Goal: Task Accomplishment & Management: Use online tool/utility

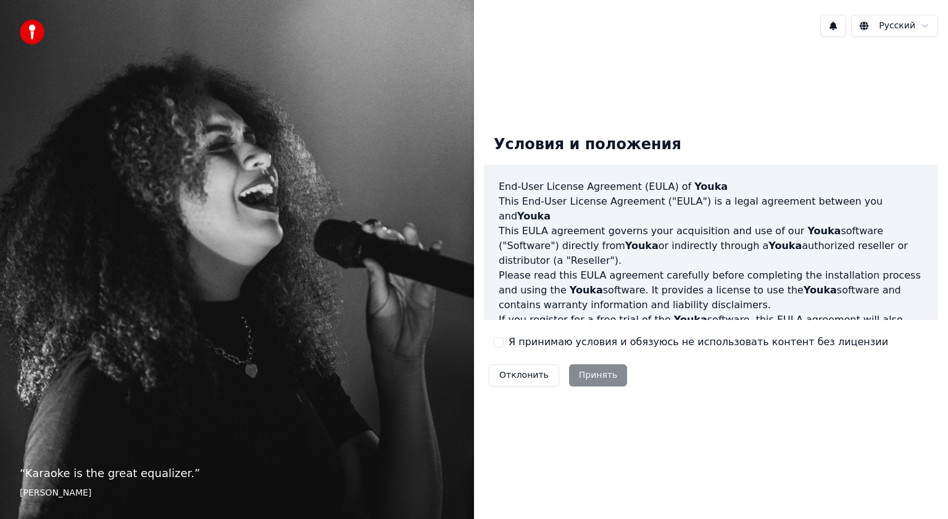
click at [502, 342] on button "Я принимаю условия и обязуюсь не использовать контент без лицензии" at bounding box center [499, 342] width 10 height 10
click at [595, 363] on div "Отклонить Принять" at bounding box center [558, 376] width 148 height 32
click at [595, 378] on button "Принять" at bounding box center [598, 376] width 59 height 22
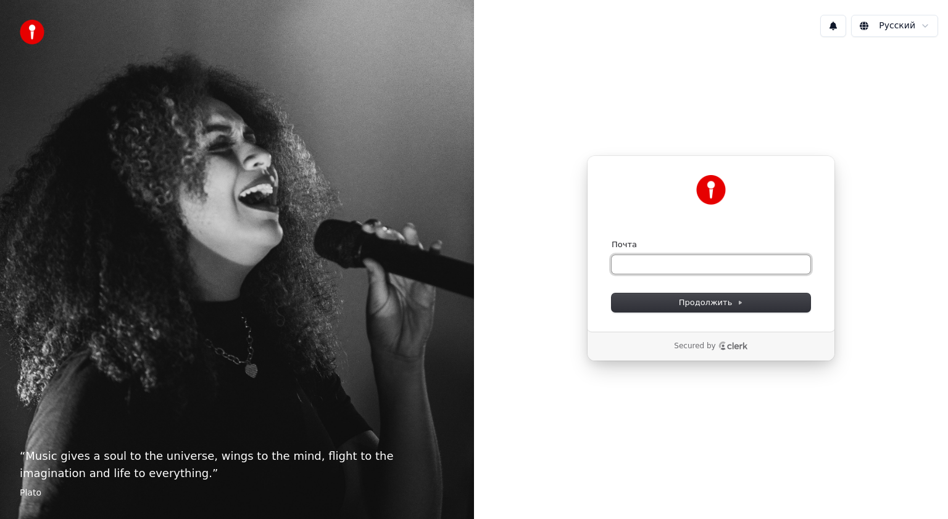
click at [624, 262] on input "Почта" at bounding box center [710, 264] width 199 height 19
type input "*"
click at [709, 307] on span "Продолжить" at bounding box center [711, 302] width 65 height 11
type input "**********"
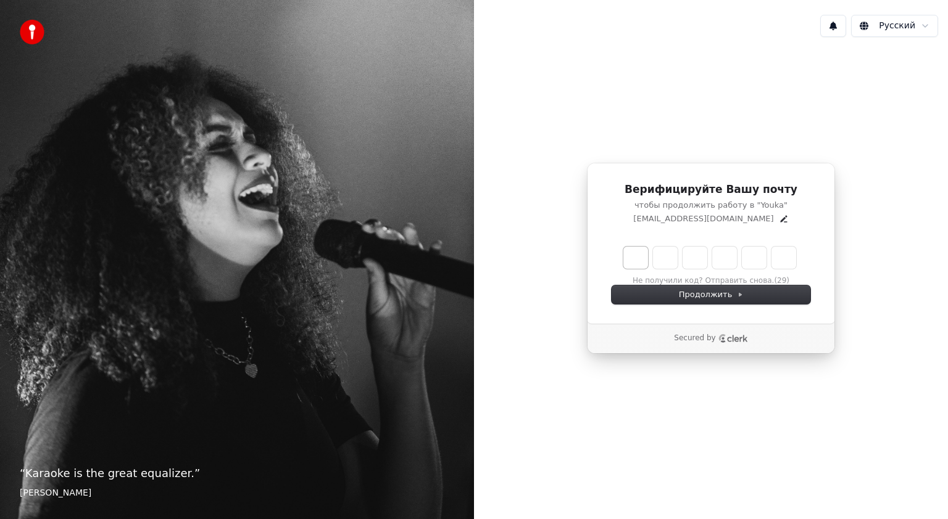
type input "*"
type input "**"
type input "*"
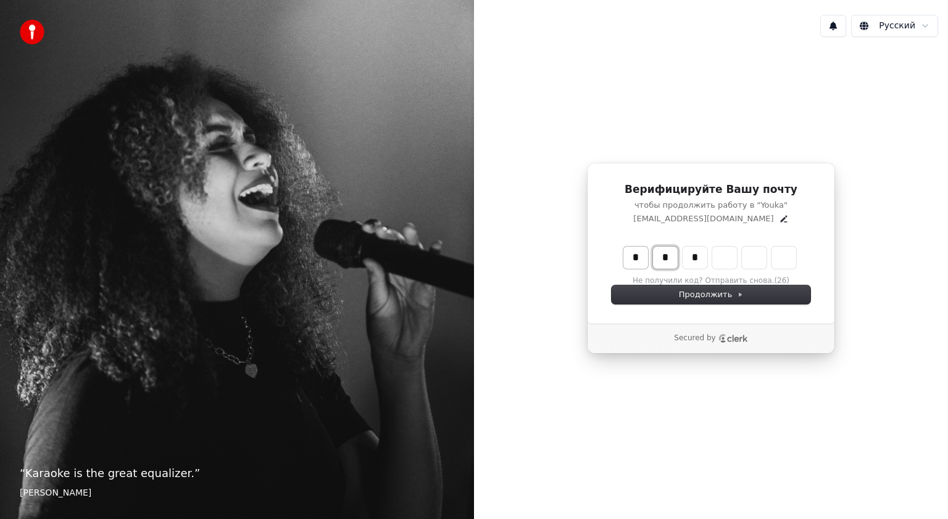
type input "**"
type input "*"
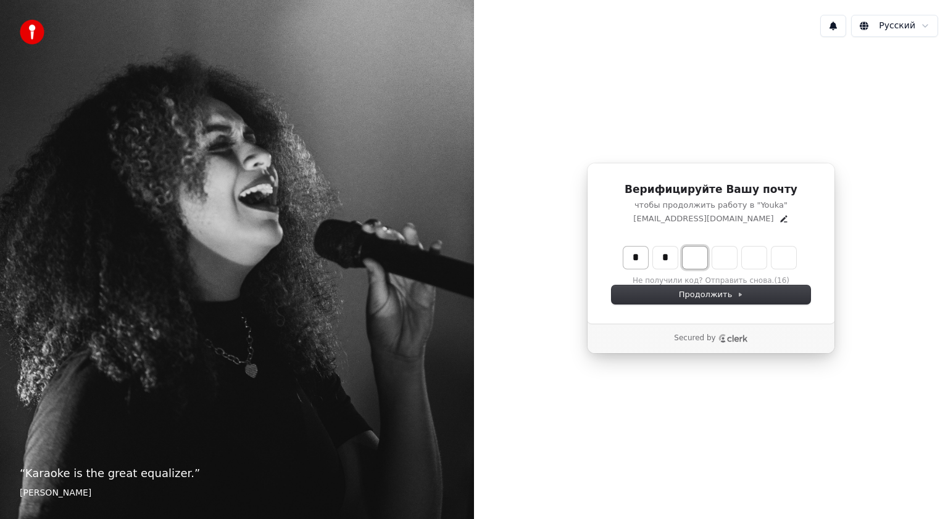
type input "**"
type input "*"
type input "***"
type input "*"
type input "****"
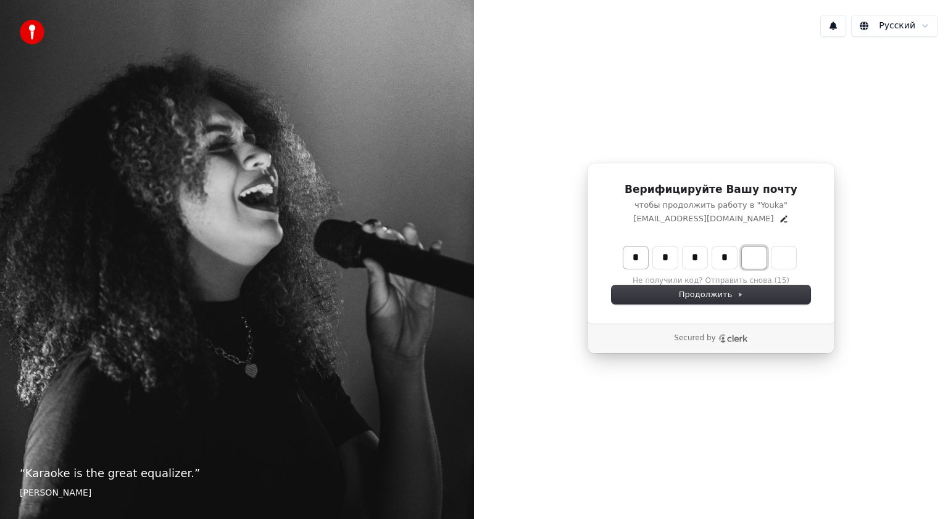
type input "*"
type input "******"
type input "*"
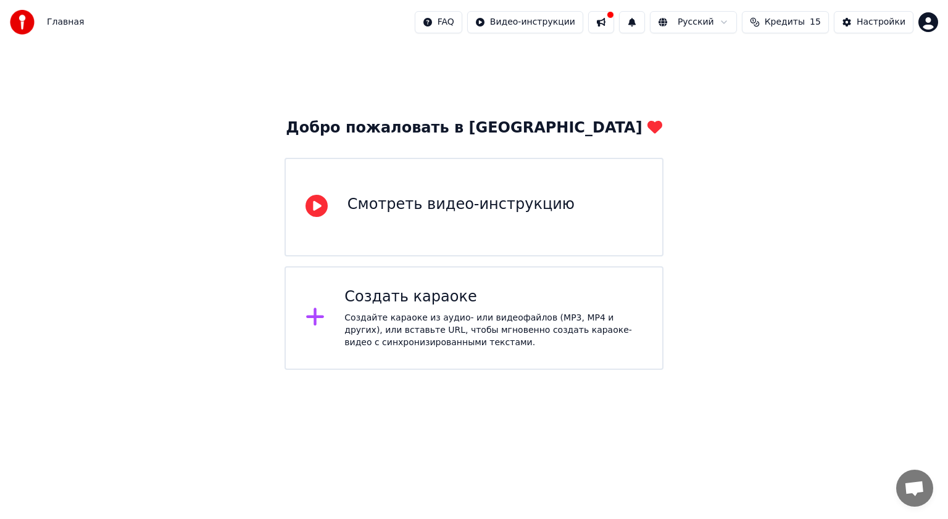
click at [412, 303] on div "Создать караоке" at bounding box center [493, 297] width 298 height 20
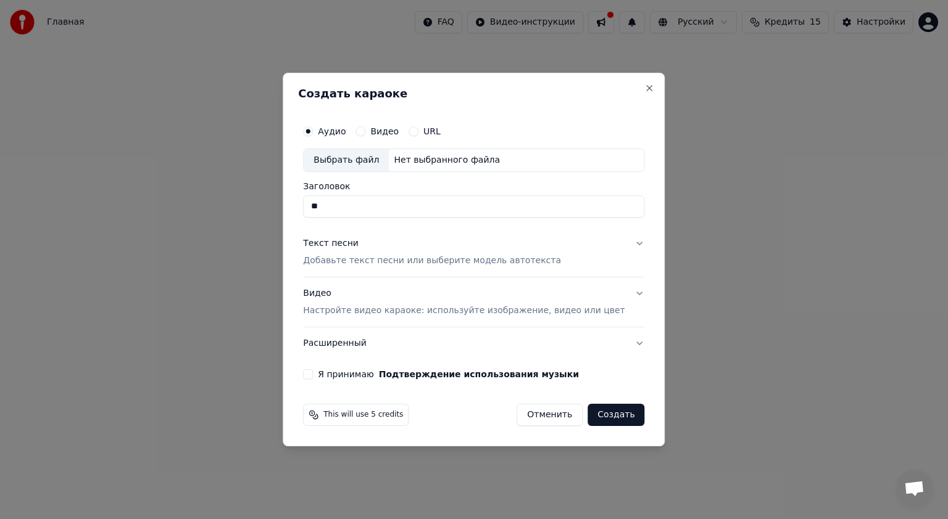
type input "*"
type input "******"
click at [526, 260] on p "Добавьте текст песни или выберите модель автотекста" at bounding box center [432, 261] width 258 height 12
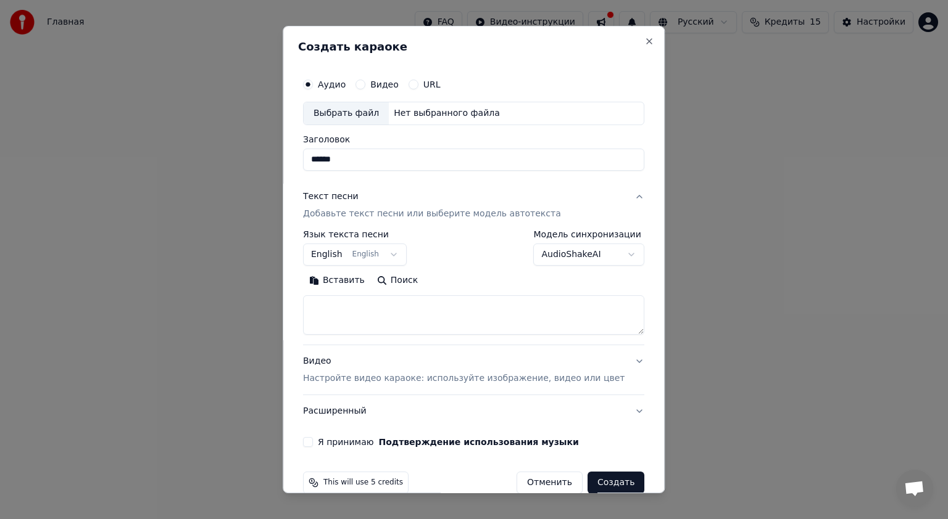
click at [400, 255] on body "**********" at bounding box center [474, 185] width 948 height 370
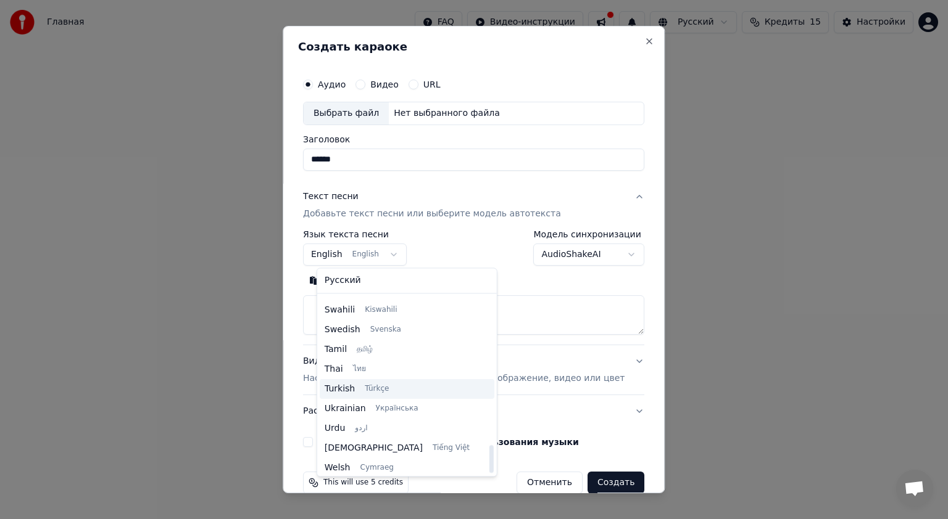
scroll to position [947, 0]
select select "**"
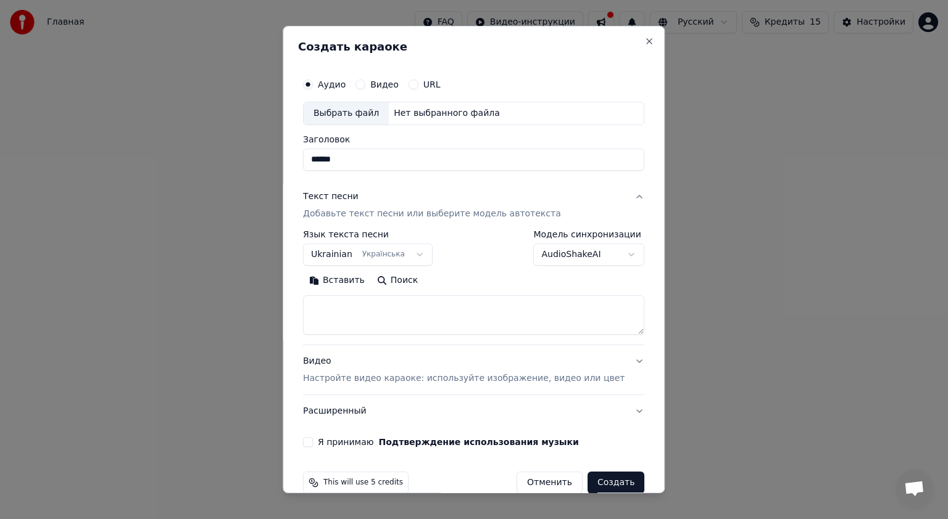
click at [606, 252] on body "**********" at bounding box center [474, 185] width 948 height 370
click at [343, 313] on textarea at bounding box center [473, 314] width 341 height 39
paste textarea "**********"
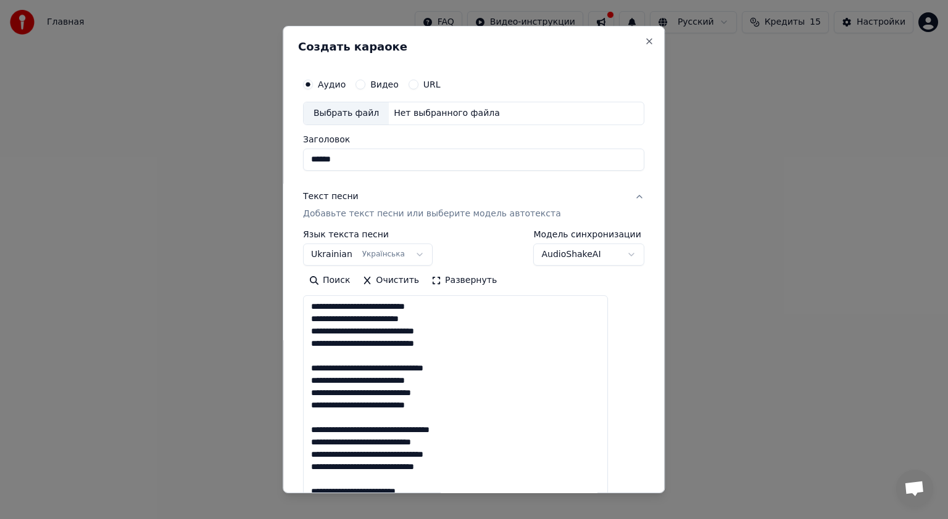
drag, startPoint x: 618, startPoint y: 332, endPoint x: 565, endPoint y: 484, distance: 160.2
click at [636, 370] on body "**********" at bounding box center [474, 185] width 948 height 370
drag, startPoint x: 325, startPoint y: 305, endPoint x: 463, endPoint y: 348, distance: 144.2
click at [463, 348] on textarea "**********" at bounding box center [455, 406] width 305 height 223
click at [497, 371] on textarea "**********" at bounding box center [455, 406] width 305 height 223
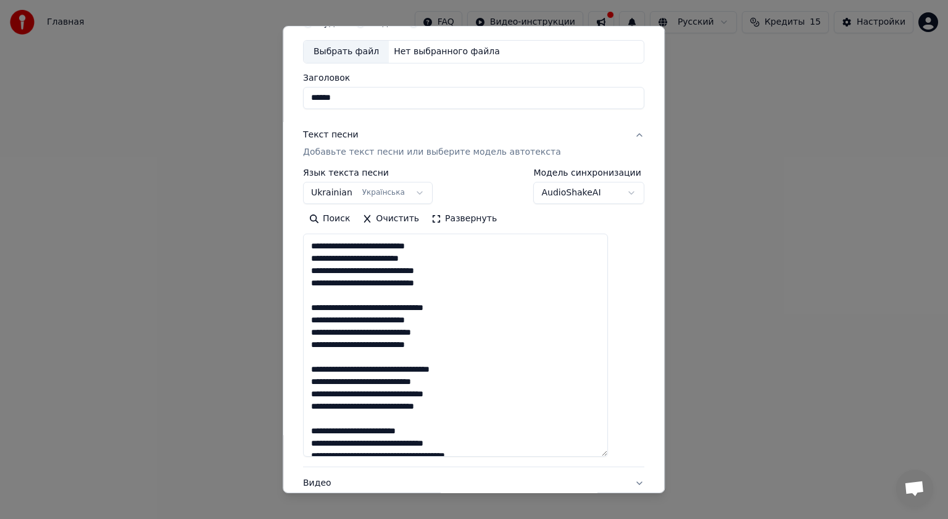
scroll to position [22, 0]
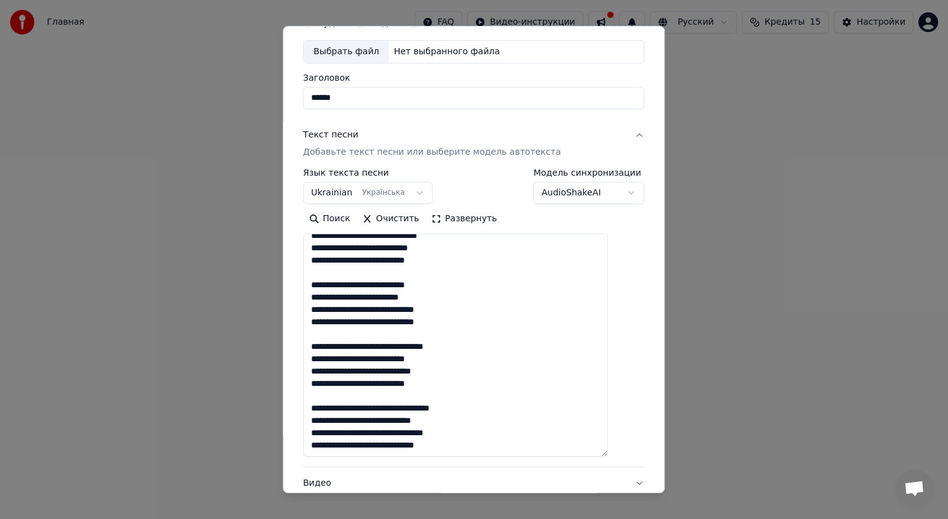
drag, startPoint x: 322, startPoint y: 286, endPoint x: 490, endPoint y: 391, distance: 198.4
click at [490, 391] on textarea "**********" at bounding box center [455, 345] width 305 height 223
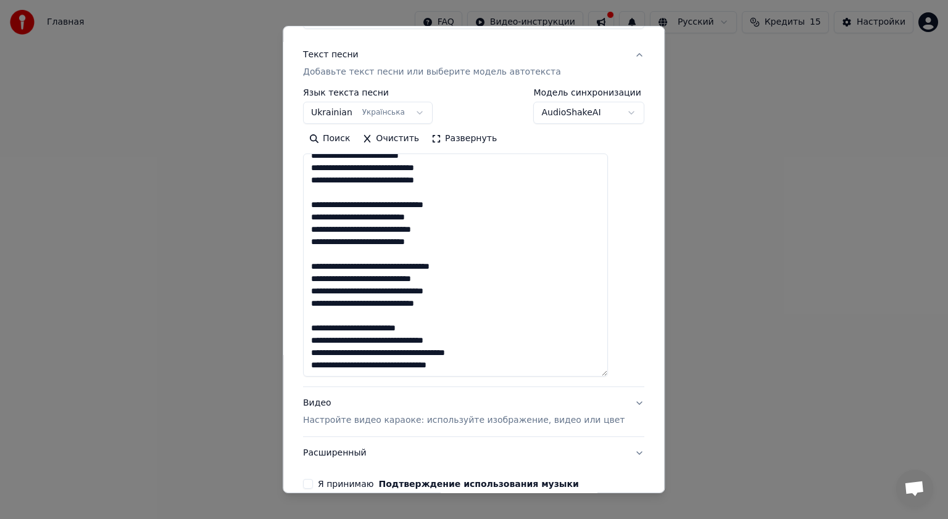
scroll to position [185, 0]
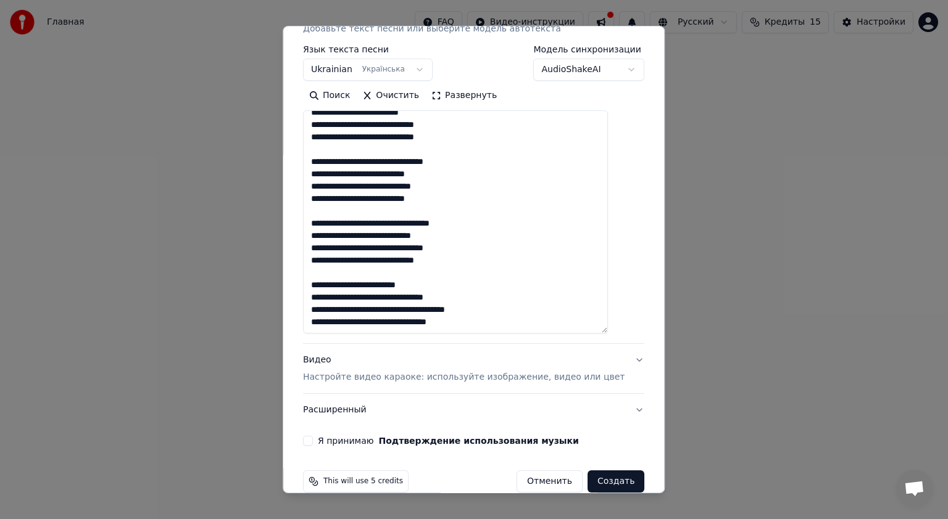
click at [477, 321] on textarea "**********" at bounding box center [455, 221] width 305 height 223
paste textarea "**********"
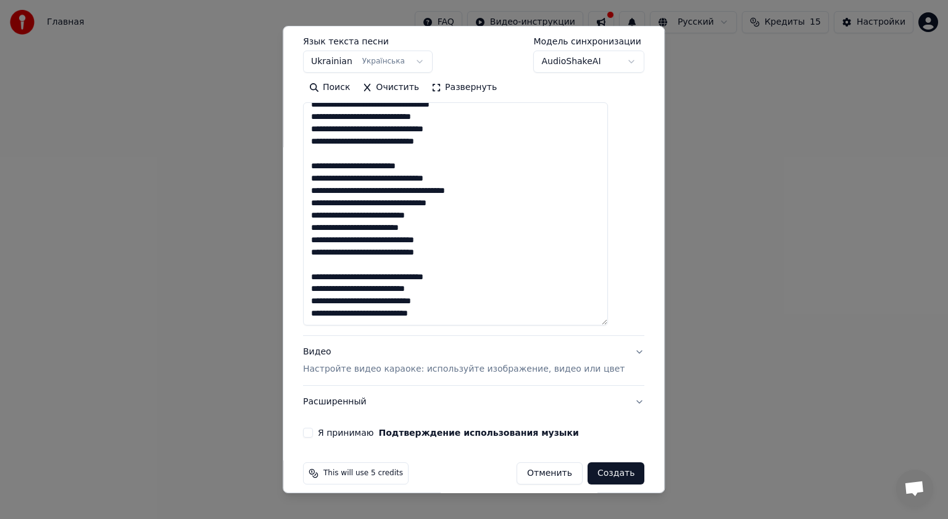
scroll to position [204, 0]
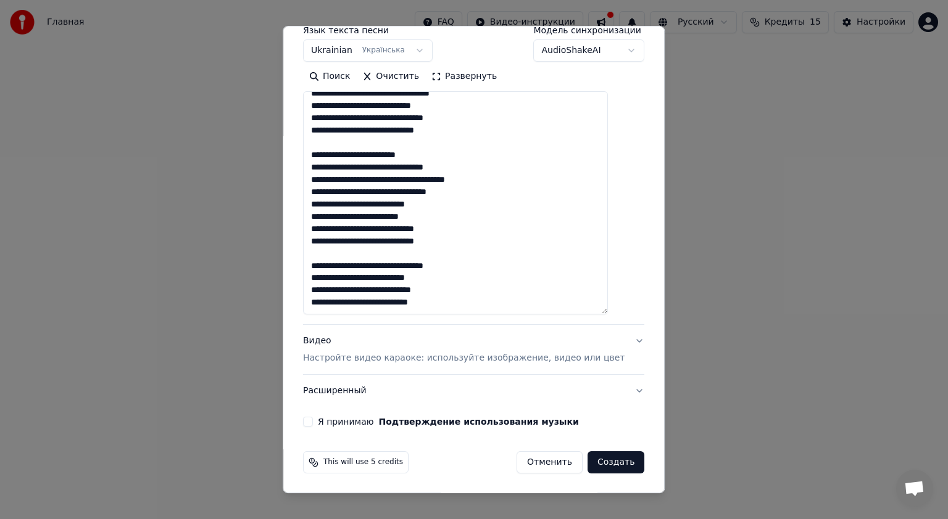
type textarea "**********"
click at [313, 419] on button "Я принимаю Подтверждение использования музыки" at bounding box center [308, 422] width 10 height 10
click at [617, 337] on button "Видео Настройте видео караоке: используйте изображение, видео или цвет" at bounding box center [473, 349] width 341 height 49
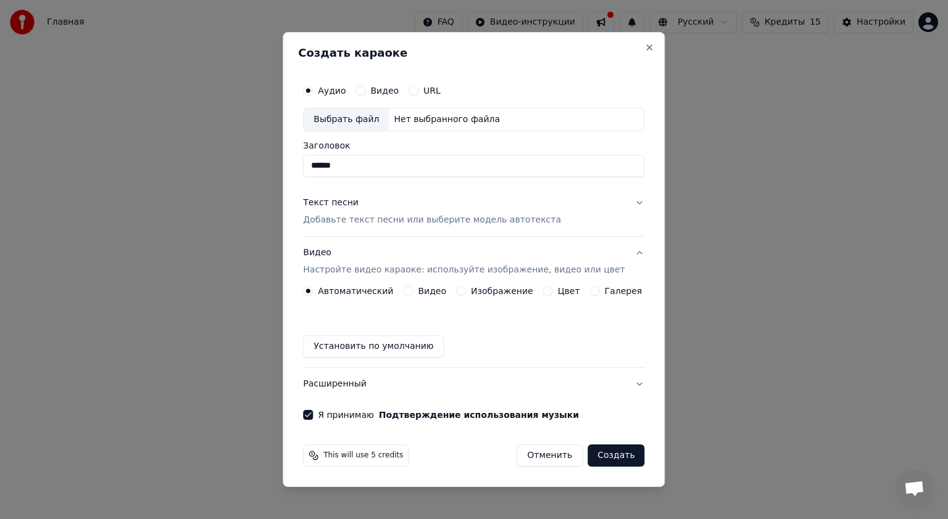
scroll to position [0, 0]
click at [365, 93] on button "Видео" at bounding box center [360, 91] width 10 height 10
click at [336, 160] on input "Заголовок" at bounding box center [473, 166] width 341 height 22
type input "*"
click at [415, 220] on p "Добавьте текст песни или выберите модель автотекста" at bounding box center [432, 220] width 258 height 12
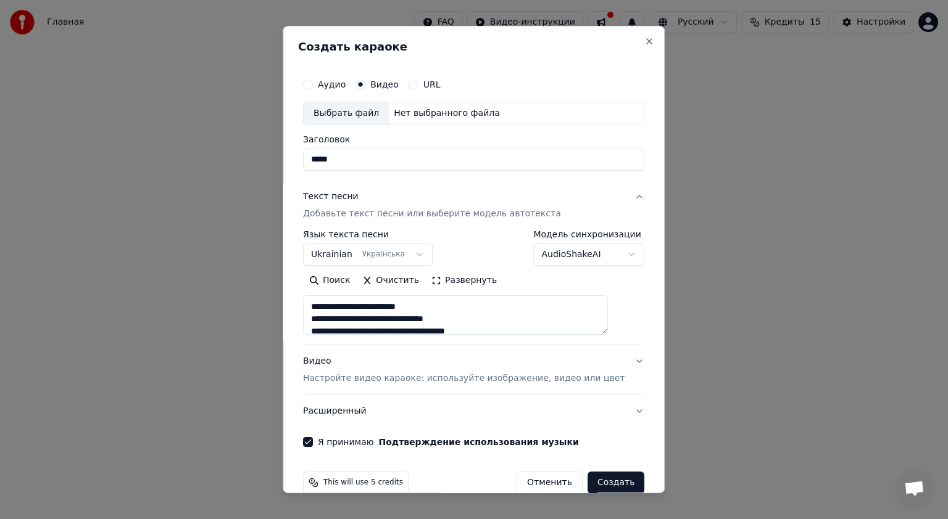
click at [358, 112] on div "Выбрать файл" at bounding box center [346, 113] width 85 height 22
type input "****"
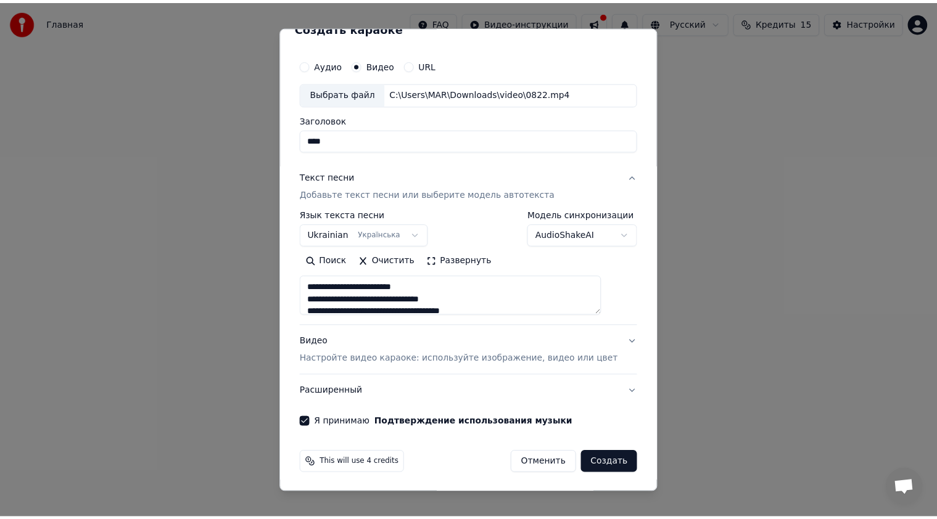
scroll to position [20, 0]
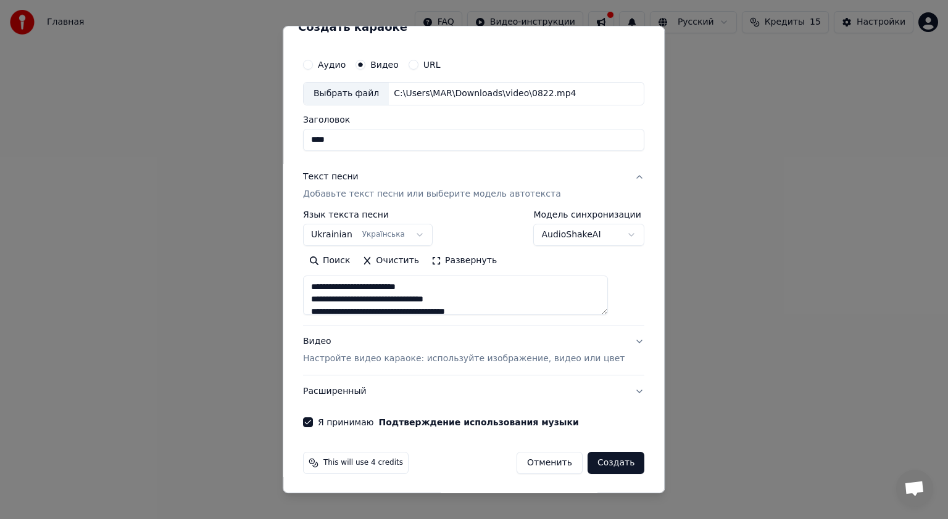
click at [598, 461] on button "Создать" at bounding box center [615, 463] width 57 height 22
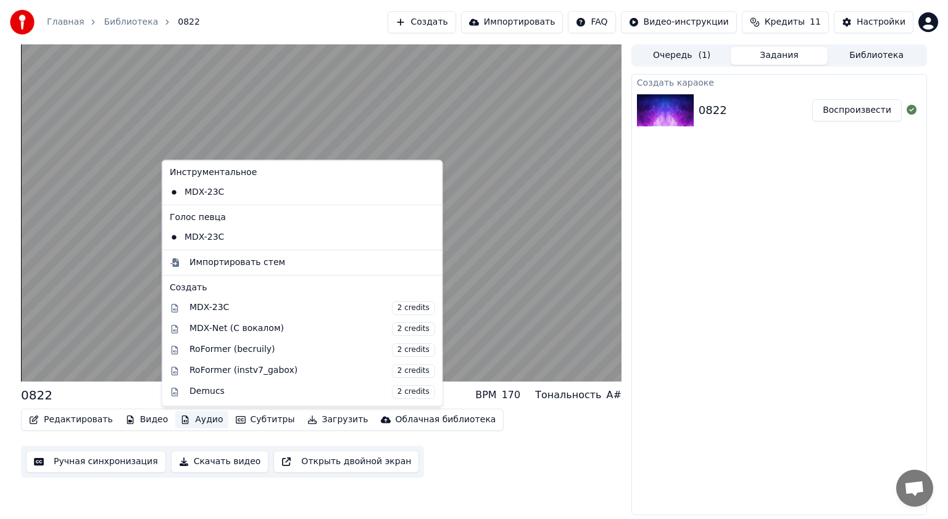
click at [197, 423] on button "Аудио" at bounding box center [201, 419] width 52 height 17
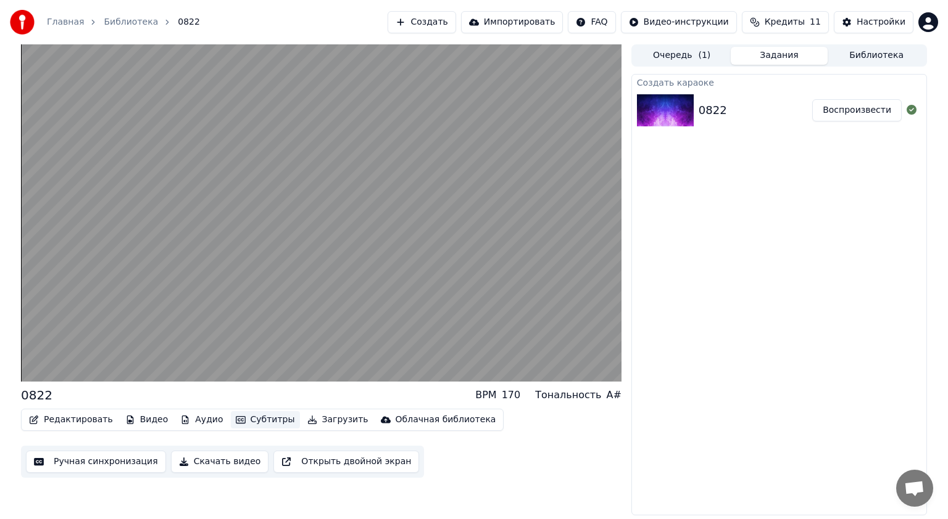
click at [252, 424] on button "Субтитры" at bounding box center [265, 419] width 69 height 17
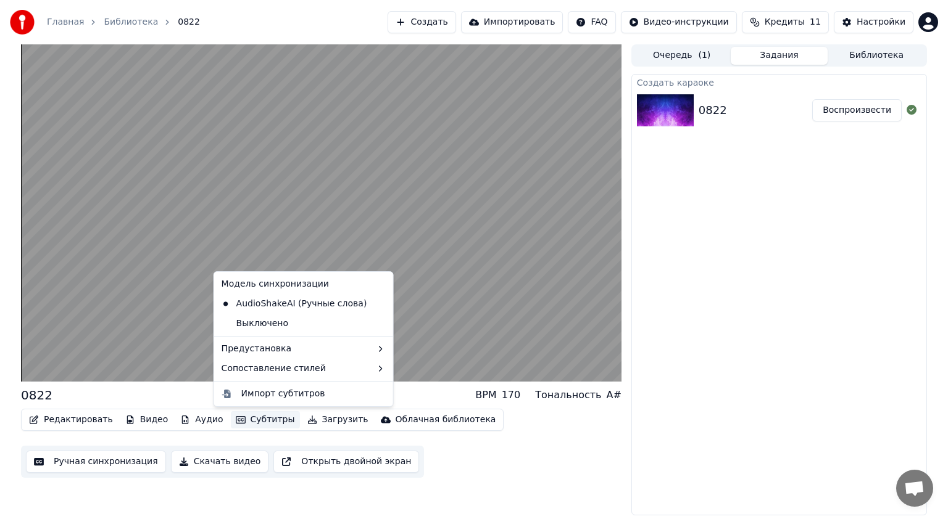
click at [250, 419] on button "Субтитры" at bounding box center [265, 419] width 69 height 17
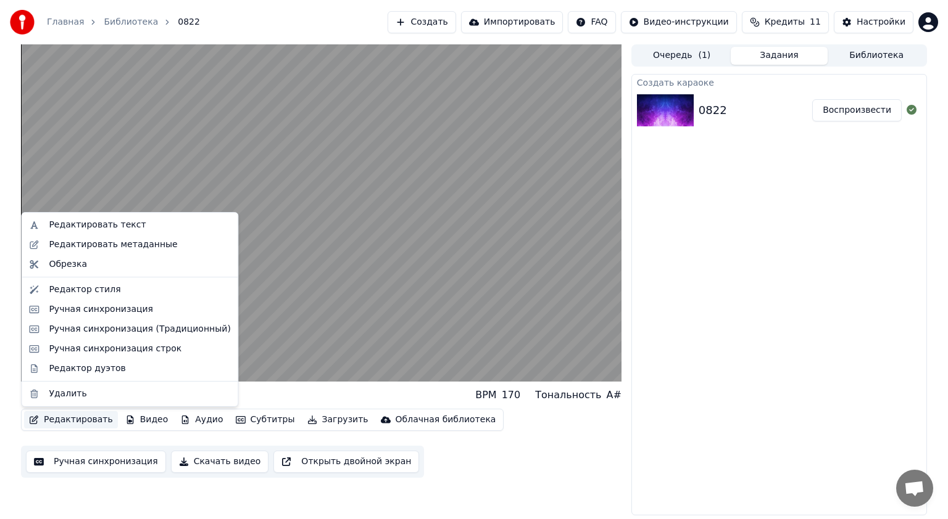
click at [716, 289] on div "Создать караоке 0822 Воспроизвести" at bounding box center [778, 295] width 295 height 442
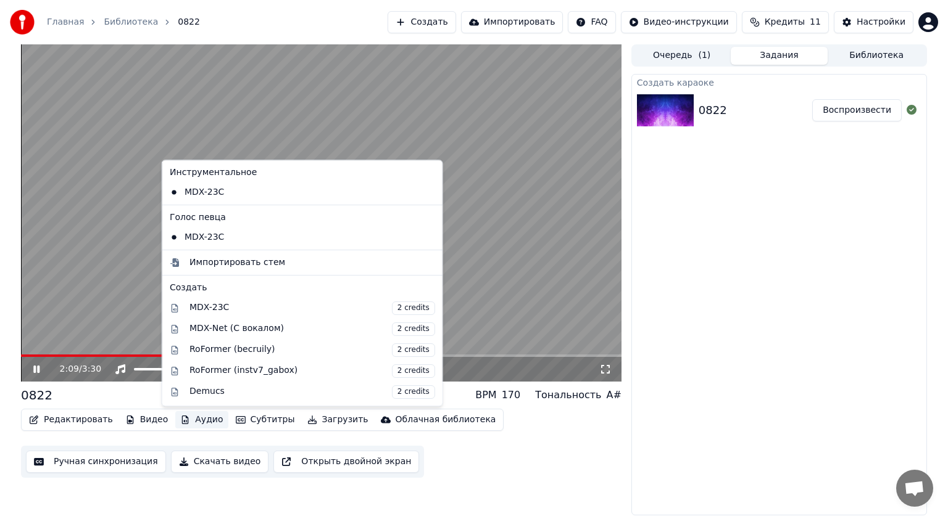
click at [184, 423] on button "Аудио" at bounding box center [201, 419] width 52 height 17
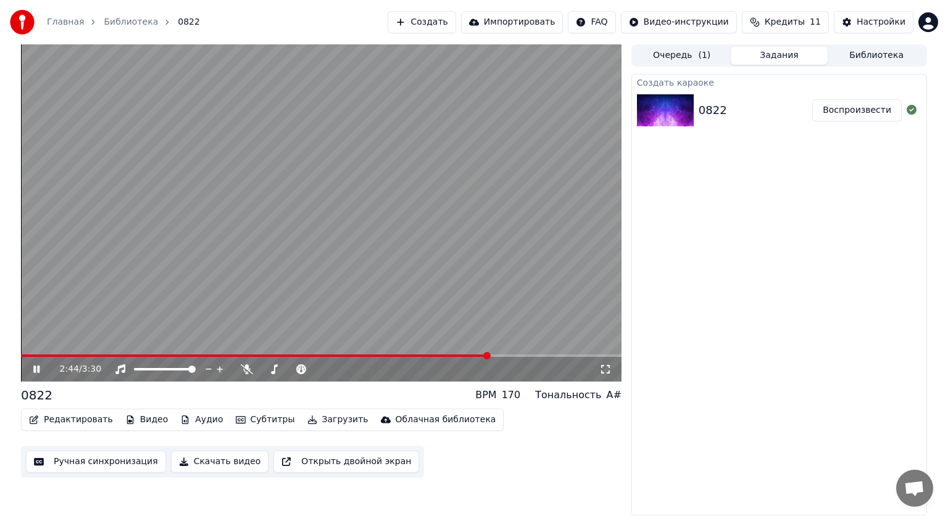
click at [44, 374] on icon at bounding box center [45, 370] width 29 height 10
click at [683, 20] on html "Главная Библиотека 0822 Создать Импортировать FAQ Видео-инструкции Кредиты 11 Н…" at bounding box center [474, 259] width 948 height 519
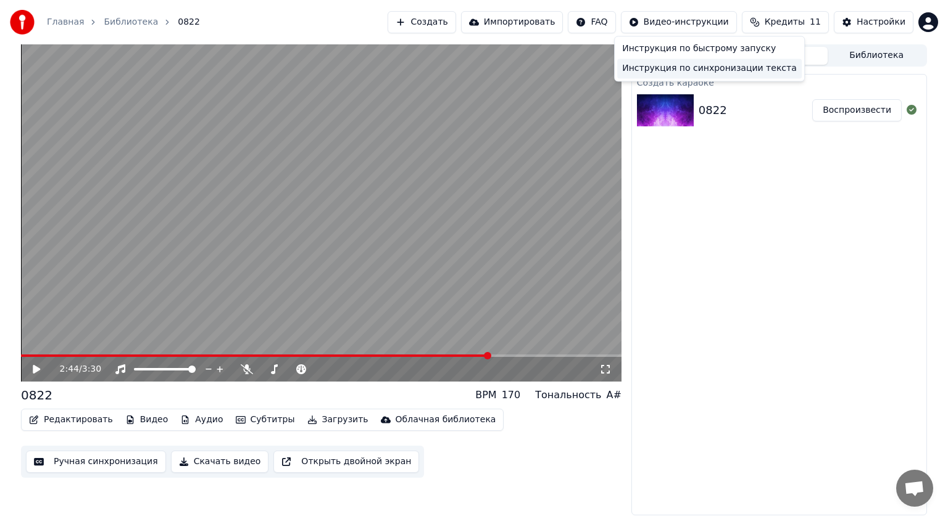
click at [687, 72] on div "Инструкция по синхронизации текста" at bounding box center [709, 69] width 184 height 20
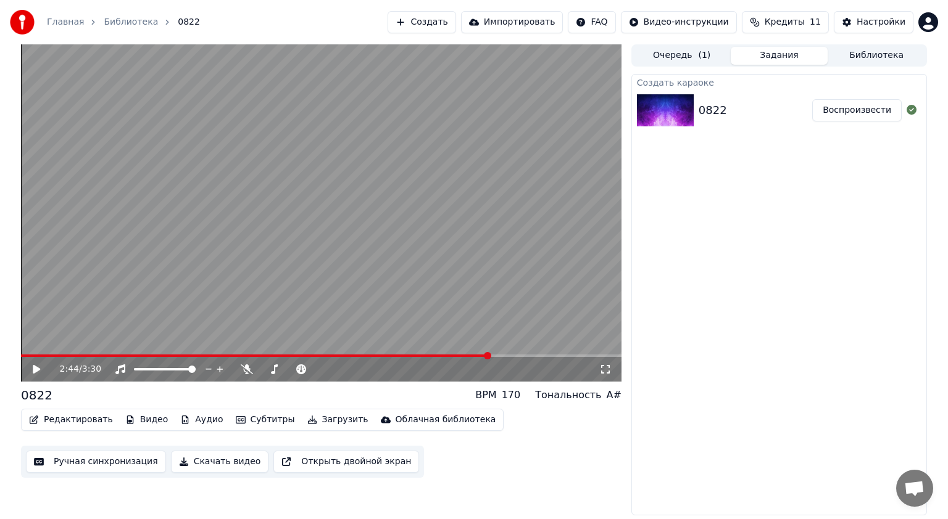
click at [86, 462] on button "Ручная синхронизация" at bounding box center [96, 462] width 140 height 22
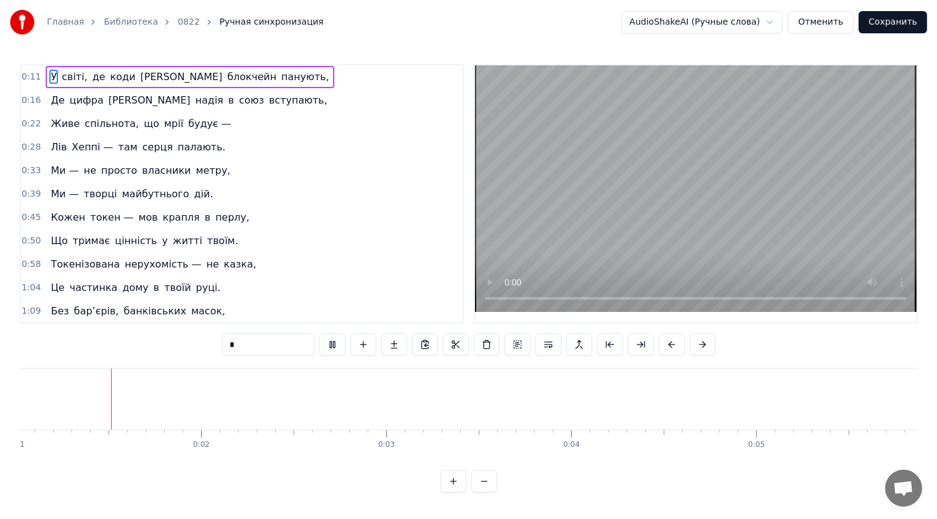
scroll to position [0, 175]
click at [683, 123] on video at bounding box center [696, 188] width 442 height 247
click at [696, 127] on video at bounding box center [696, 188] width 442 height 247
click at [457, 343] on button at bounding box center [456, 345] width 26 height 22
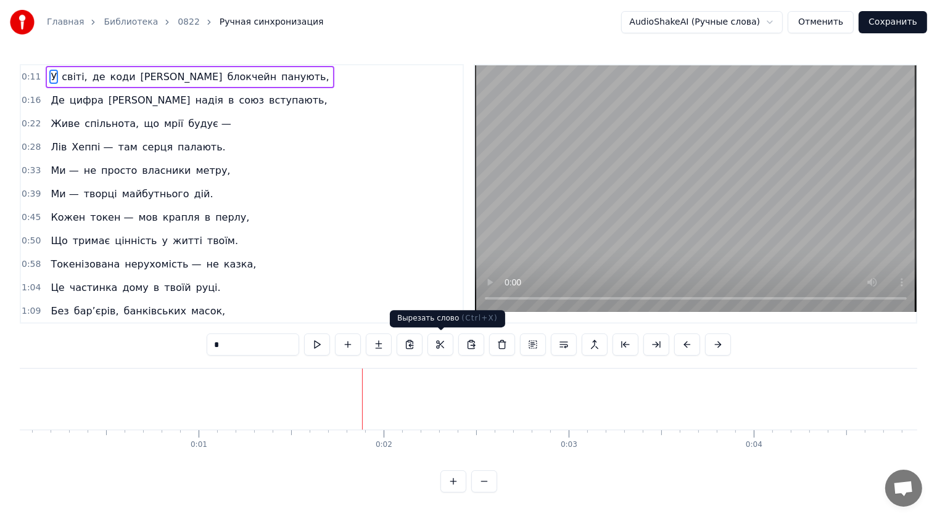
click at [441, 344] on button at bounding box center [440, 345] width 26 height 22
click at [696, 126] on video at bounding box center [696, 188] width 442 height 247
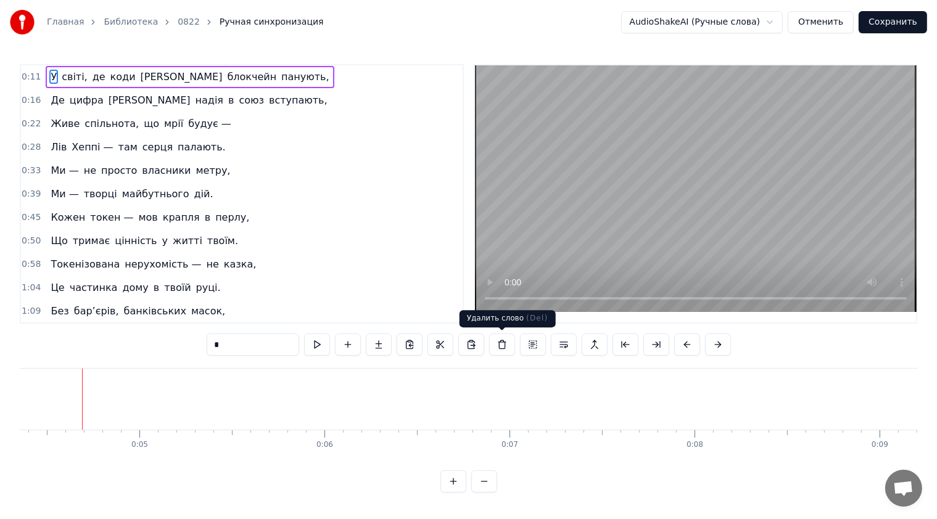
click at [502, 342] on button at bounding box center [502, 345] width 26 height 22
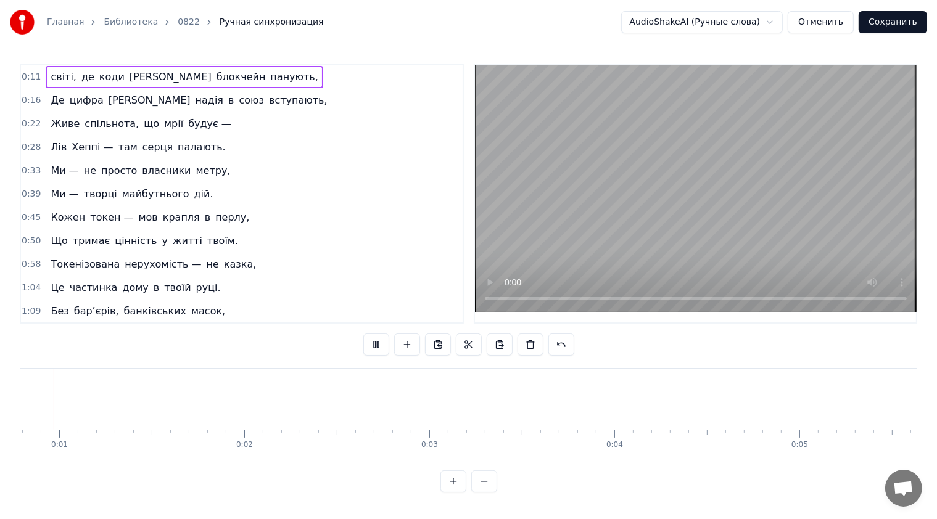
scroll to position [0, 129]
click at [522, 343] on button at bounding box center [531, 345] width 26 height 22
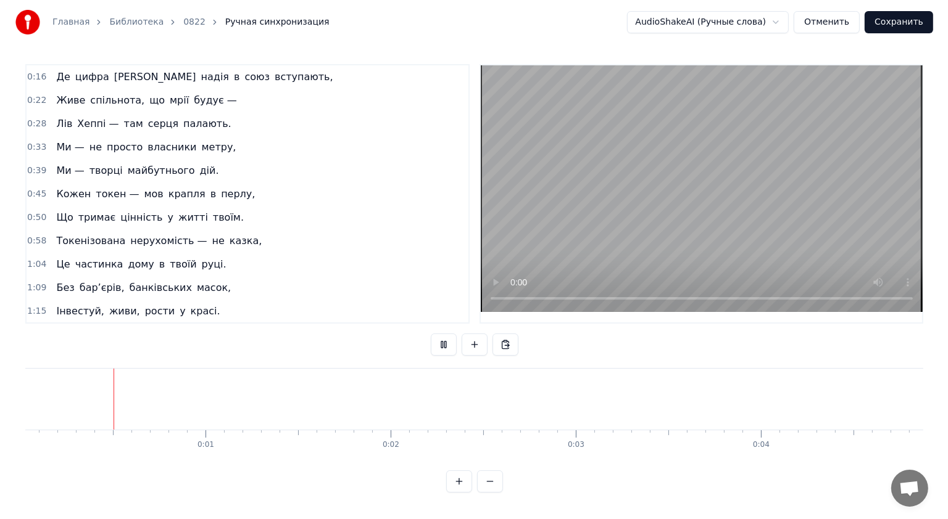
scroll to position [0, 0]
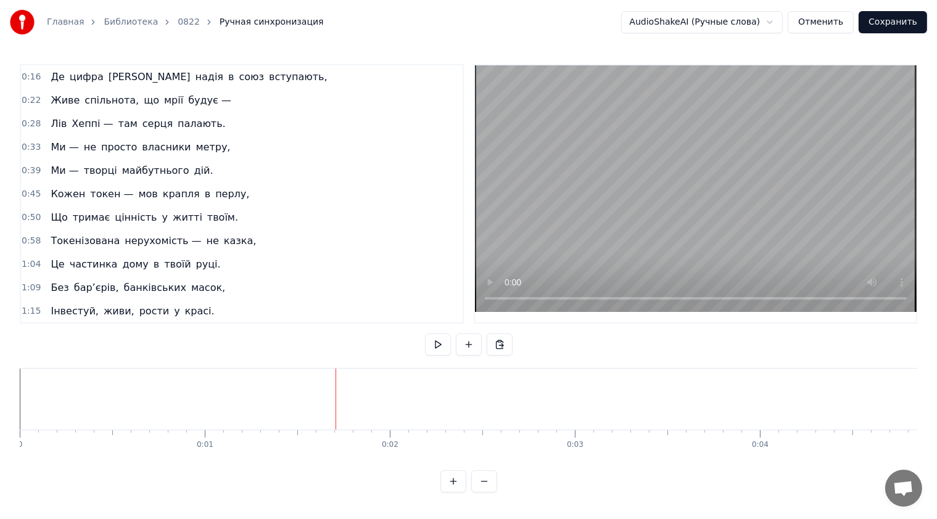
click at [833, 19] on button "Отменить" at bounding box center [821, 22] width 66 height 22
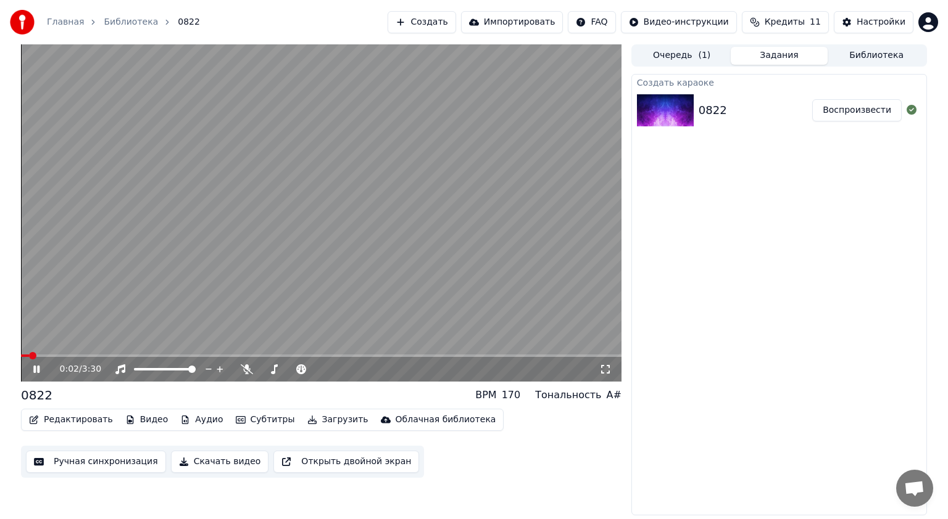
click at [35, 369] on icon at bounding box center [36, 369] width 6 height 7
click at [778, 49] on button "Задания" at bounding box center [778, 56] width 97 height 18
click at [874, 19] on div "Настройки" at bounding box center [880, 22] width 49 height 12
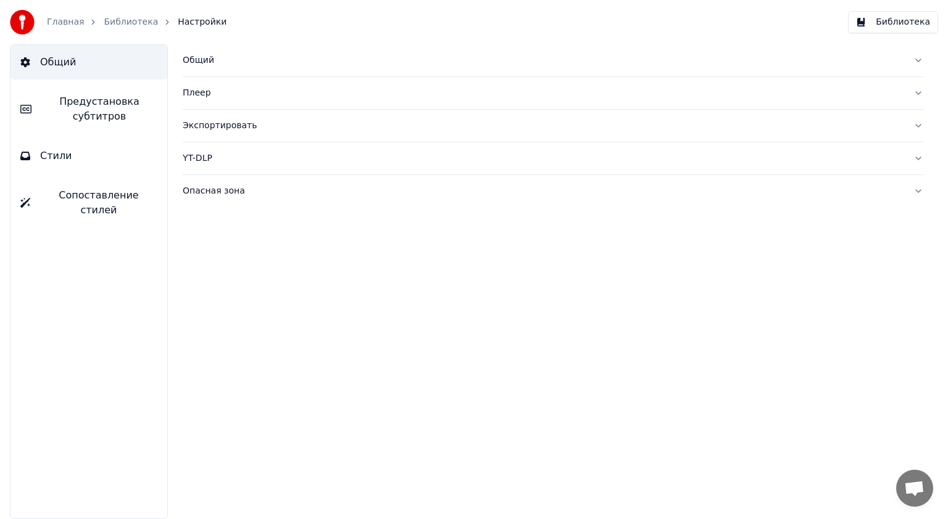
click at [107, 102] on span "Предустановка субтитров" at bounding box center [99, 109] width 116 height 30
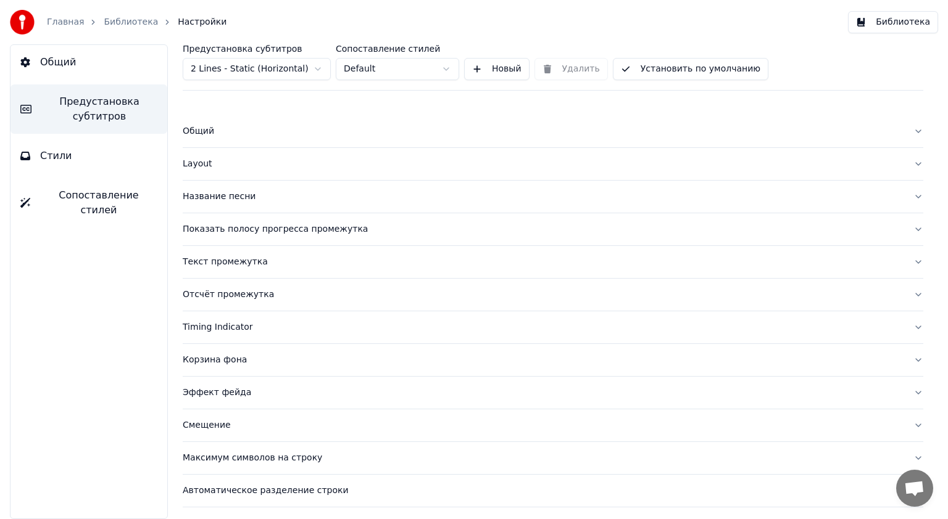
click at [908, 200] on button "Название песни" at bounding box center [553, 197] width 740 height 32
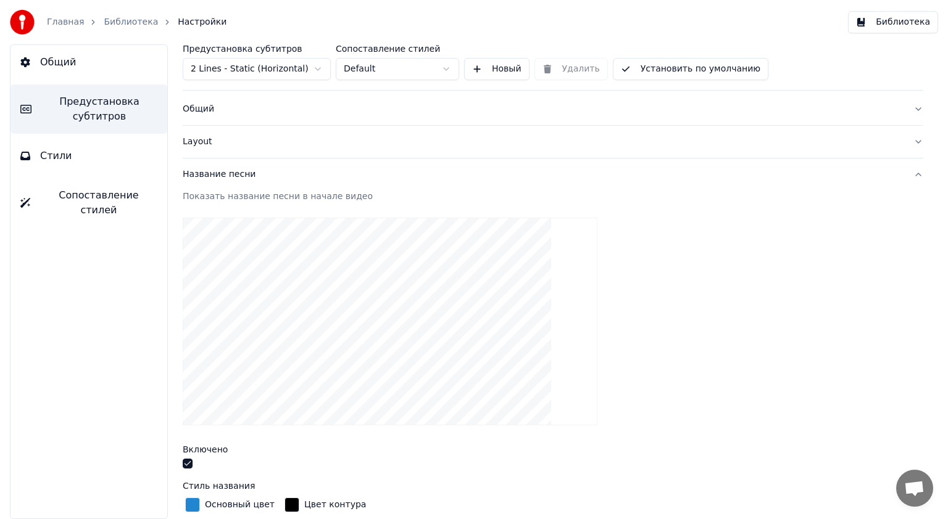
scroll to position [62, 0]
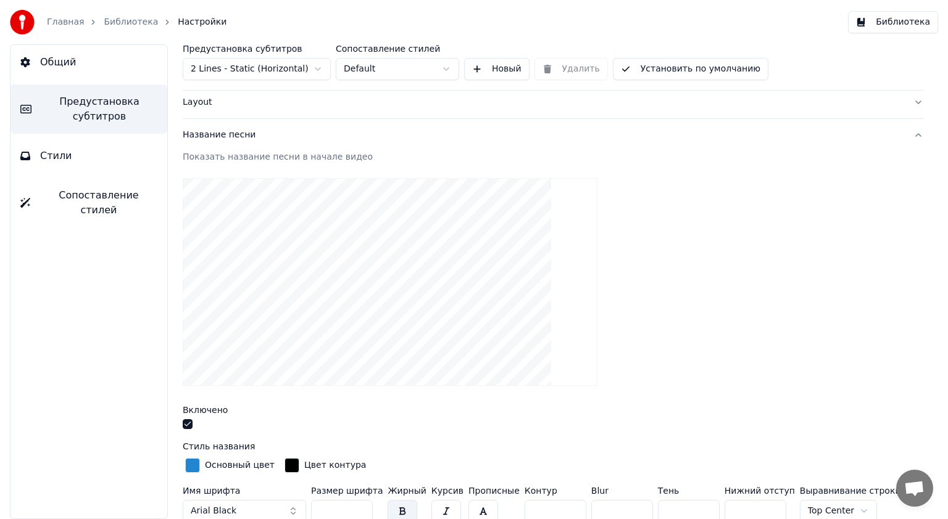
click at [185, 424] on button "button" at bounding box center [188, 424] width 10 height 10
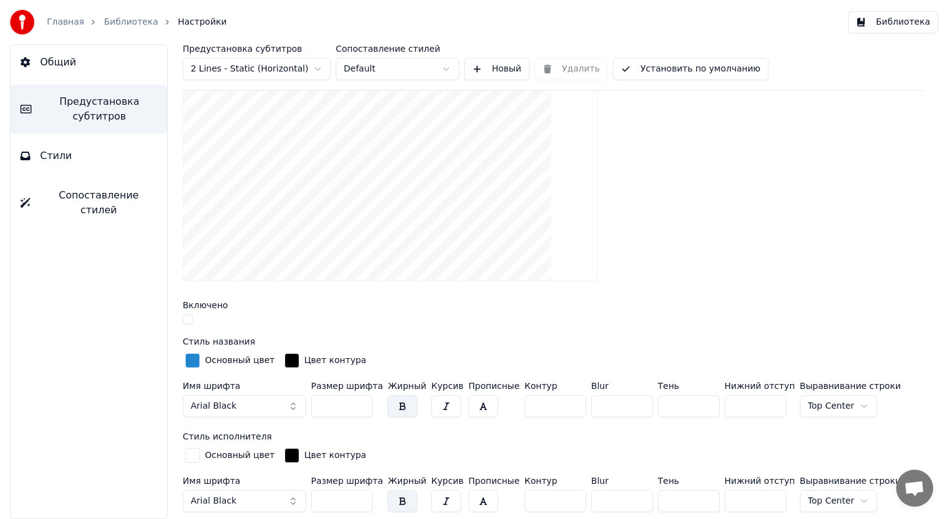
scroll to position [0, 0]
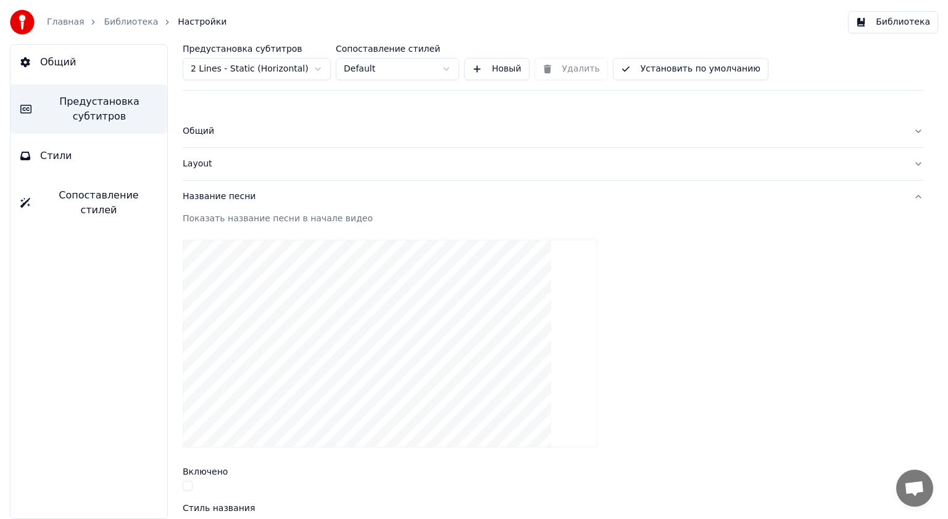
click at [205, 133] on div "Общий" at bounding box center [543, 131] width 721 height 12
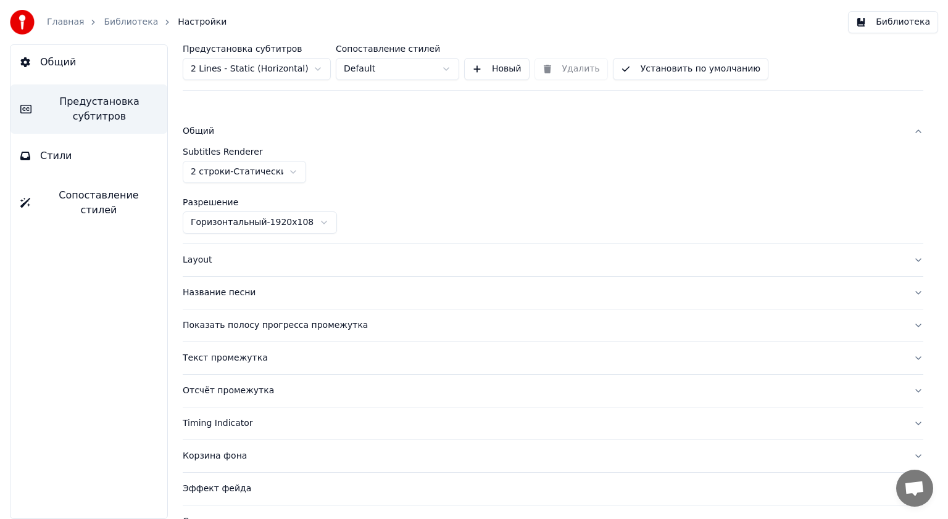
click at [292, 173] on html "Главная Библиотека Настройки Библиотека Общий Предустановка субтитров Стили Соп…" at bounding box center [474, 259] width 948 height 519
click at [200, 261] on div "Layout" at bounding box center [543, 260] width 721 height 12
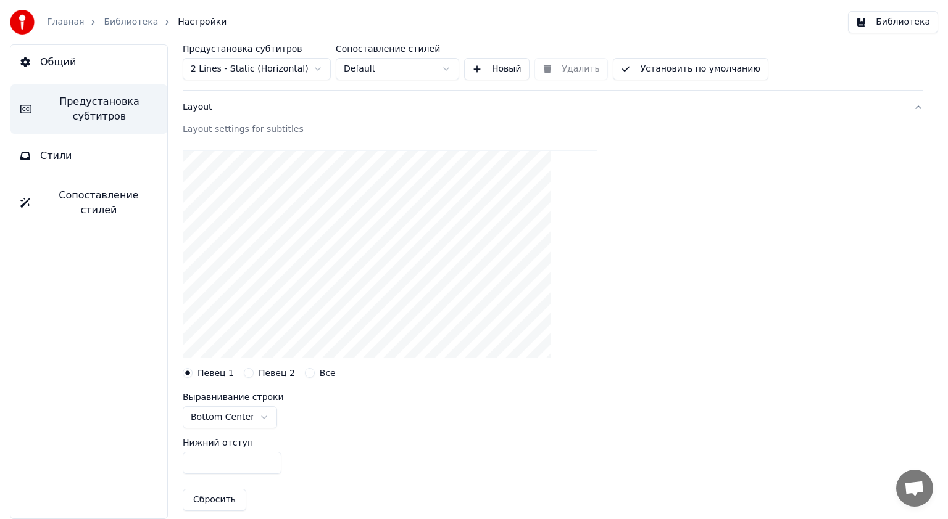
scroll to position [62, 0]
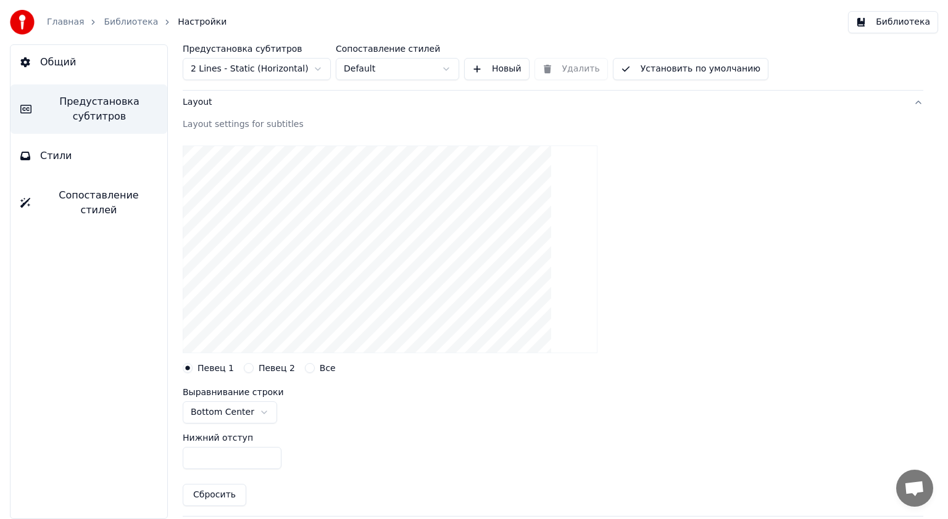
click at [305, 369] on button "Все" at bounding box center [310, 368] width 10 height 10
click at [189, 368] on button "Певец 1" at bounding box center [188, 368] width 10 height 10
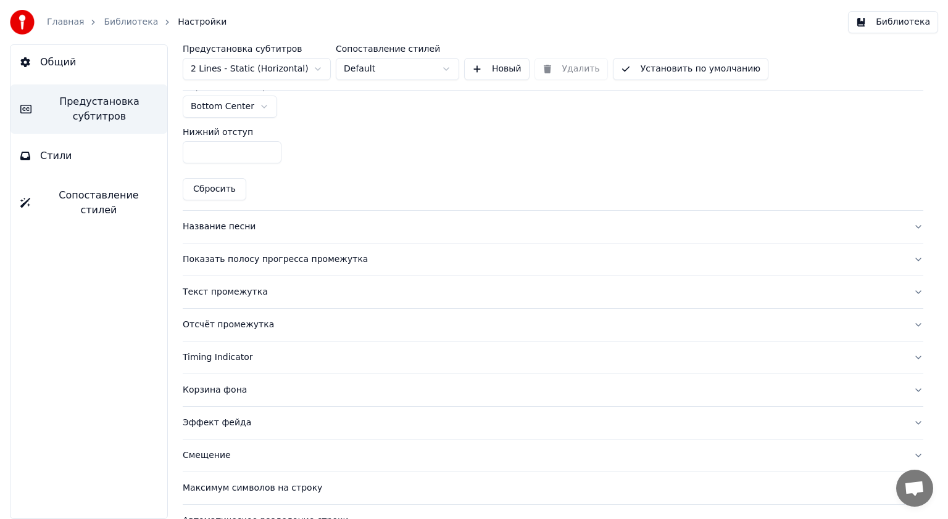
scroll to position [370, 0]
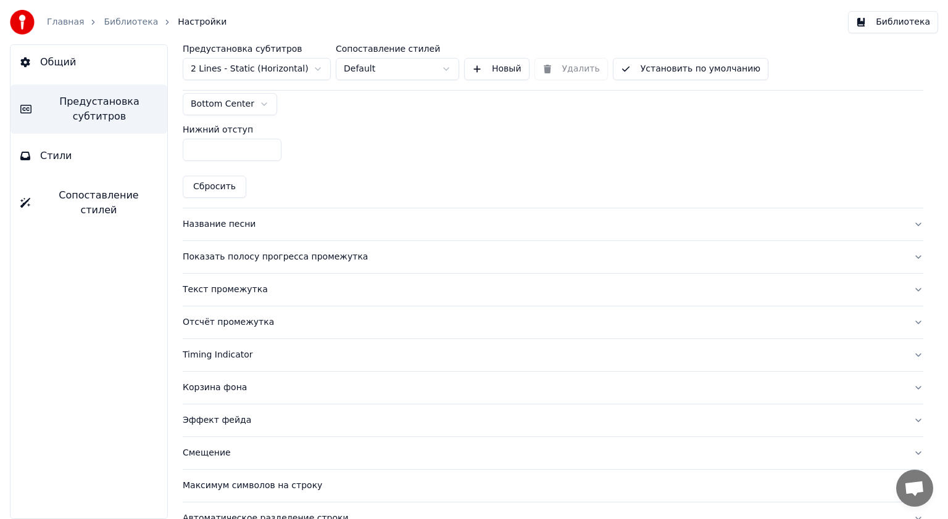
click at [275, 255] on div "Показать полосу прогресса промежутка" at bounding box center [543, 257] width 721 height 12
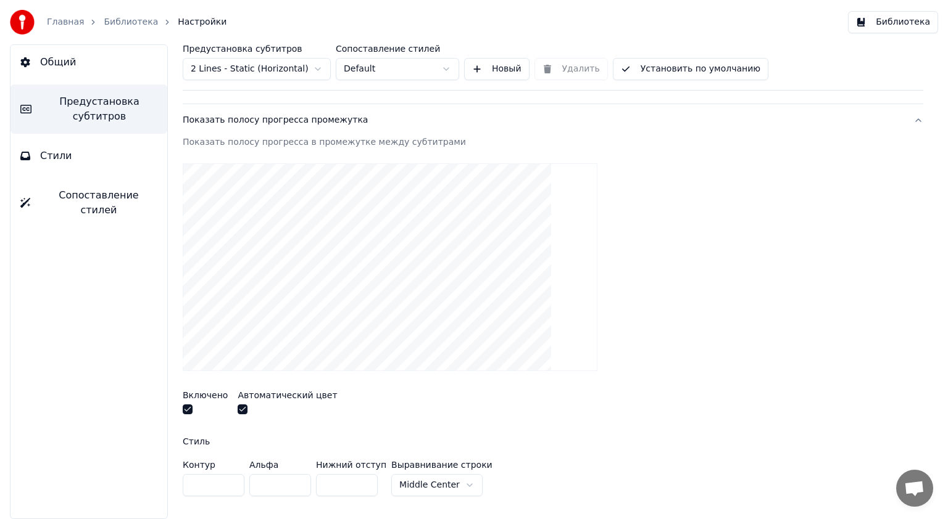
scroll to position [123, 0]
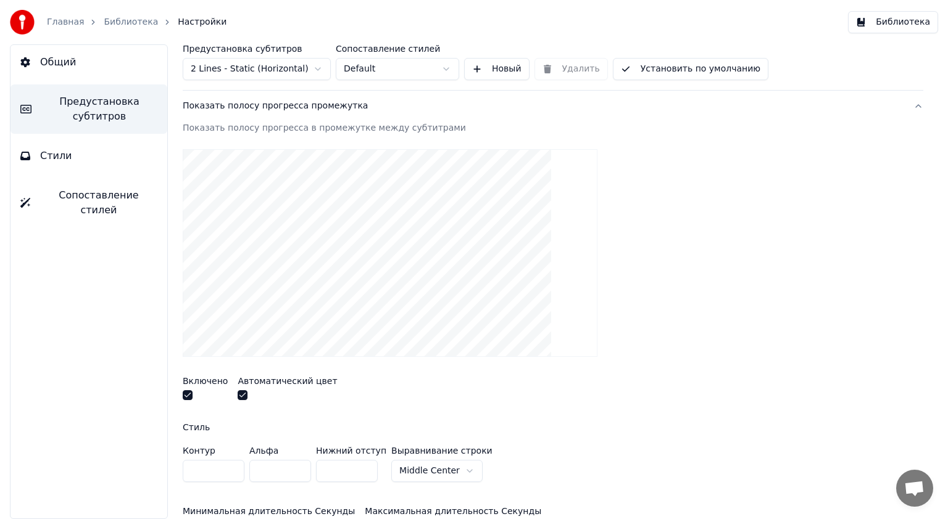
click at [189, 395] on button "button" at bounding box center [188, 395] width 10 height 10
click at [239, 396] on button "button" at bounding box center [242, 395] width 10 height 10
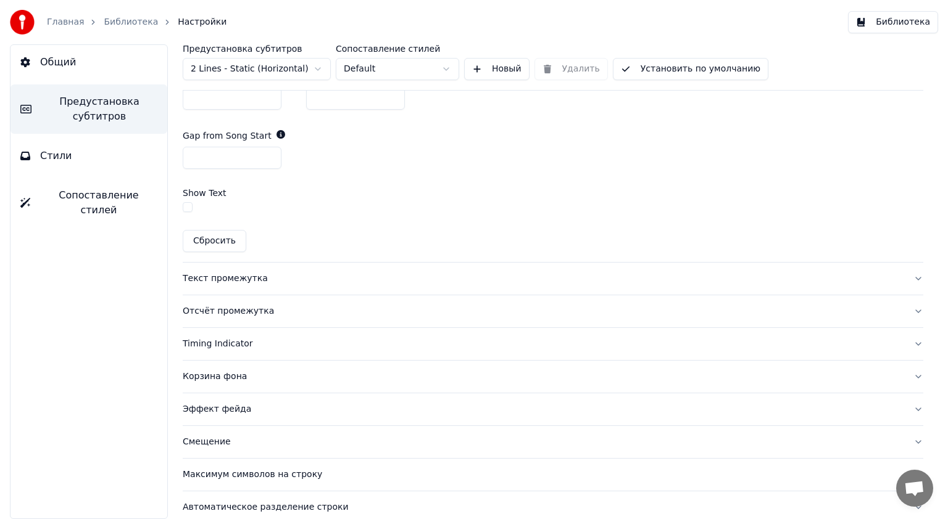
scroll to position [758, 0]
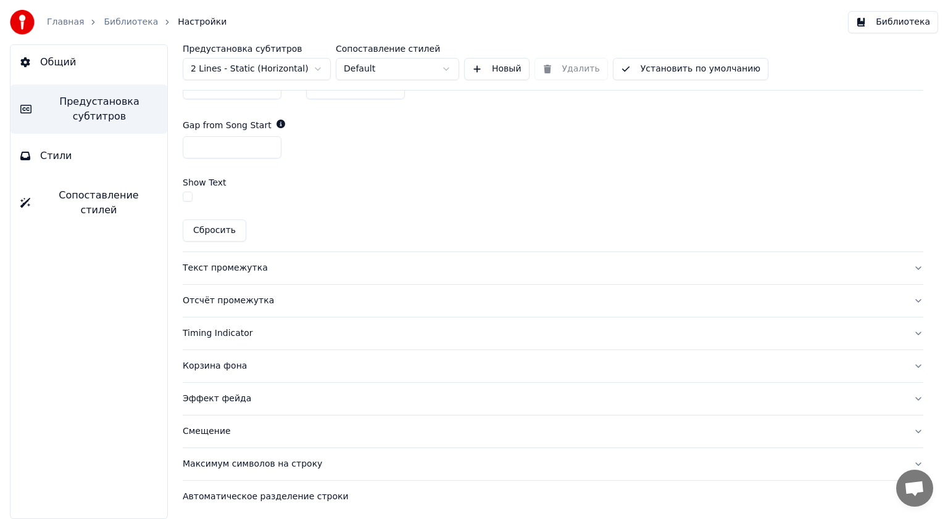
click at [218, 269] on div "Текст промежутка" at bounding box center [543, 268] width 721 height 12
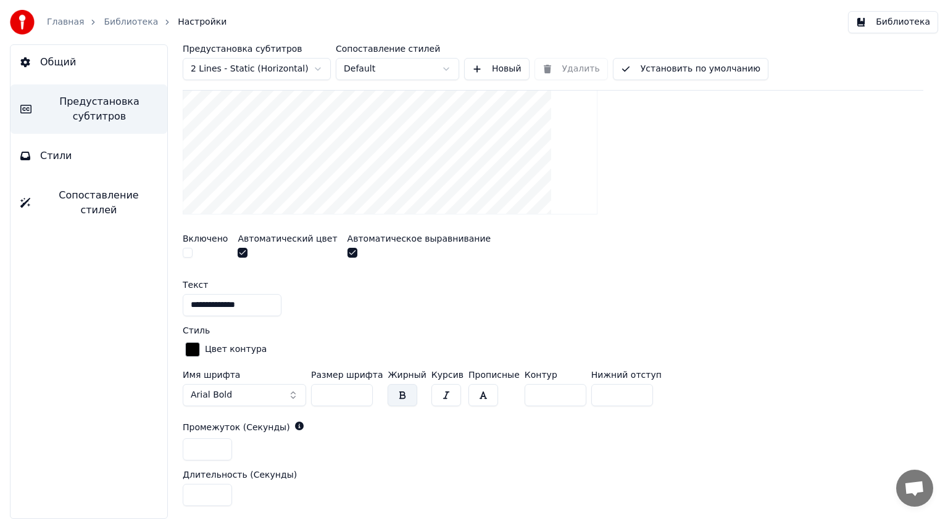
scroll to position [302, 0]
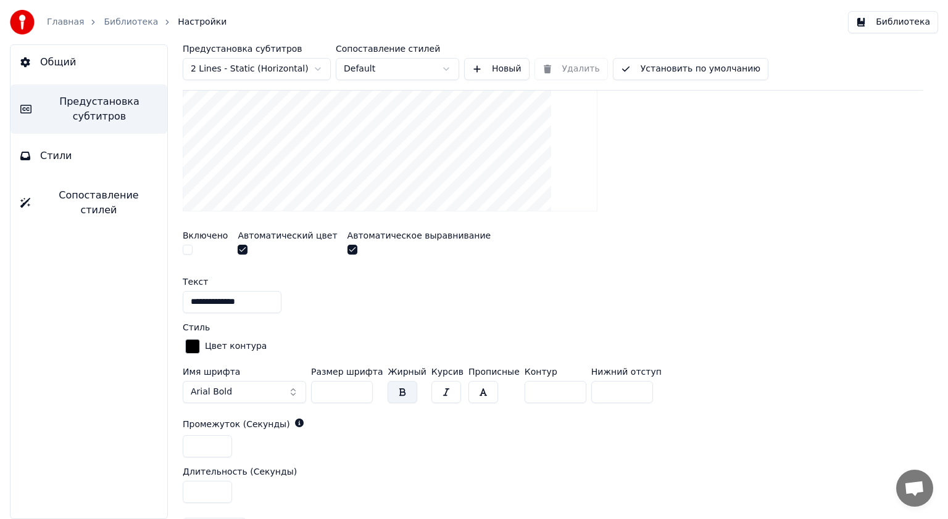
click at [273, 388] on button "Arial Bold" at bounding box center [244, 392] width 123 height 22
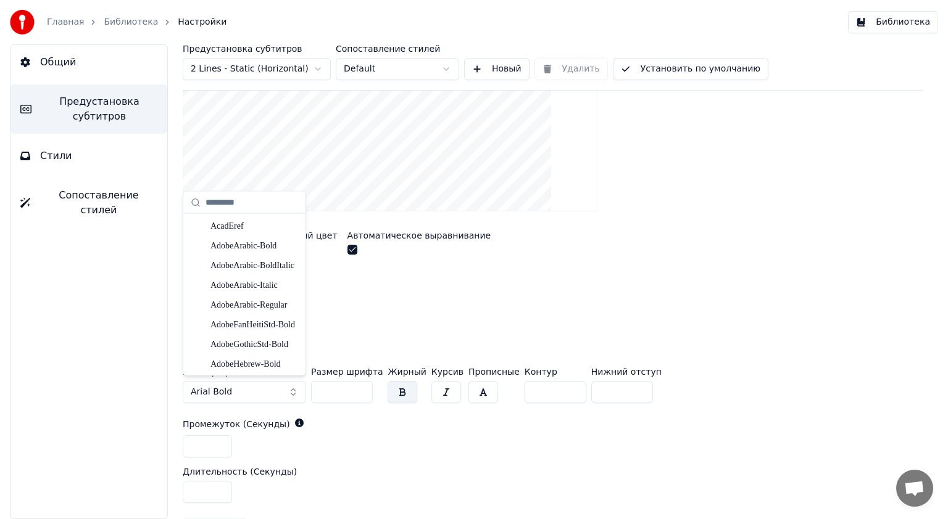
click at [292, 387] on button "Arial Bold" at bounding box center [244, 392] width 123 height 22
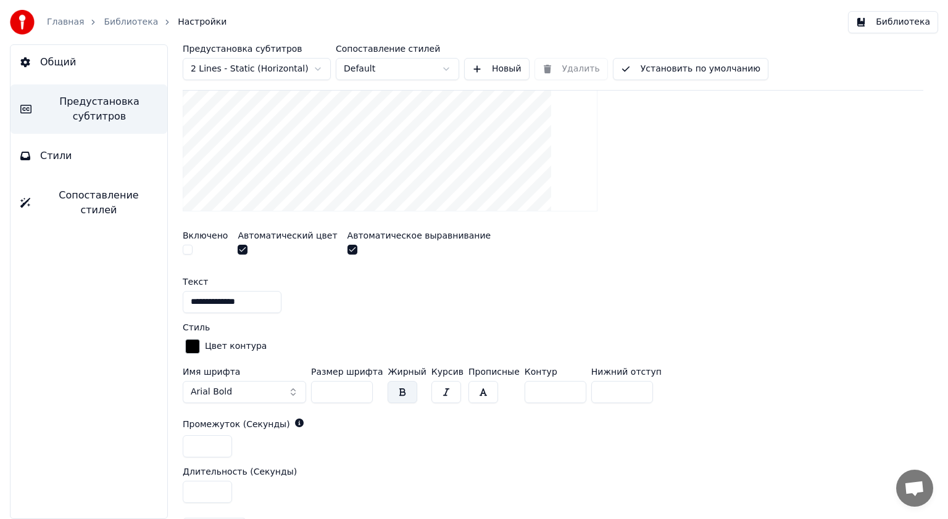
click at [290, 387] on button "Arial Bold" at bounding box center [244, 392] width 123 height 22
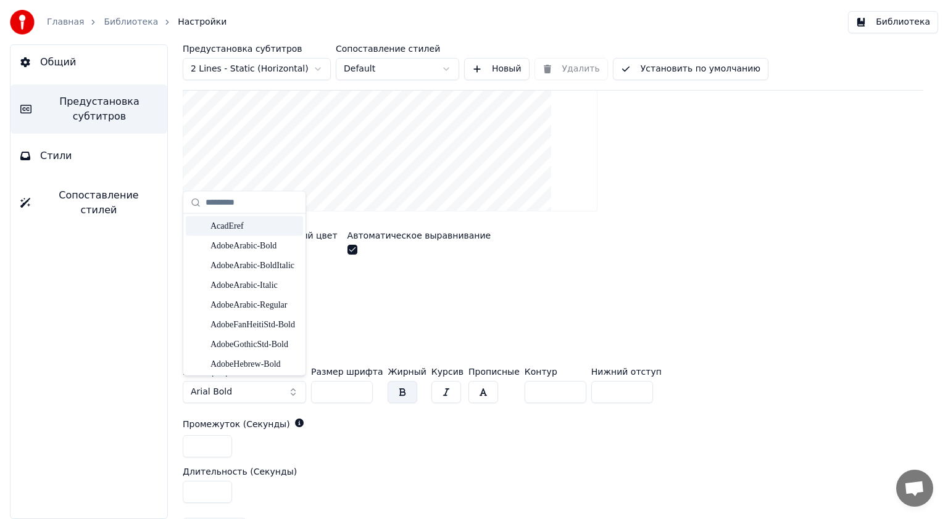
click at [229, 228] on div "AcadEref" at bounding box center [254, 226] width 88 height 12
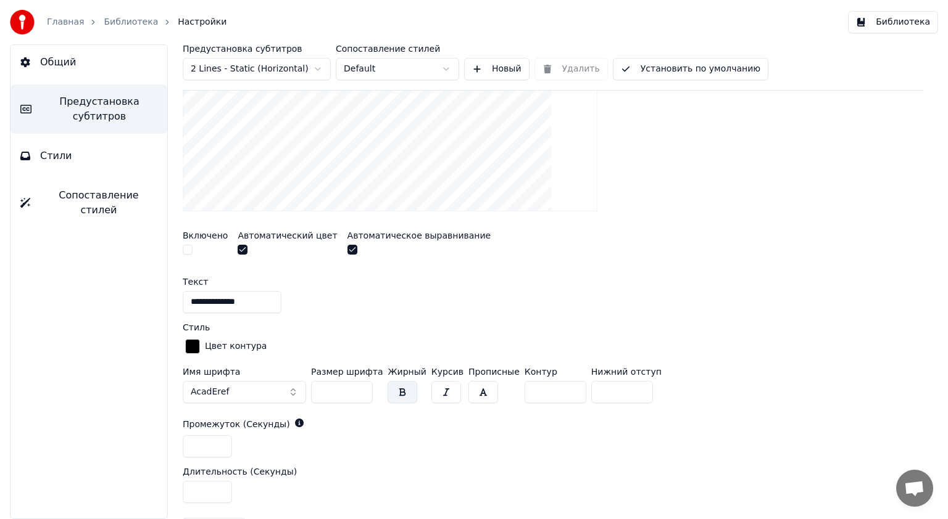
click at [292, 393] on button "AcadEref" at bounding box center [244, 392] width 123 height 22
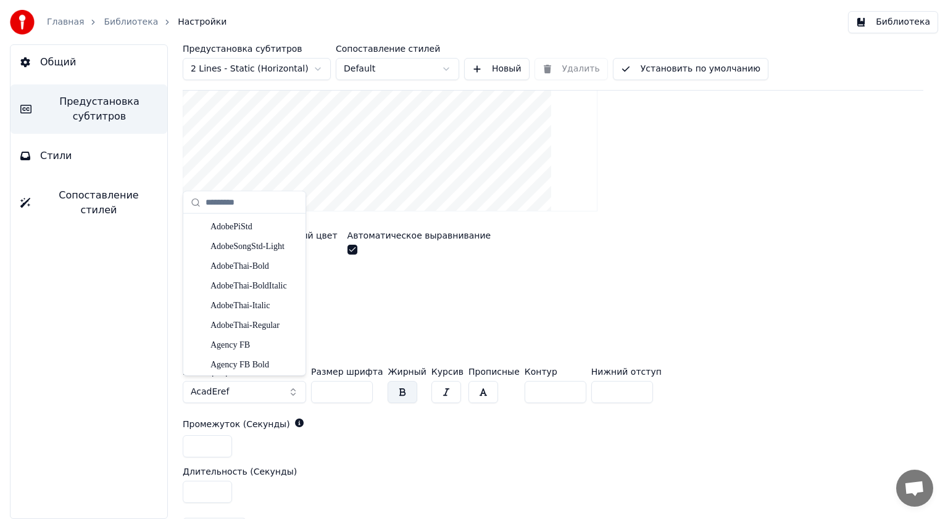
scroll to position [308, 0]
click at [242, 345] on div "AIGDT" at bounding box center [244, 352] width 117 height 20
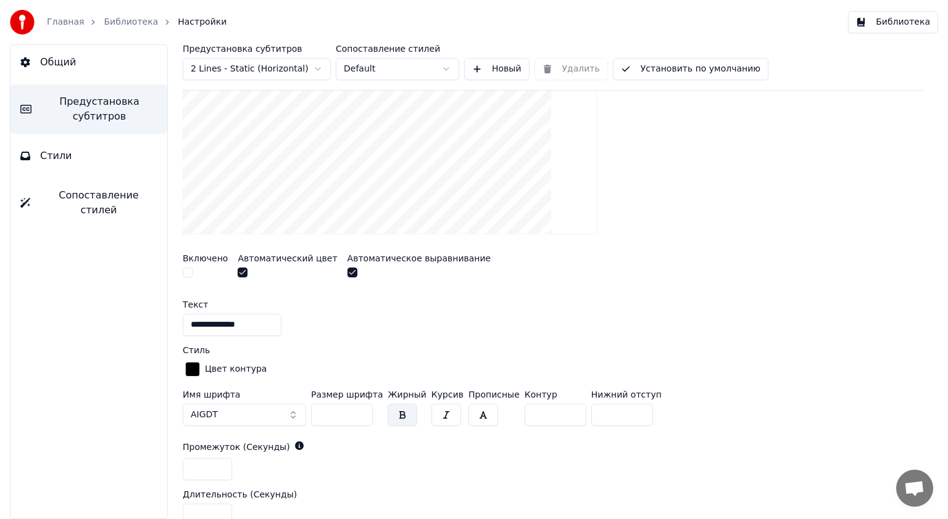
scroll to position [240, 0]
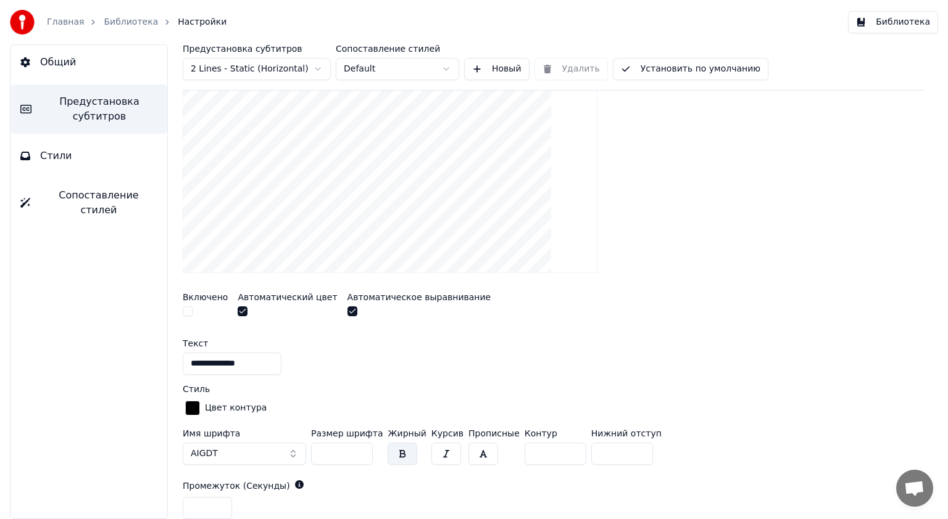
click at [237, 310] on button "button" at bounding box center [242, 312] width 10 height 10
click at [192, 407] on div "button" at bounding box center [192, 408] width 15 height 15
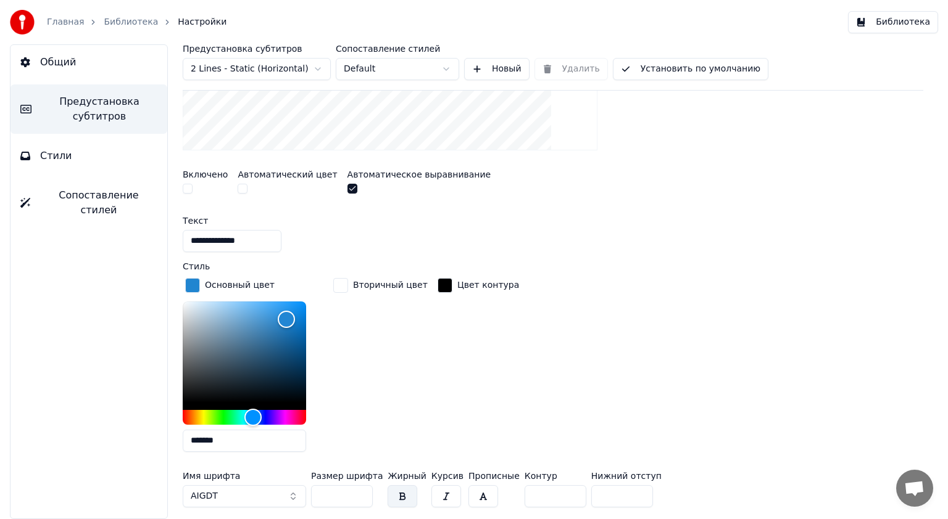
scroll to position [363, 0]
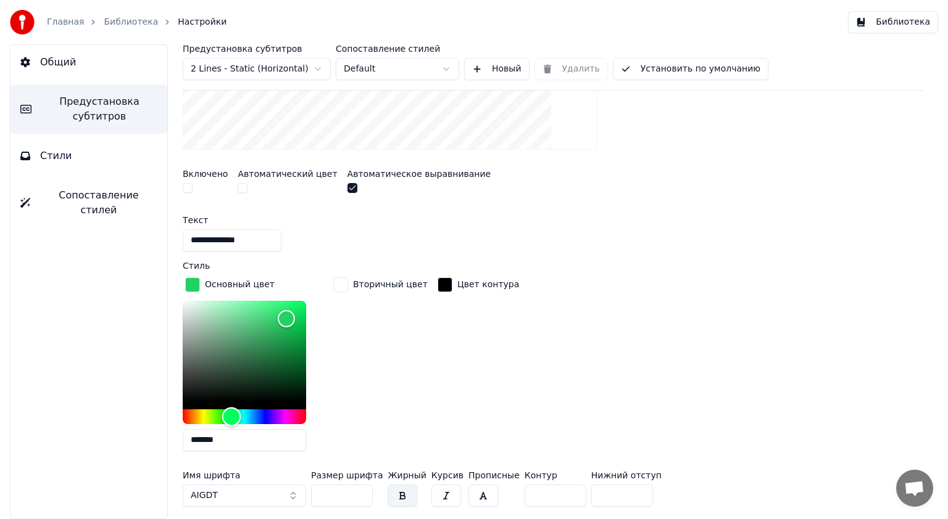
drag, startPoint x: 245, startPoint y: 411, endPoint x: 231, endPoint y: 415, distance: 14.1
click at [231, 415] on div "Hue" at bounding box center [231, 416] width 19 height 19
drag, startPoint x: 284, startPoint y: 316, endPoint x: 162, endPoint y: 297, distance: 124.2
click at [162, 297] on div "**********" at bounding box center [553, 281] width 790 height 475
drag, startPoint x: 184, startPoint y: 304, endPoint x: 313, endPoint y: 306, distance: 129.6
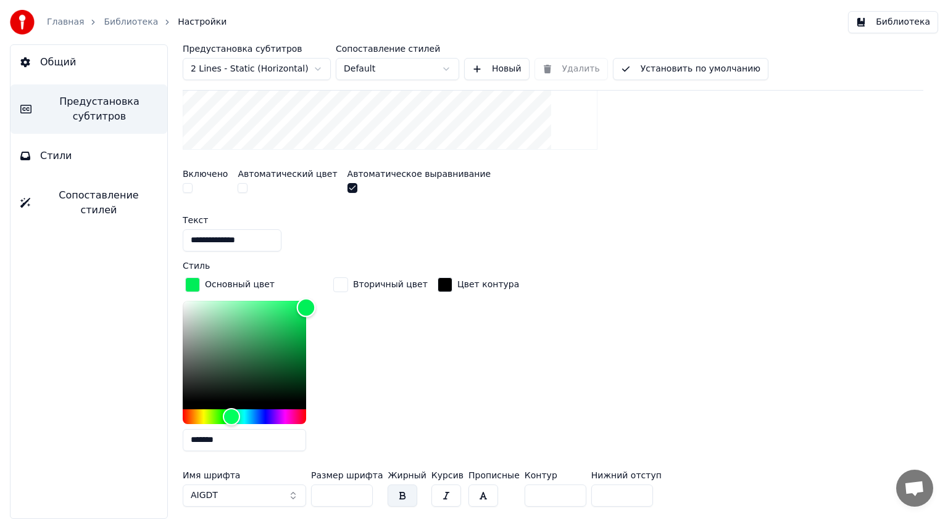
click at [313, 306] on div "Color" at bounding box center [306, 308] width 19 height 19
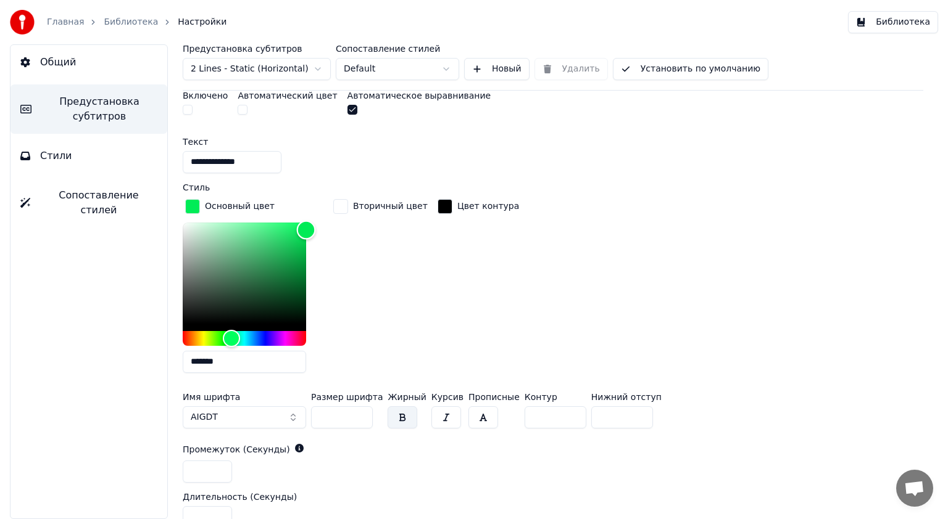
scroll to position [487, 0]
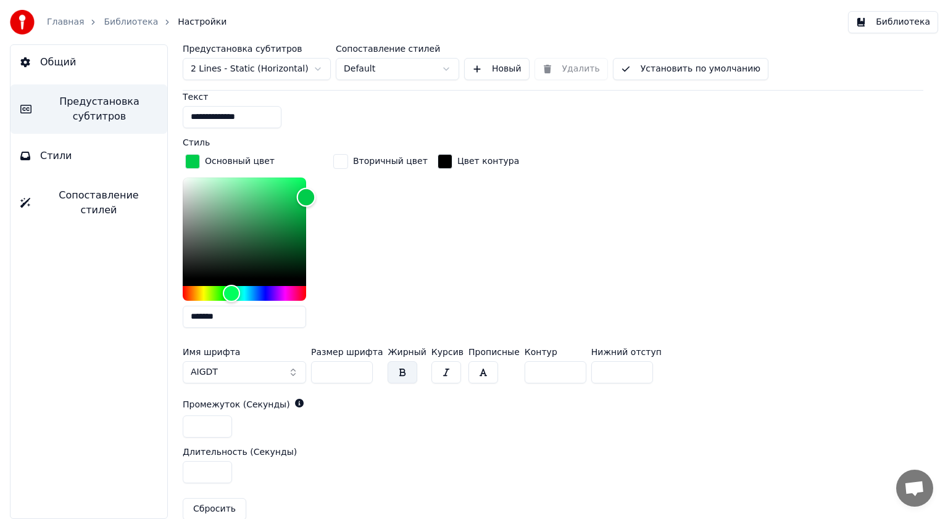
drag, startPoint x: 297, startPoint y: 197, endPoint x: 311, endPoint y: 195, distance: 13.7
click at [311, 195] on div "Color" at bounding box center [306, 197] width 19 height 19
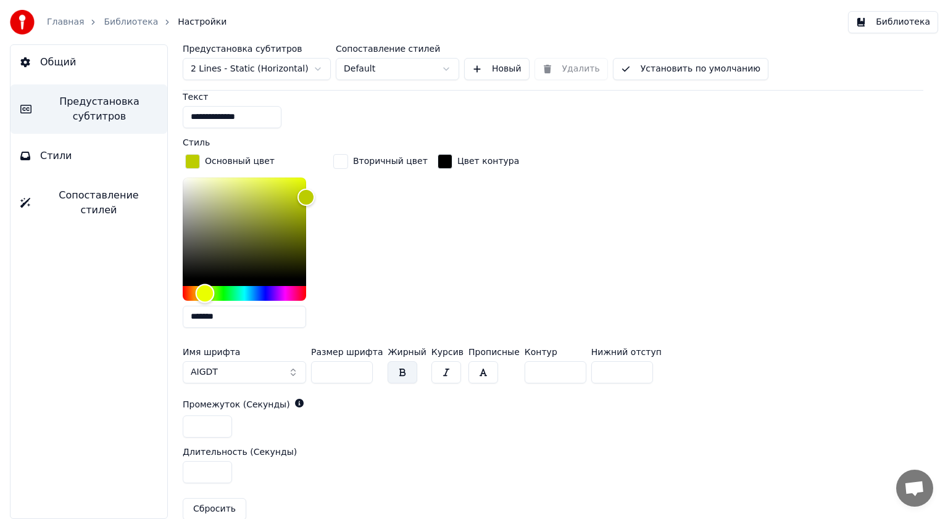
drag, startPoint x: 228, startPoint y: 289, endPoint x: 210, endPoint y: 271, distance: 25.3
click at [204, 294] on div "Hue" at bounding box center [205, 293] width 19 height 19
type input "*******"
drag, startPoint x: 307, startPoint y: 190, endPoint x: 297, endPoint y: 184, distance: 11.6
click at [297, 184] on div "Color" at bounding box center [297, 187] width 19 height 19
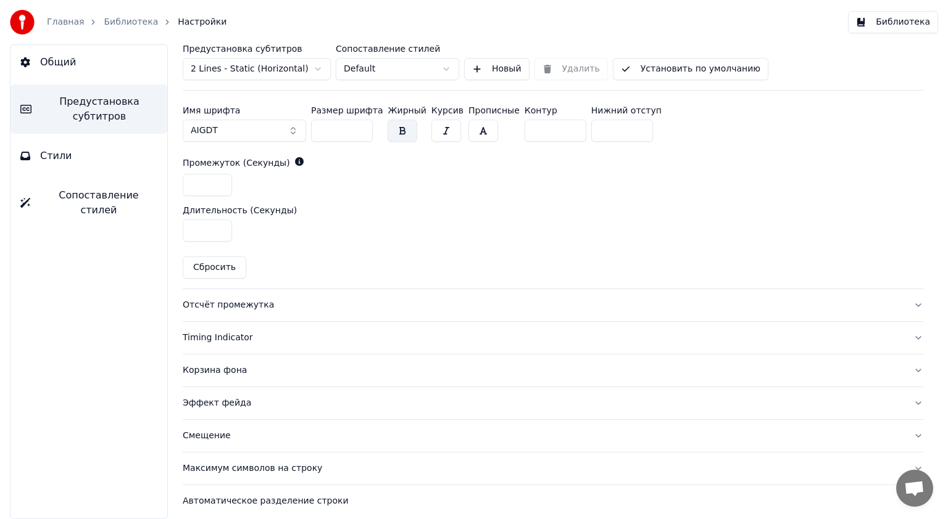
scroll to position [733, 0]
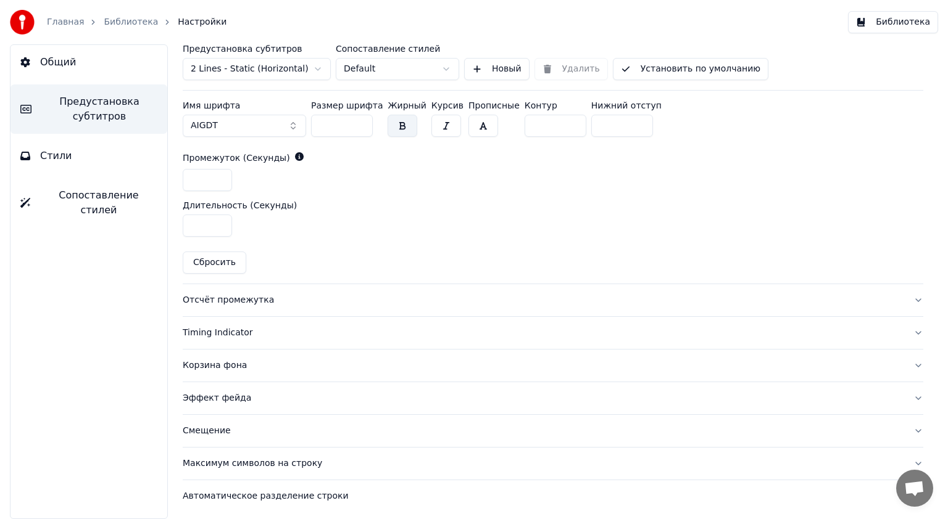
click at [206, 297] on div "Отсчёт промежутка" at bounding box center [543, 300] width 721 height 12
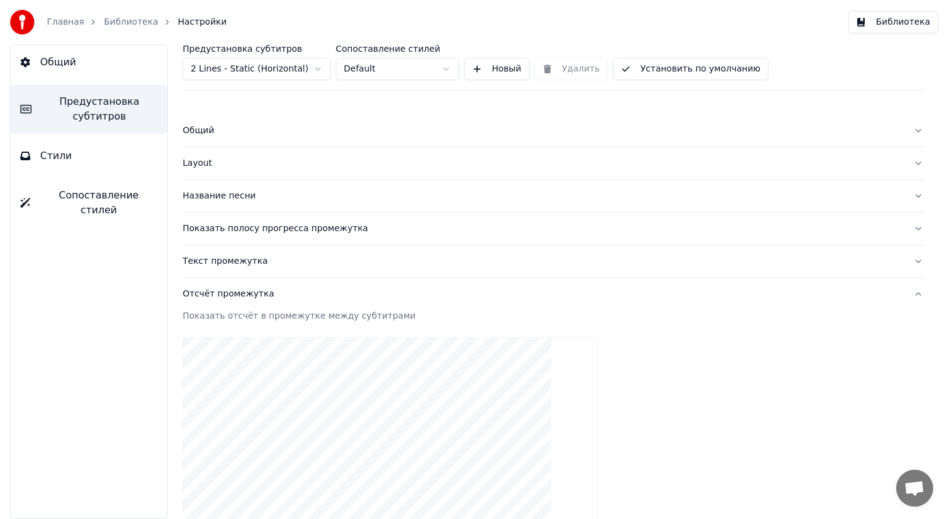
scroll to position [0, 0]
click at [219, 264] on div "Текст промежутка" at bounding box center [543, 262] width 721 height 12
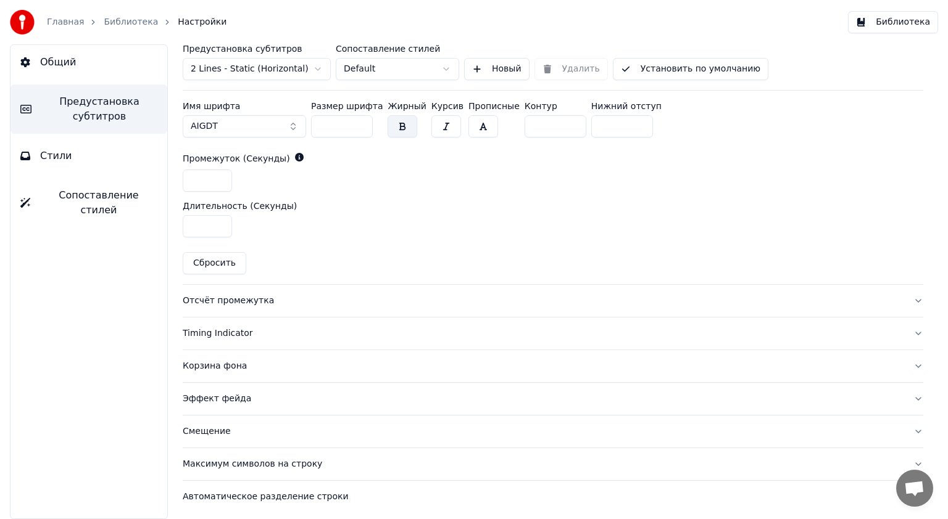
scroll to position [568, 0]
click at [202, 331] on div "Timing Indicator" at bounding box center [543, 333] width 721 height 12
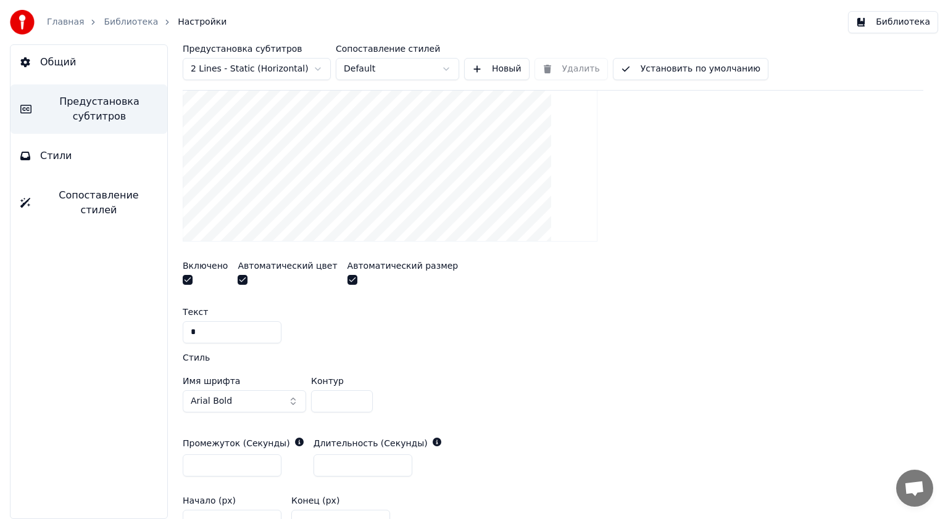
scroll to position [431, 0]
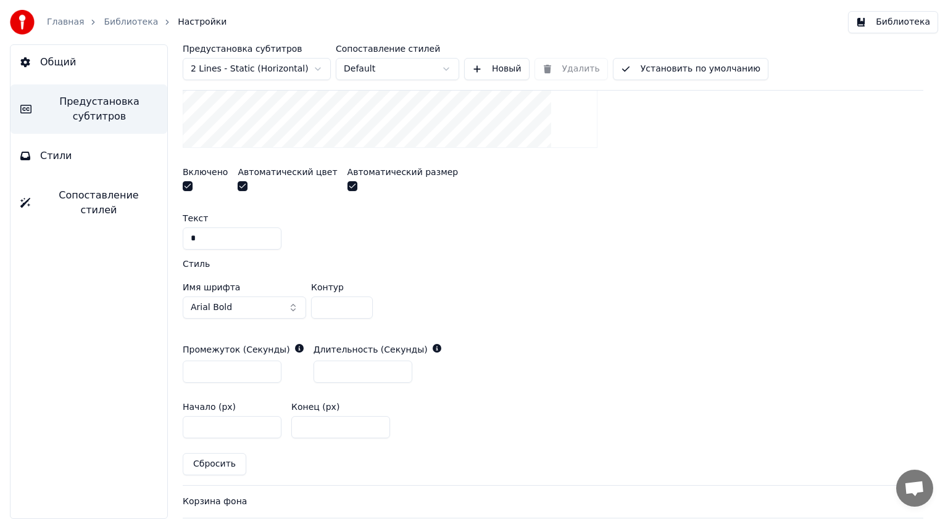
click at [250, 305] on button "Arial Bold" at bounding box center [244, 308] width 123 height 22
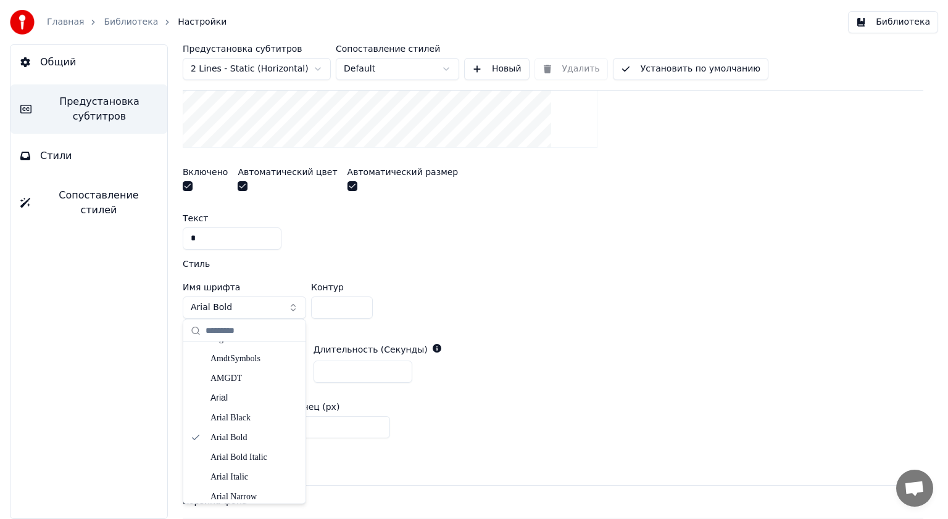
scroll to position [432, 0]
click at [230, 351] on div "AIGDT" at bounding box center [254, 356] width 88 height 12
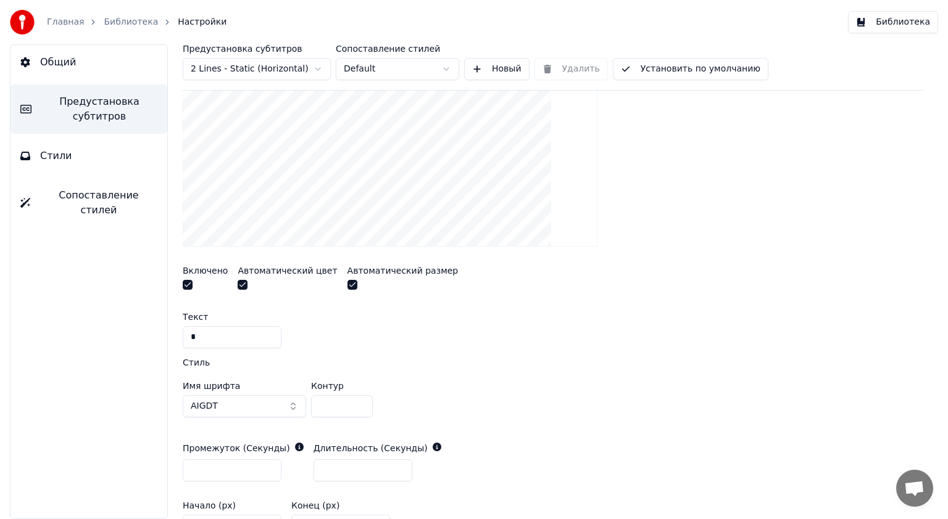
scroll to position [321, 0]
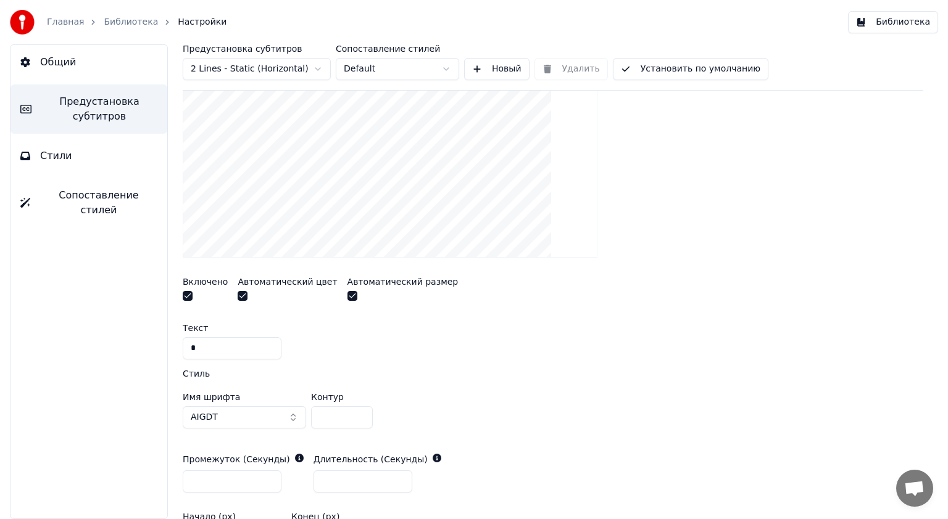
click at [287, 419] on button "AIGDT" at bounding box center [244, 418] width 123 height 22
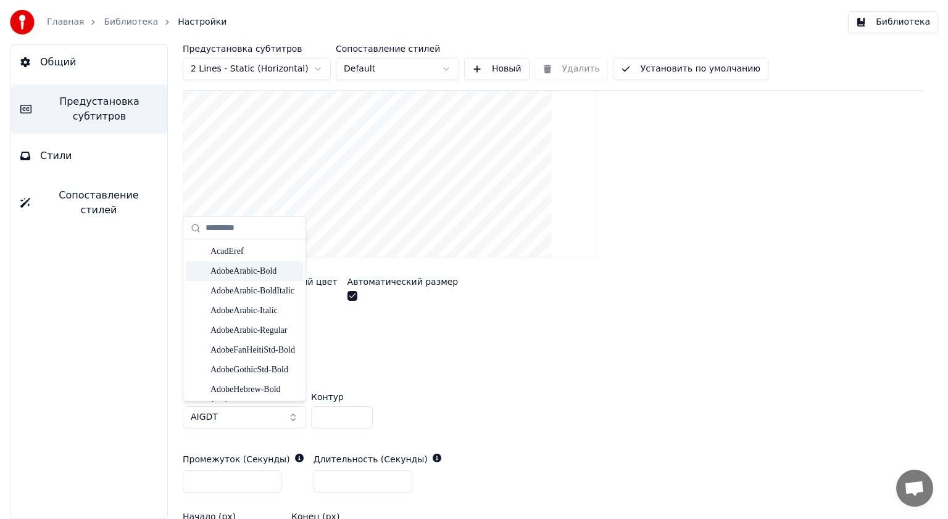
click at [227, 270] on div "AdobeArabic-Bold" at bounding box center [254, 271] width 88 height 12
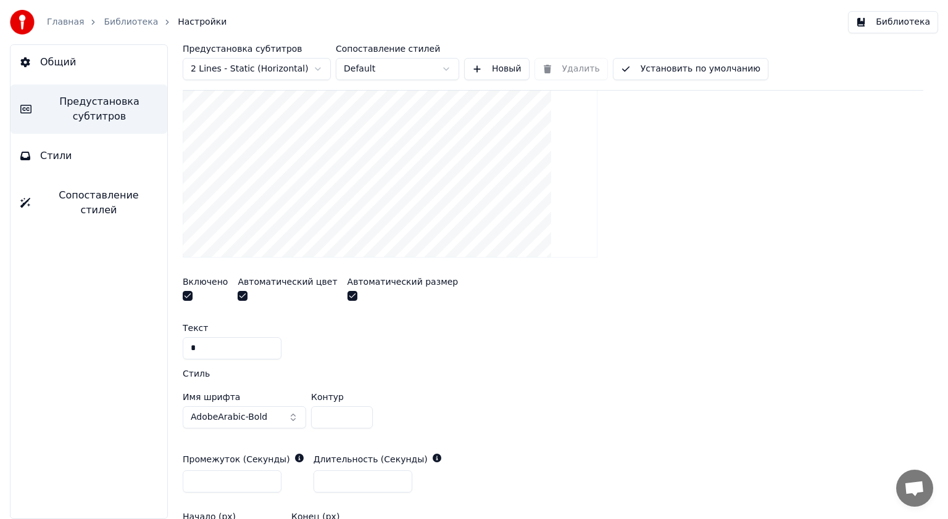
click at [291, 416] on button "AdobeArabic-Bold" at bounding box center [244, 418] width 123 height 22
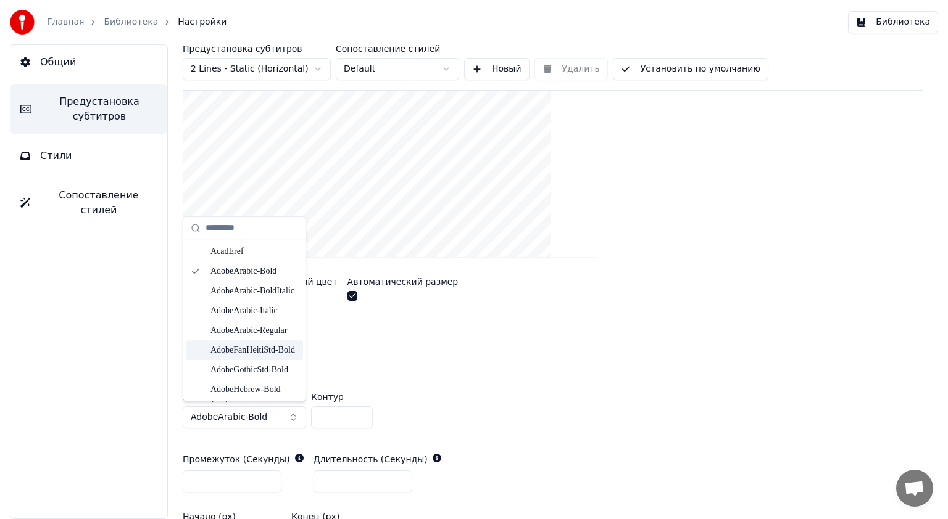
click at [234, 348] on div "AdobeFanHeitiStd-Bold" at bounding box center [254, 350] width 88 height 12
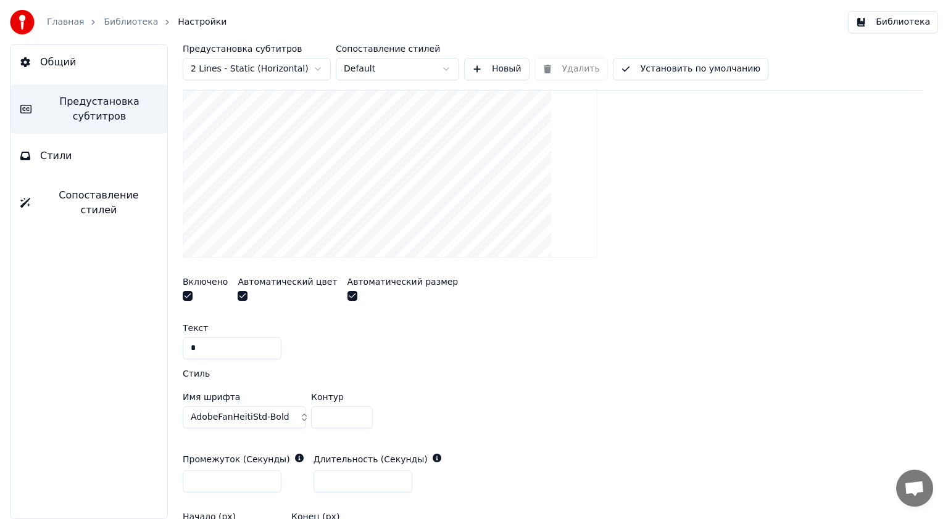
click at [295, 416] on button "AdobeFanHeitiStd-Bold" at bounding box center [244, 418] width 123 height 22
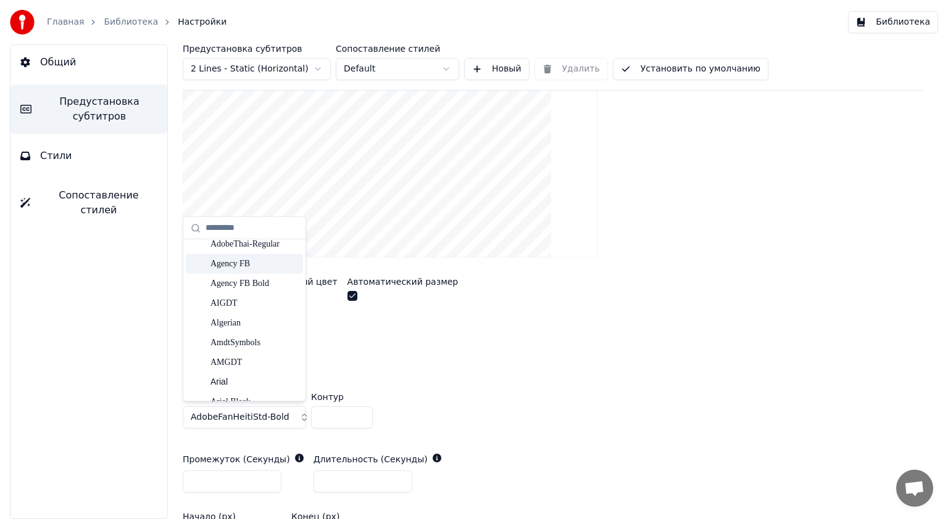
scroll to position [432, 0]
click at [222, 328] on div "Arial" at bounding box center [254, 333] width 88 height 12
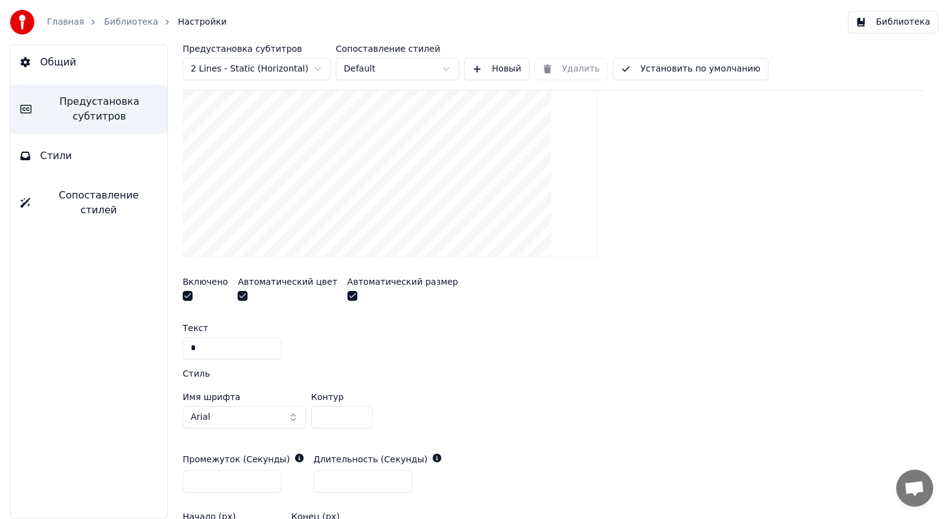
click at [257, 348] on input "*" at bounding box center [232, 348] width 99 height 22
click at [239, 297] on button "button" at bounding box center [242, 296] width 10 height 10
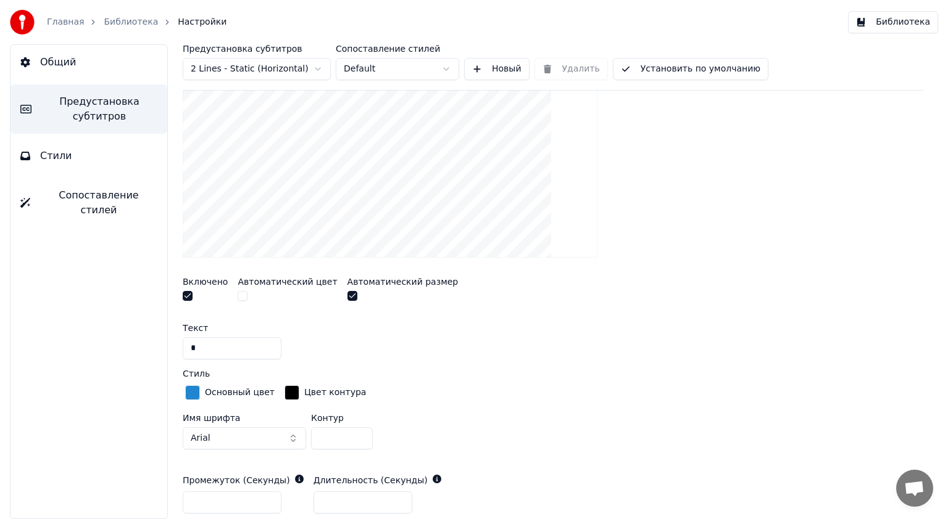
click at [190, 387] on div "button" at bounding box center [192, 393] width 15 height 15
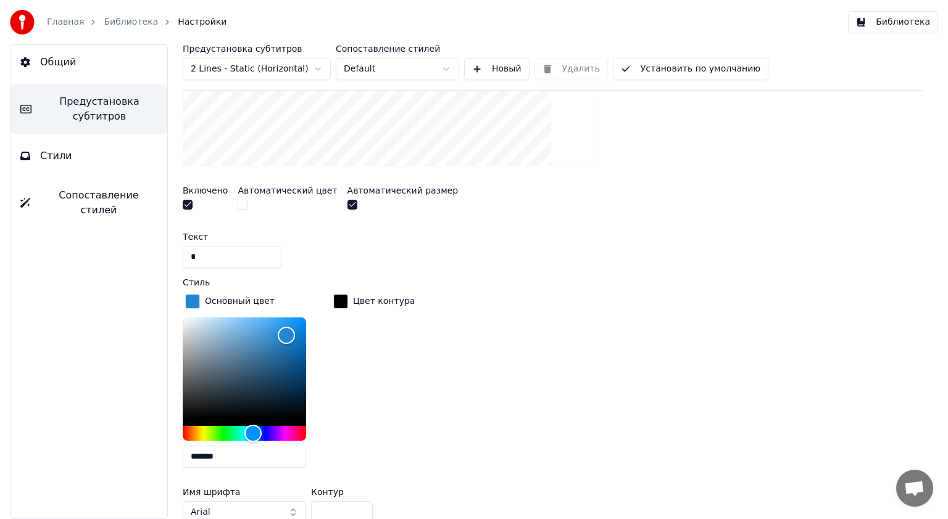
scroll to position [444, 0]
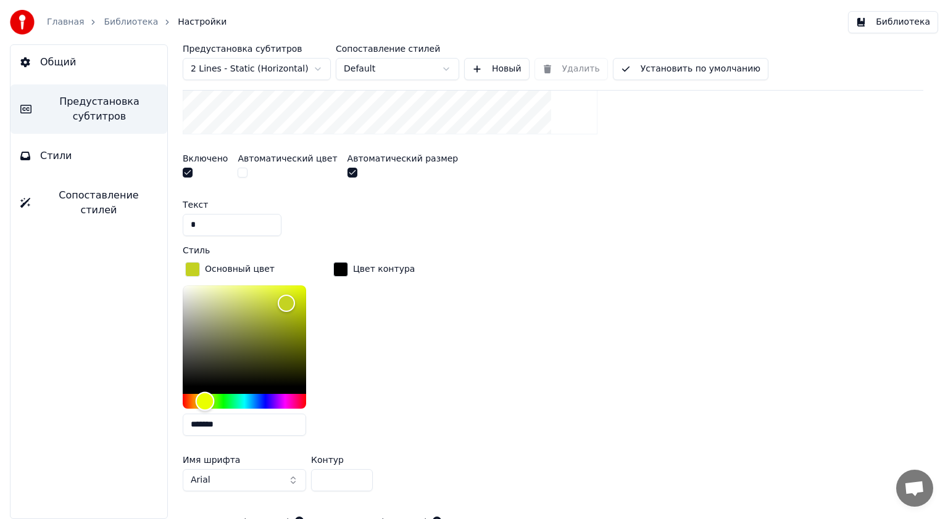
drag, startPoint x: 236, startPoint y: 395, endPoint x: 205, endPoint y: 392, distance: 31.0
click at [205, 392] on div "Hue" at bounding box center [205, 401] width 19 height 19
drag, startPoint x: 290, startPoint y: 295, endPoint x: 309, endPoint y: 285, distance: 21.8
click at [309, 285] on div "Color" at bounding box center [306, 286] width 19 height 19
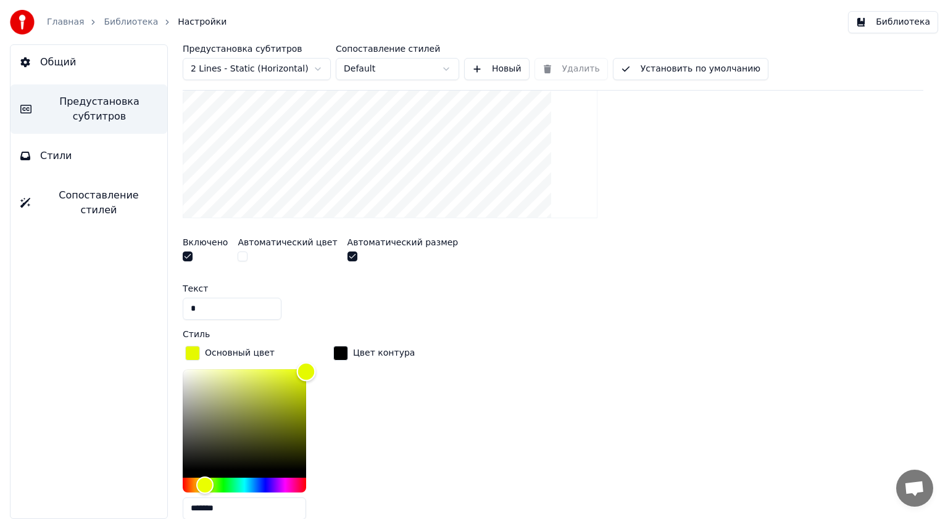
scroll to position [321, 0]
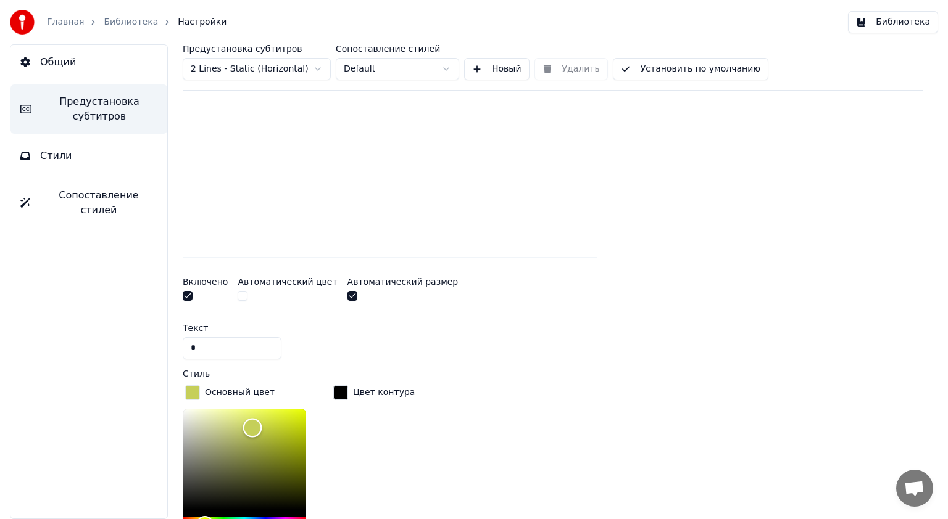
drag, startPoint x: 291, startPoint y: 410, endPoint x: 257, endPoint y: 415, distance: 34.9
click at [257, 418] on div "Color" at bounding box center [252, 427] width 19 height 19
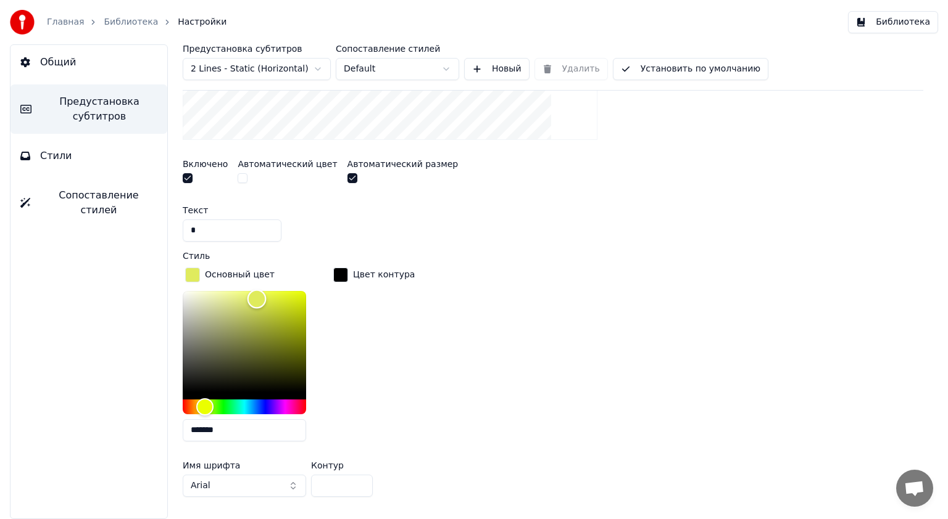
scroll to position [444, 0]
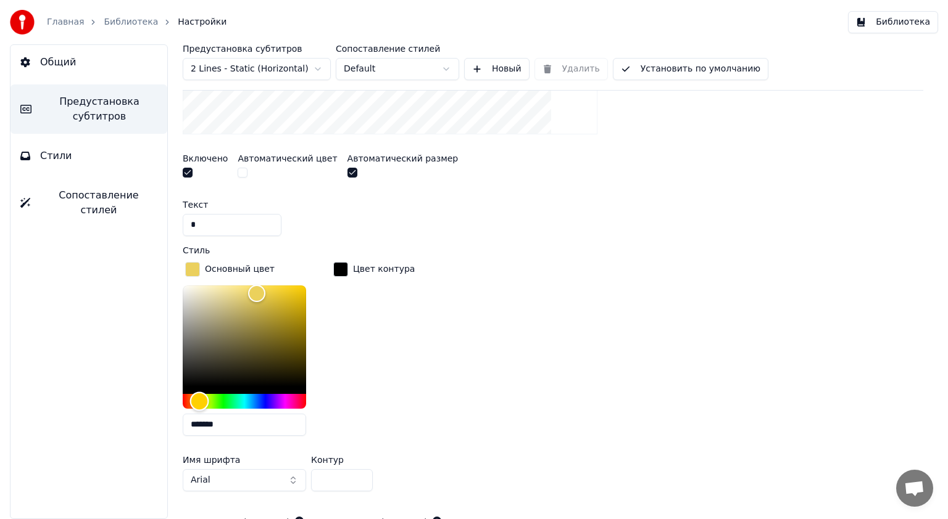
click at [199, 400] on div "Hue" at bounding box center [199, 401] width 19 height 19
click at [200, 402] on div "Hue" at bounding box center [200, 401] width 19 height 19
drag, startPoint x: 257, startPoint y: 289, endPoint x: 276, endPoint y: 282, distance: 19.7
click at [276, 282] on div "Color" at bounding box center [275, 285] width 19 height 19
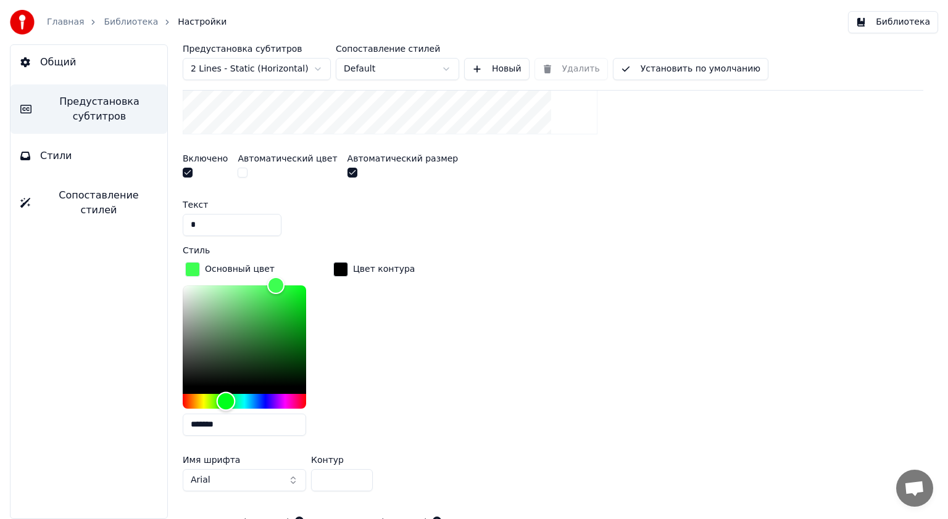
drag, startPoint x: 202, startPoint y: 400, endPoint x: 226, endPoint y: 404, distance: 24.4
click at [226, 404] on div "Hue" at bounding box center [226, 401] width 19 height 19
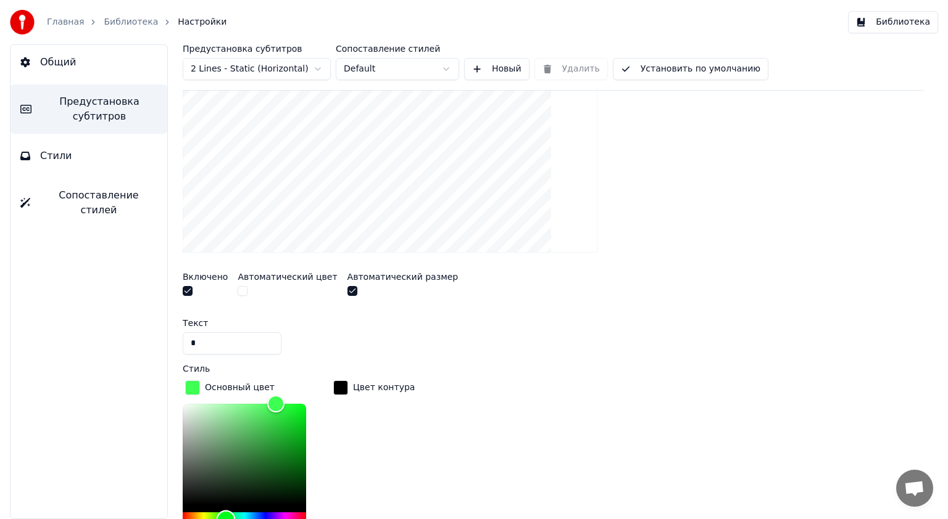
scroll to position [321, 0]
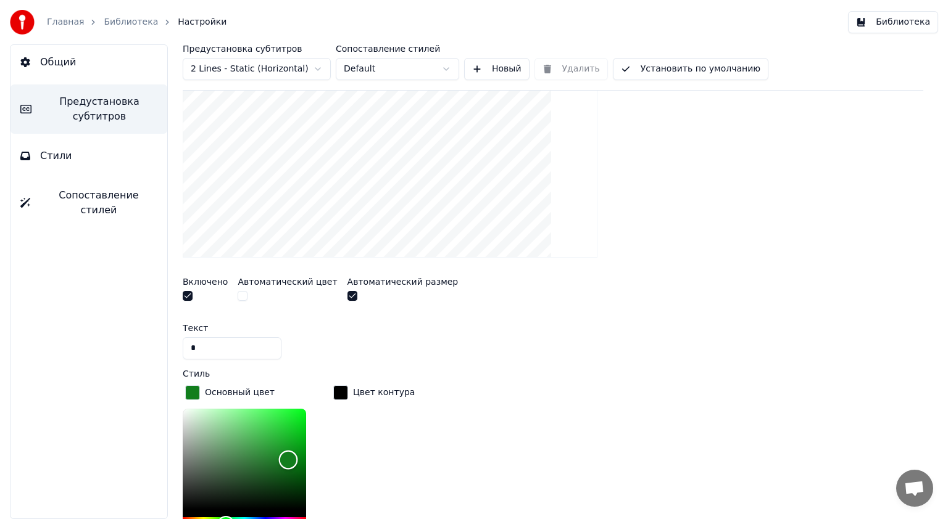
drag, startPoint x: 275, startPoint y: 405, endPoint x: 288, endPoint y: 457, distance: 54.2
click at [288, 457] on div "Color" at bounding box center [288, 459] width 19 height 19
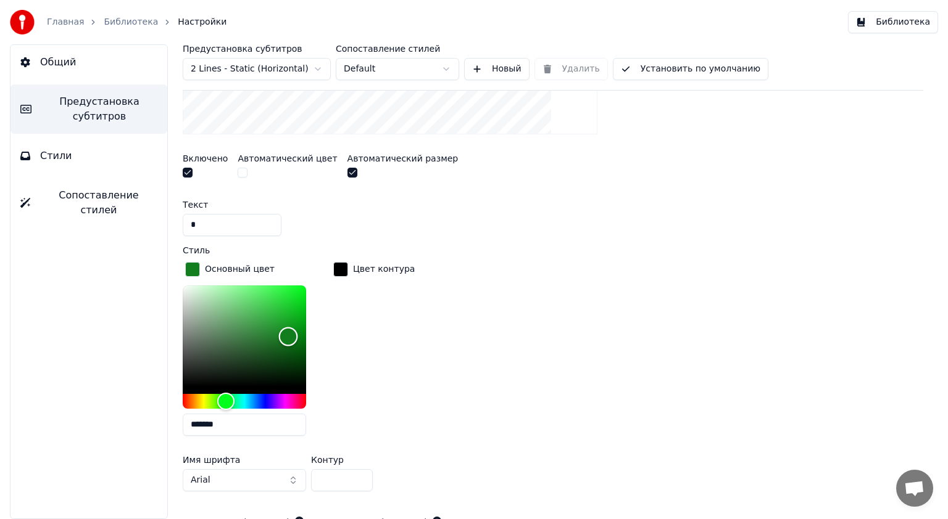
scroll to position [444, 0]
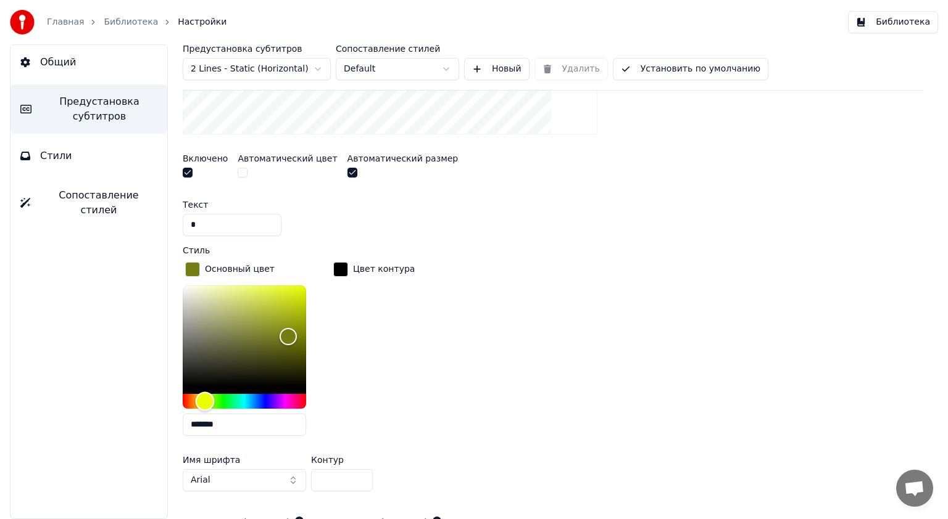
drag, startPoint x: 218, startPoint y: 403, endPoint x: 205, endPoint y: 404, distance: 13.0
click at [205, 404] on div "Hue" at bounding box center [205, 401] width 19 height 19
drag, startPoint x: 288, startPoint y: 331, endPoint x: 291, endPoint y: 292, distance: 39.0
click at [291, 292] on div "Color" at bounding box center [291, 294] width 19 height 19
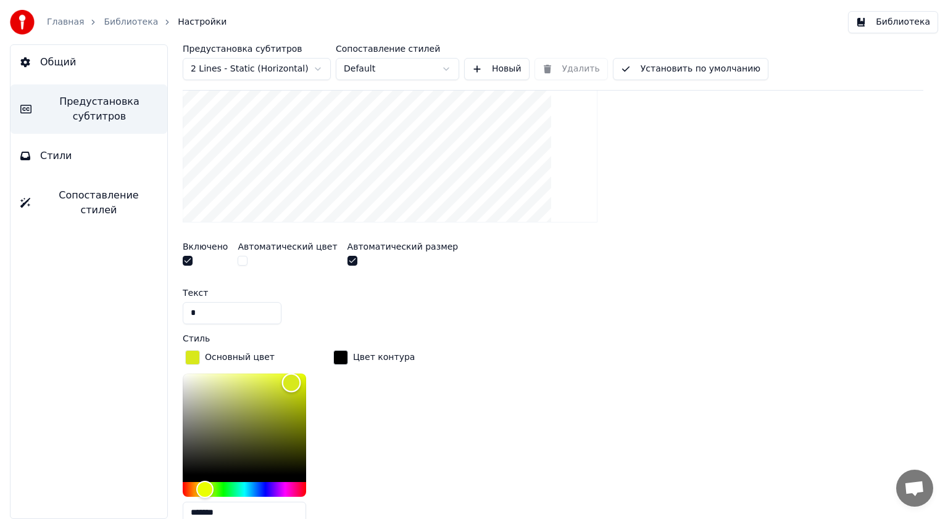
scroll to position [321, 0]
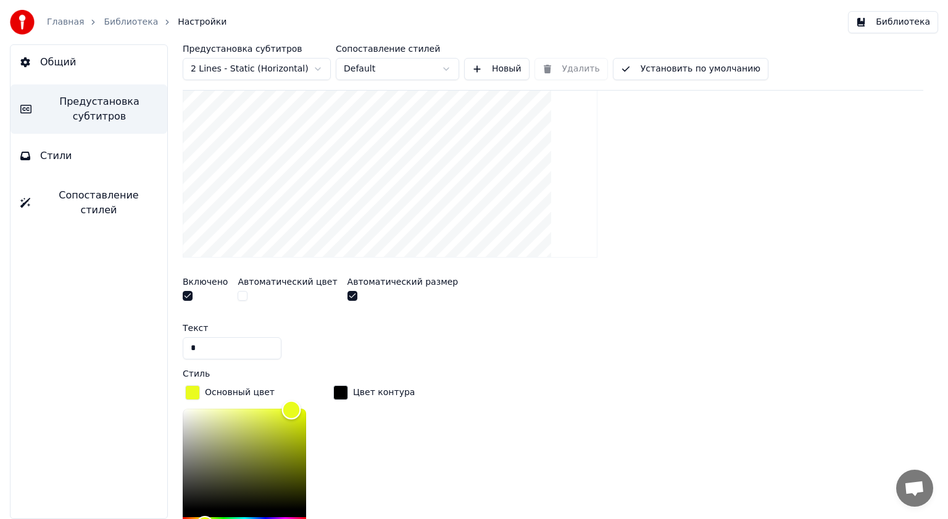
drag, startPoint x: 287, startPoint y: 413, endPoint x: 285, endPoint y: 423, distance: 10.6
click at [290, 407] on div "Color" at bounding box center [291, 409] width 19 height 19
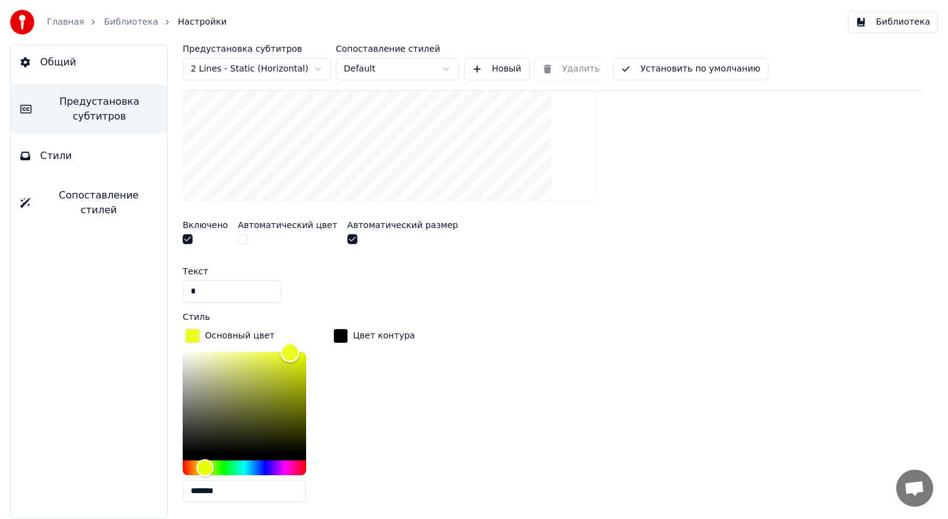
scroll to position [382, 0]
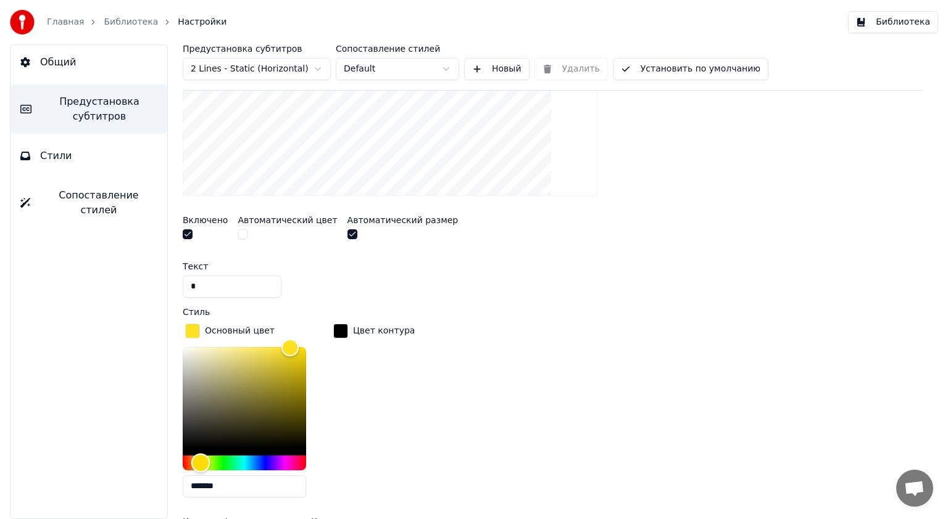
click at [201, 460] on div "Hue" at bounding box center [200, 462] width 19 height 19
type input "*******"
drag, startPoint x: 288, startPoint y: 344, endPoint x: 304, endPoint y: 337, distance: 17.2
click at [304, 337] on div "Color" at bounding box center [304, 346] width 19 height 19
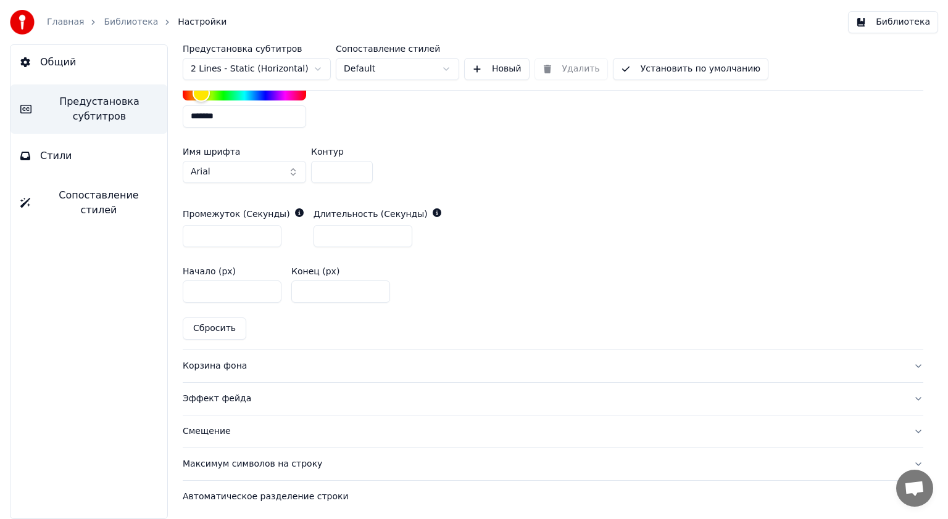
scroll to position [753, 0]
click at [78, 155] on button "Стили" at bounding box center [88, 156] width 157 height 35
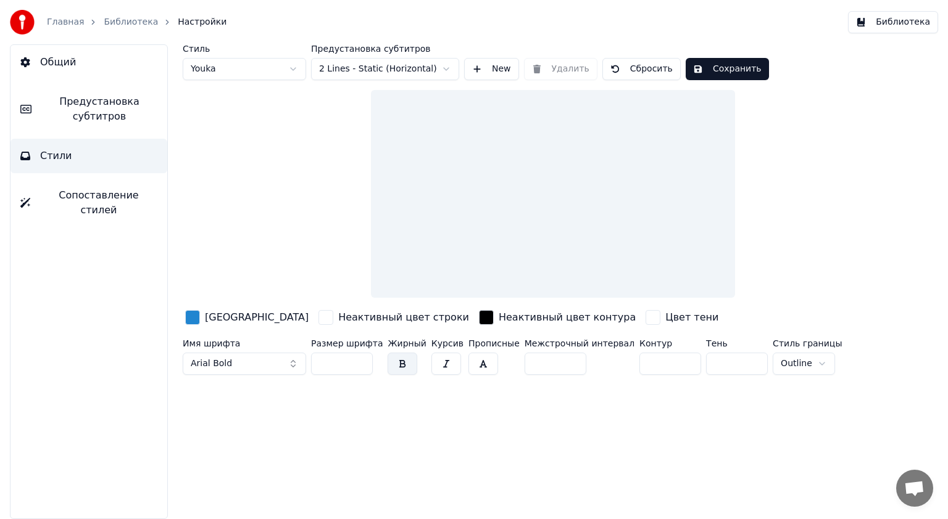
scroll to position [0, 0]
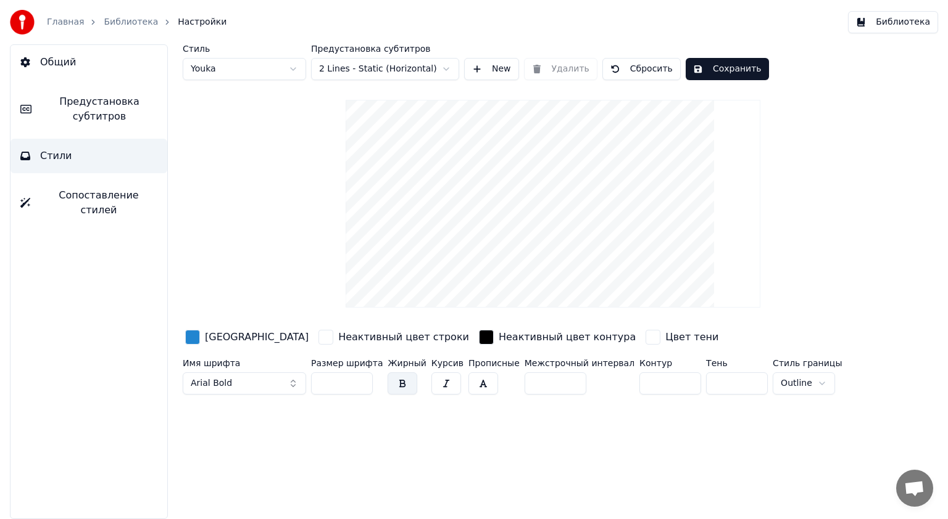
click at [191, 338] on div "button" at bounding box center [192, 337] width 15 height 15
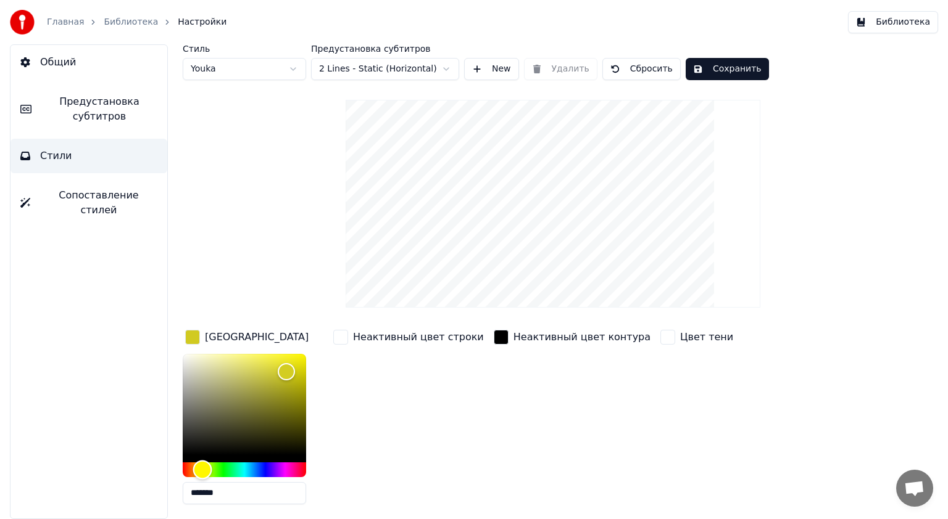
drag, startPoint x: 250, startPoint y: 473, endPoint x: 202, endPoint y: 468, distance: 48.4
click at [202, 468] on div "Hue" at bounding box center [202, 469] width 19 height 19
type input "*******"
drag, startPoint x: 284, startPoint y: 374, endPoint x: 296, endPoint y: 358, distance: 19.9
click at [296, 358] on div "Color" at bounding box center [296, 359] width 19 height 19
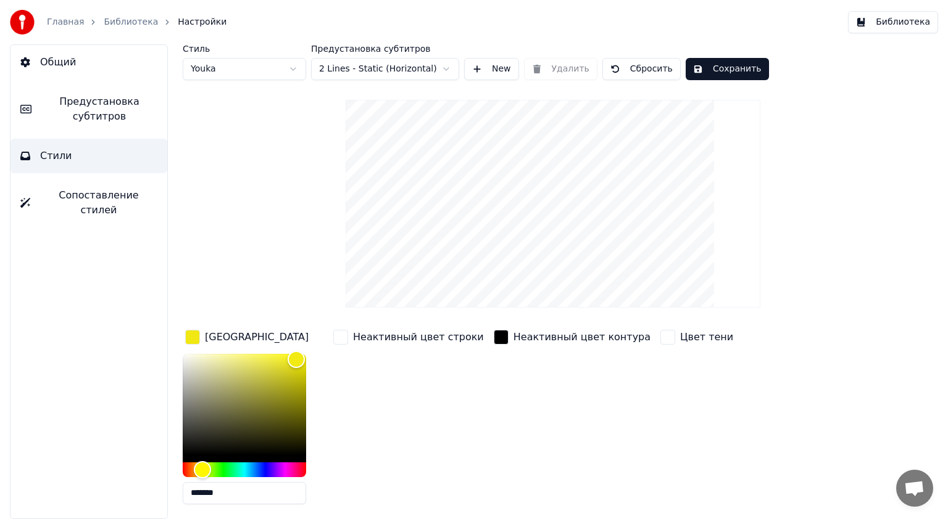
click at [491, 390] on div "Неактивный цвет контура" at bounding box center [572, 421] width 162 height 187
click at [378, 400] on div "Неактивный цвет строки" at bounding box center [408, 421] width 155 height 187
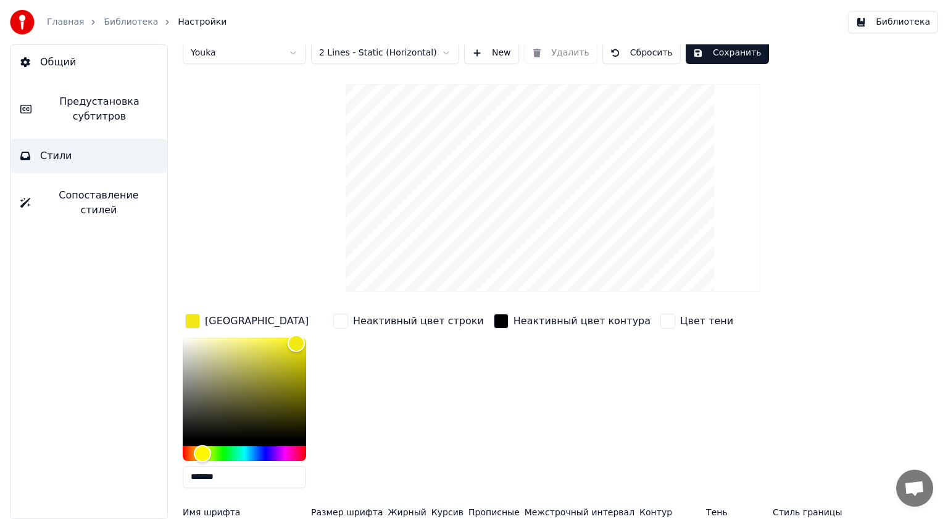
scroll to position [44, 0]
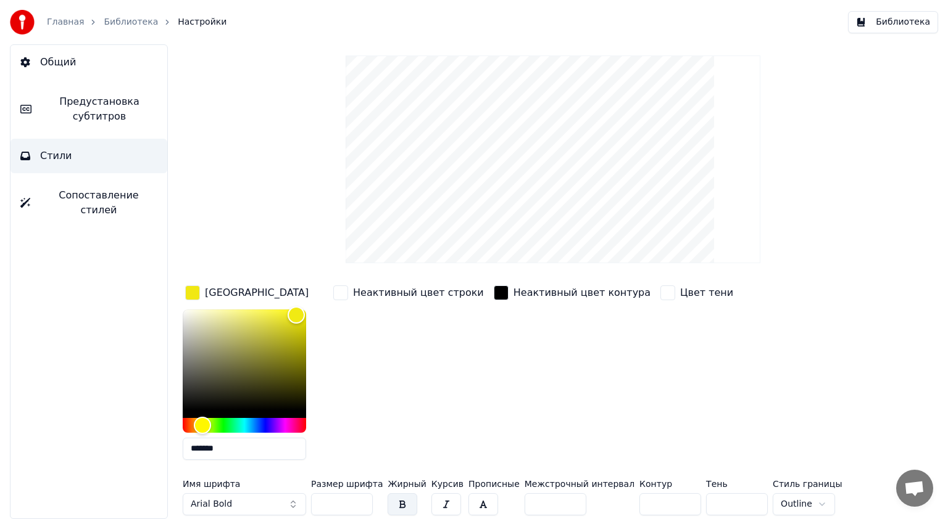
click at [402, 365] on div "Неактивный цвет строки" at bounding box center [408, 376] width 155 height 187
click at [76, 198] on span "Сопоставление стилей" at bounding box center [98, 203] width 117 height 30
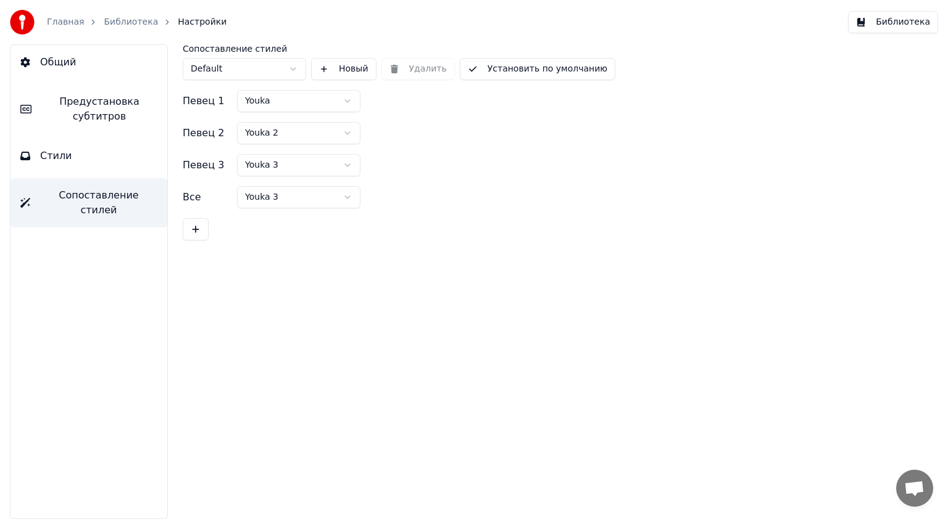
scroll to position [0, 0]
click at [90, 99] on span "Предустановка субтитров" at bounding box center [99, 109] width 116 height 30
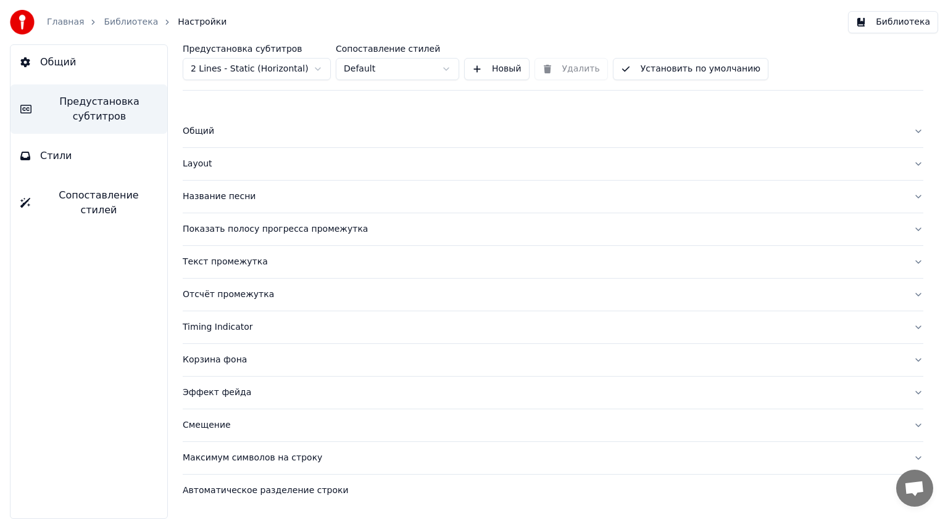
click at [36, 59] on button "Общий" at bounding box center [88, 62] width 157 height 35
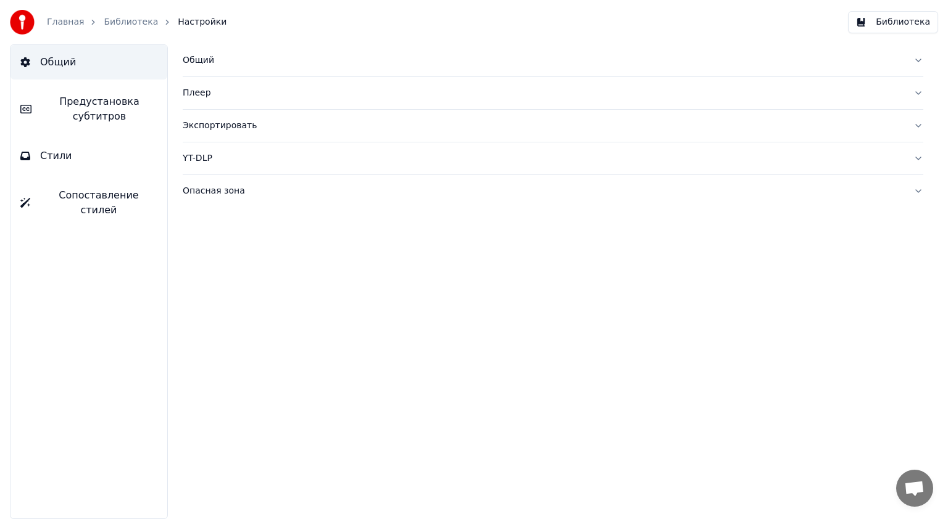
click at [59, 23] on link "Главная" at bounding box center [65, 22] width 37 height 12
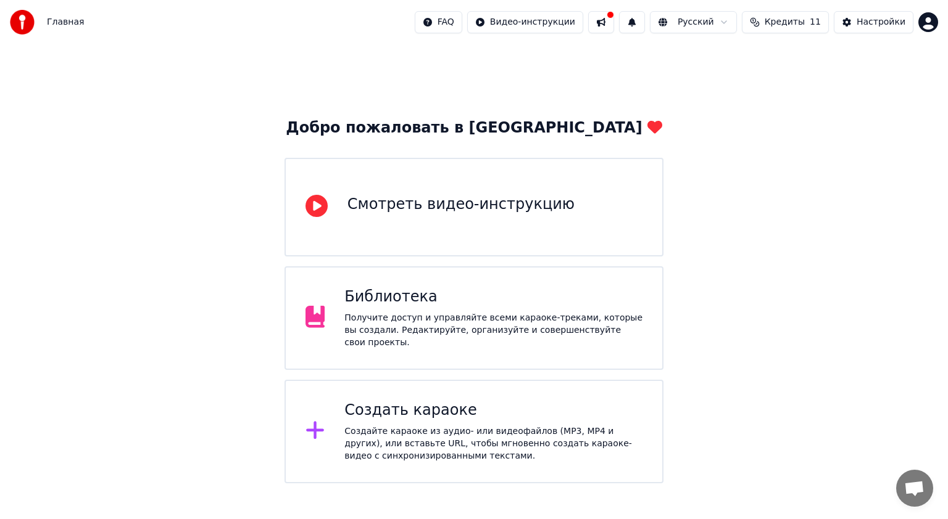
click at [408, 413] on div "Создать караоке" at bounding box center [493, 411] width 298 height 20
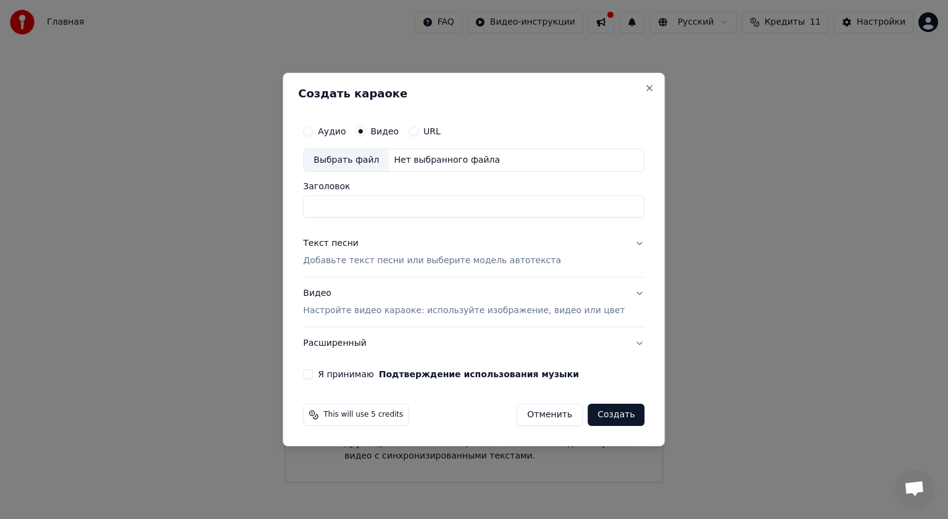
click at [359, 162] on div "Выбрать файл" at bounding box center [346, 160] width 85 height 22
click at [347, 205] on input "****" at bounding box center [473, 207] width 341 height 22
drag, startPoint x: 350, startPoint y: 207, endPoint x: 327, endPoint y: 209, distance: 23.5
click at [327, 209] on input "****" at bounding box center [473, 207] width 341 height 22
type input "**********"
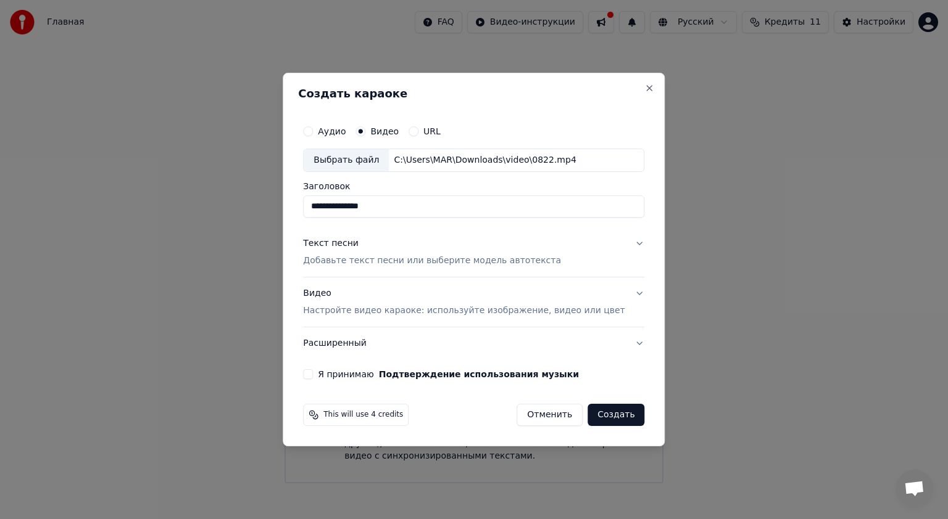
click at [454, 262] on p "Добавьте текст песни или выберите модель автотекста" at bounding box center [432, 261] width 258 height 12
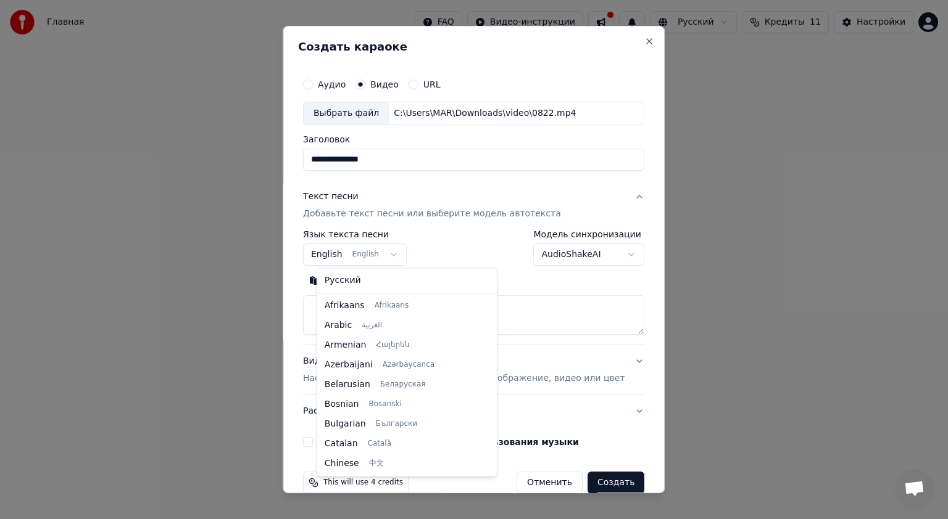
click at [401, 257] on body "**********" at bounding box center [474, 242] width 948 height 484
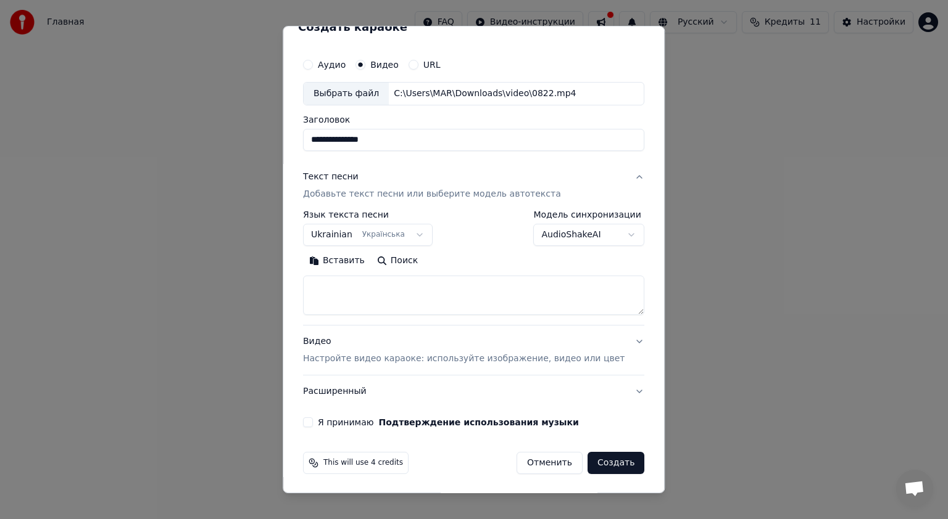
scroll to position [20, 0]
click at [313, 420] on button "Я принимаю Подтверждение использования музыки" at bounding box center [308, 423] width 10 height 10
click at [592, 461] on button "Создать" at bounding box center [615, 463] width 57 height 22
select select "**"
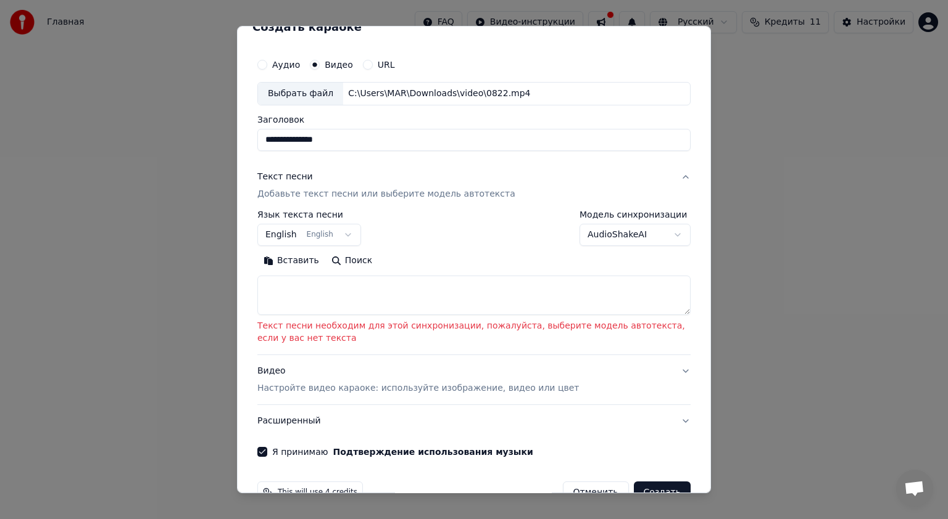
click at [273, 279] on textarea at bounding box center [473, 295] width 433 height 39
paste textarea "**********"
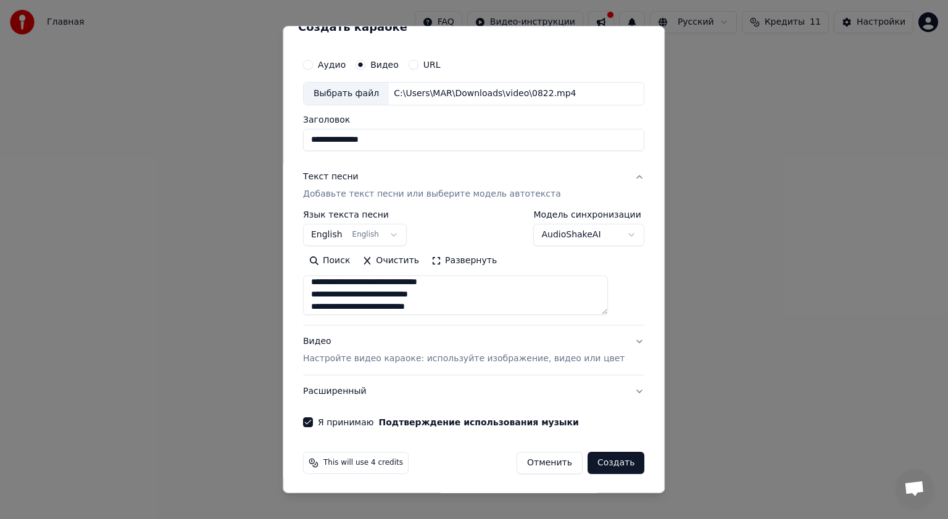
scroll to position [15, 0]
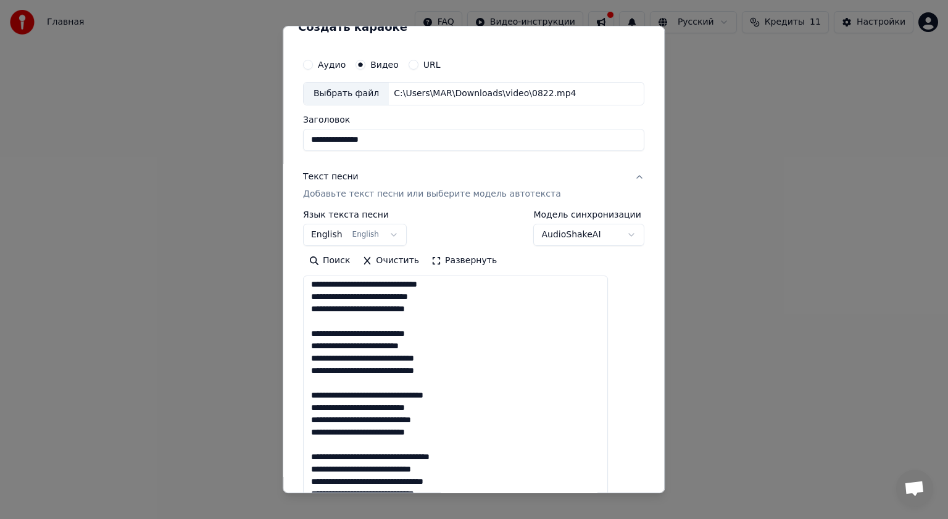
drag, startPoint x: 617, startPoint y: 312, endPoint x: 617, endPoint y: 518, distance: 206.7
click at [617, 484] on body "**********" at bounding box center [474, 242] width 948 height 484
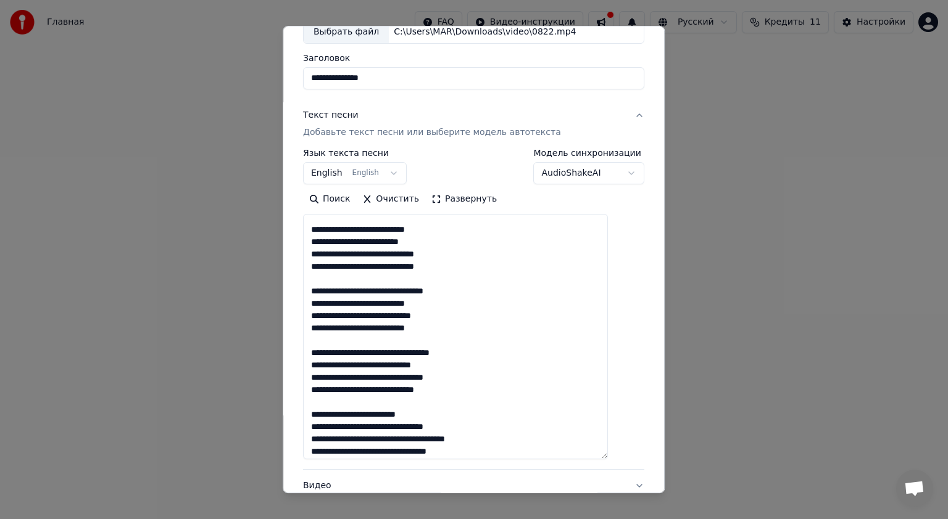
scroll to position [61, 0]
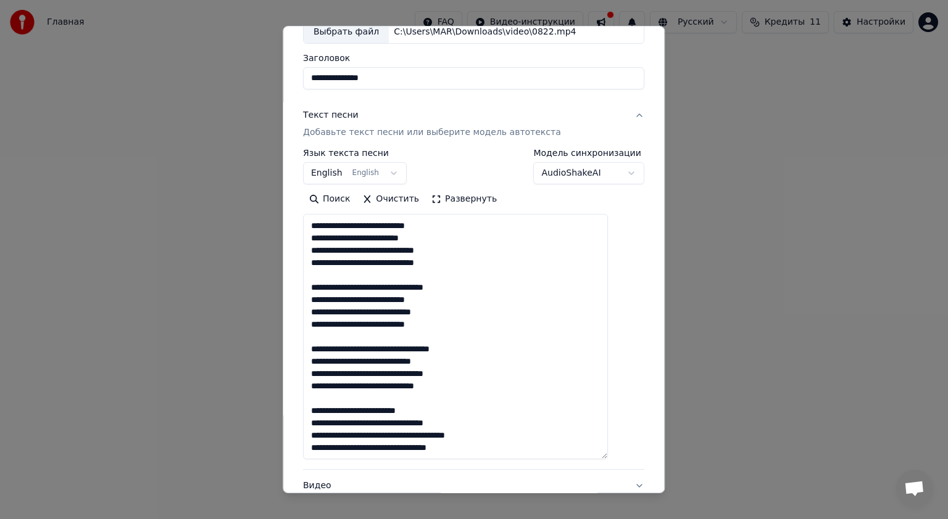
drag, startPoint x: 323, startPoint y: 222, endPoint x: 481, endPoint y: 321, distance: 185.7
click at [481, 321] on textarea "**********" at bounding box center [455, 337] width 305 height 246
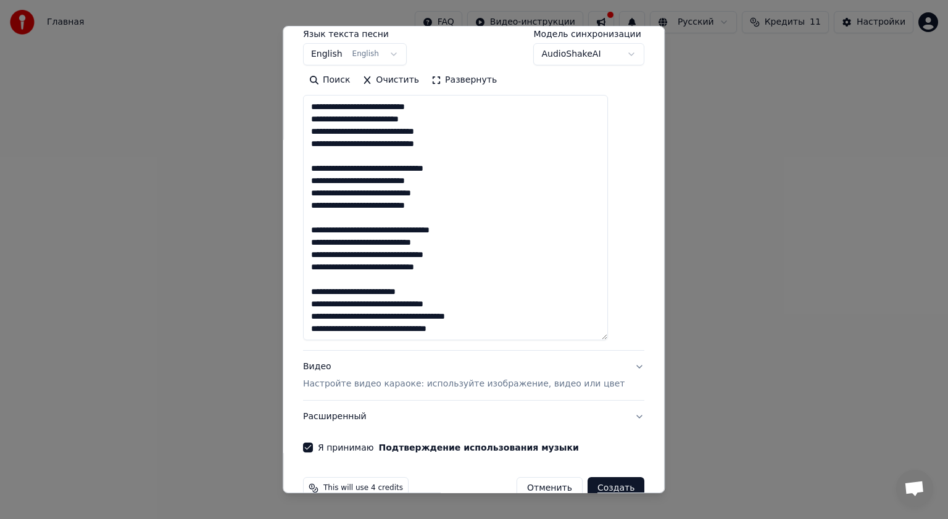
scroll to position [205, 0]
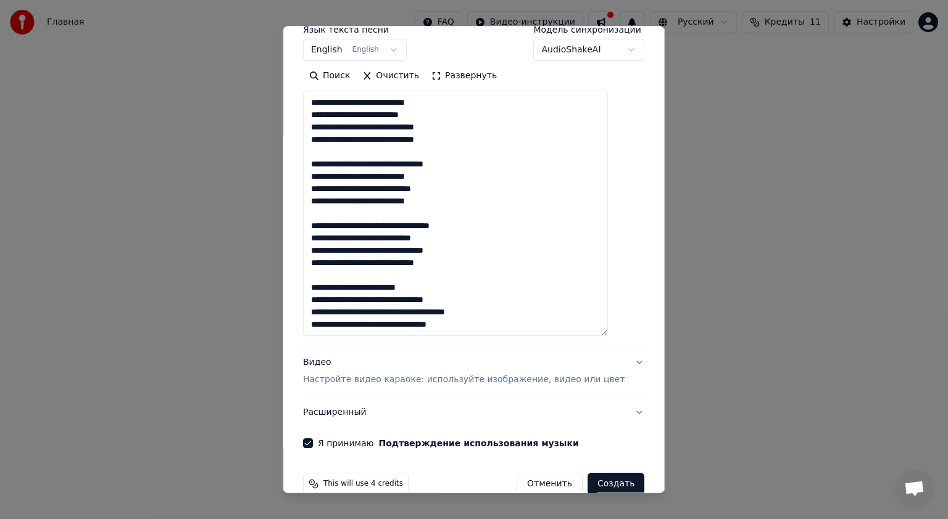
click at [475, 324] on textarea "**********" at bounding box center [455, 214] width 305 height 246
paste textarea "**********"
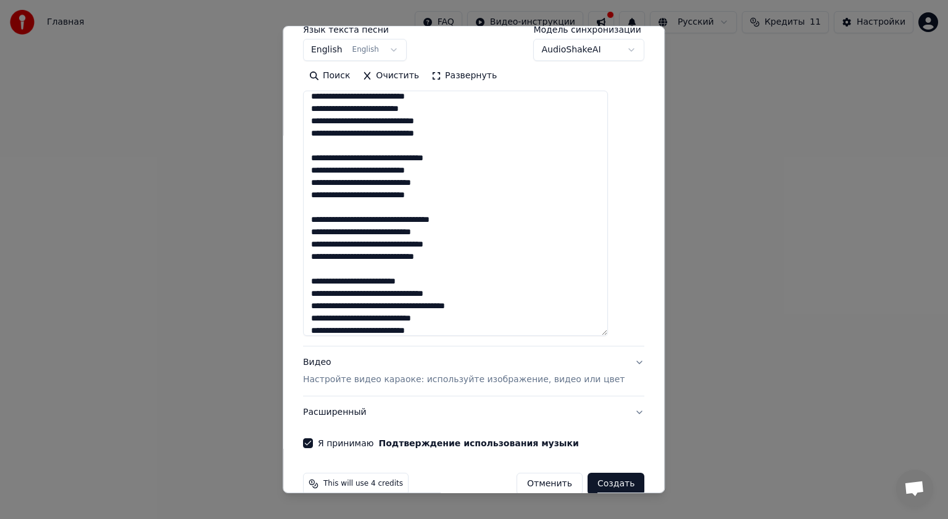
scroll to position [166, 0]
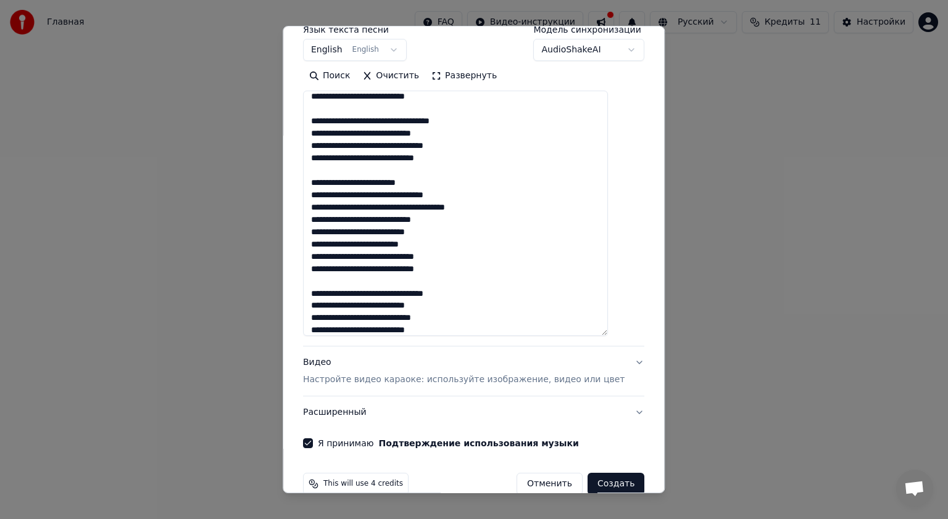
click at [463, 219] on textarea "**********" at bounding box center [455, 214] width 305 height 246
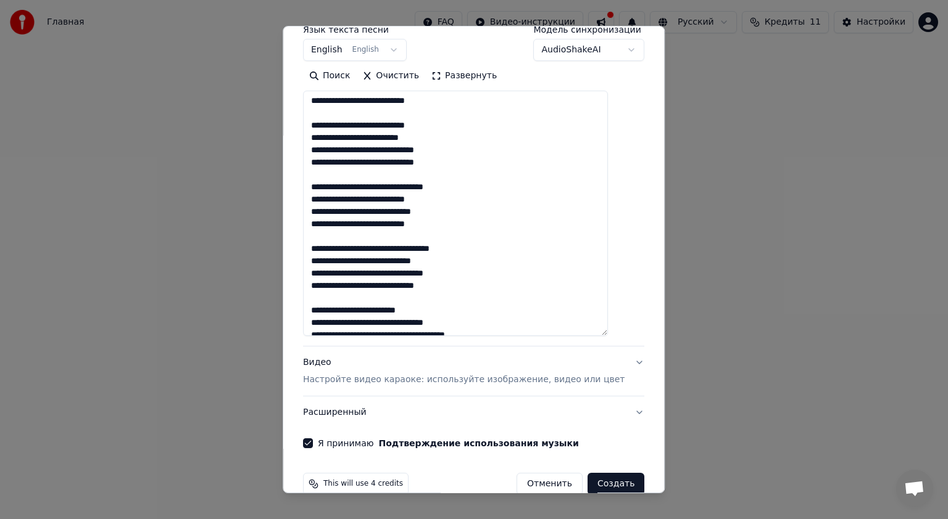
scroll to position [0, 0]
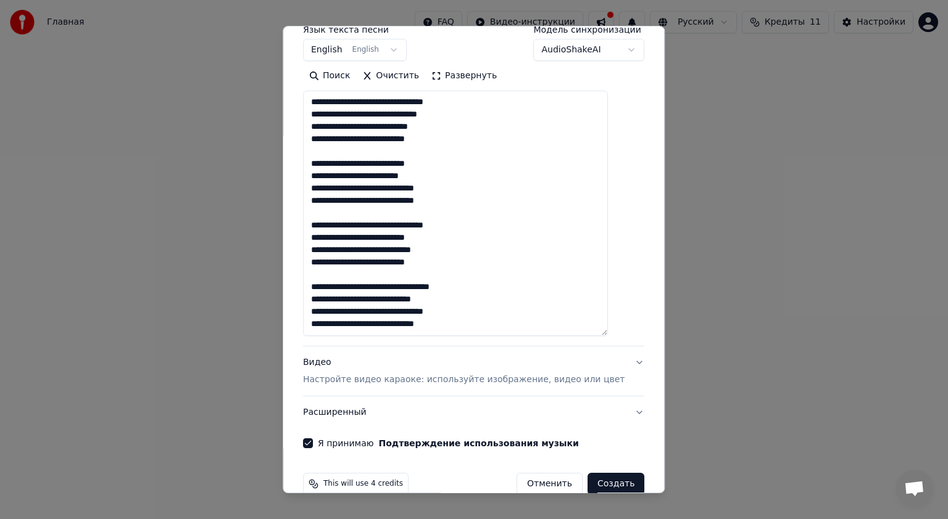
click at [456, 128] on textarea "**********" at bounding box center [455, 214] width 305 height 246
click at [551, 141] on textarea "**********" at bounding box center [455, 214] width 305 height 246
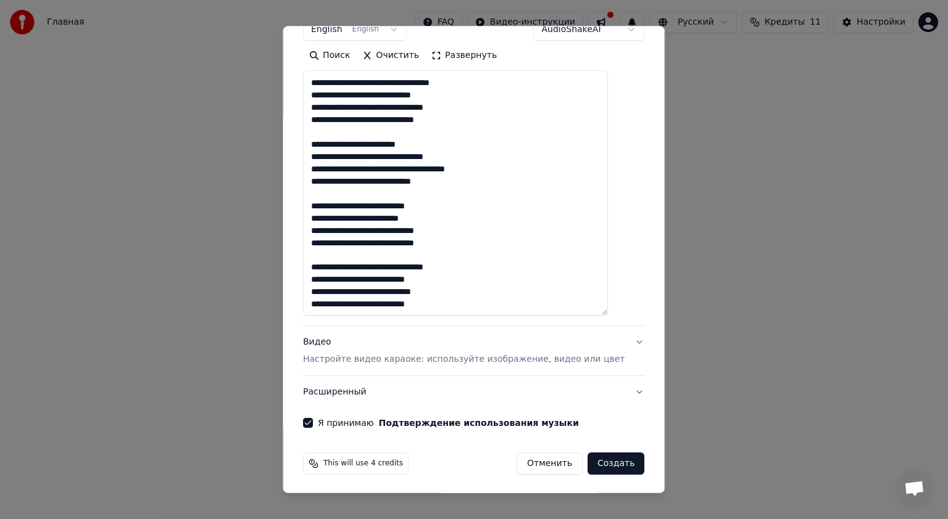
scroll to position [226, 0]
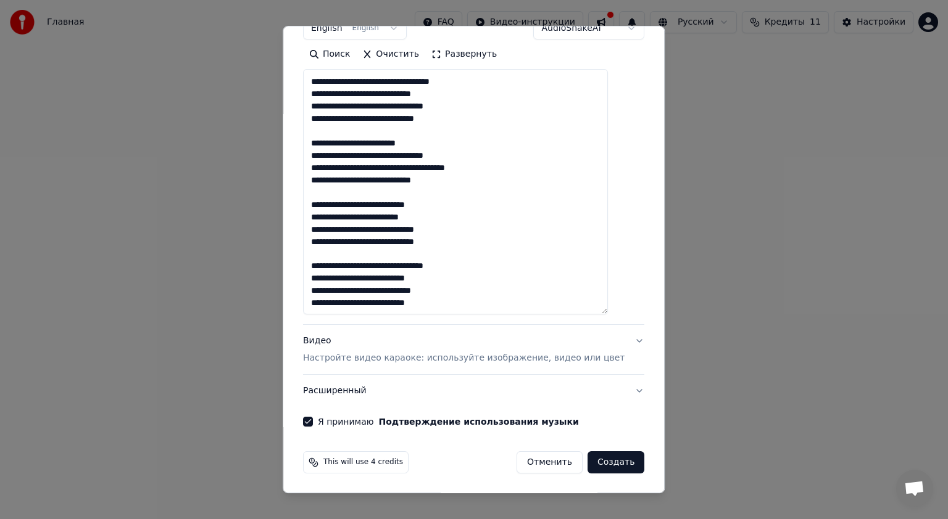
drag, startPoint x: 323, startPoint y: 262, endPoint x: 476, endPoint y: 304, distance: 157.9
click at [476, 304] on textarea "**********" at bounding box center [455, 192] width 305 height 246
click at [328, 188] on textarea "**********" at bounding box center [455, 192] width 305 height 246
paste textarea "**********"
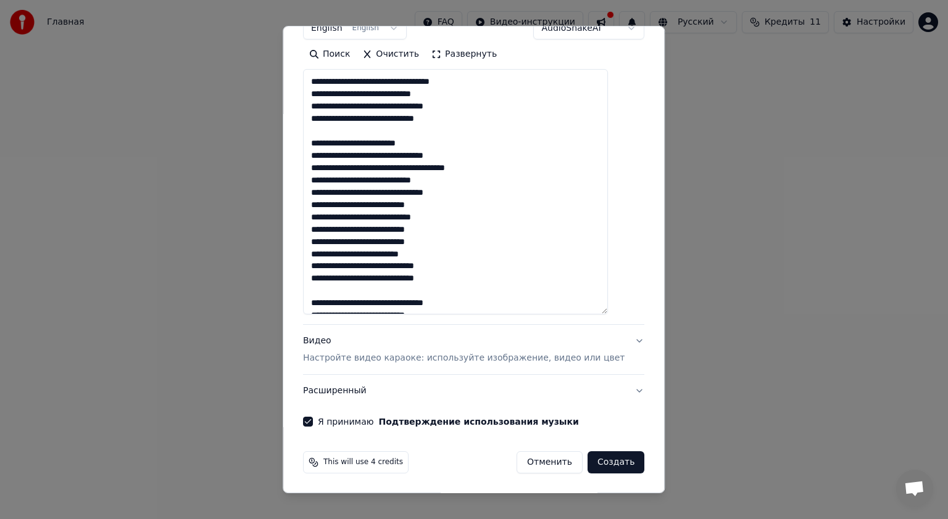
click at [463, 181] on textarea at bounding box center [455, 192] width 305 height 246
click at [445, 244] on textarea at bounding box center [455, 192] width 305 height 246
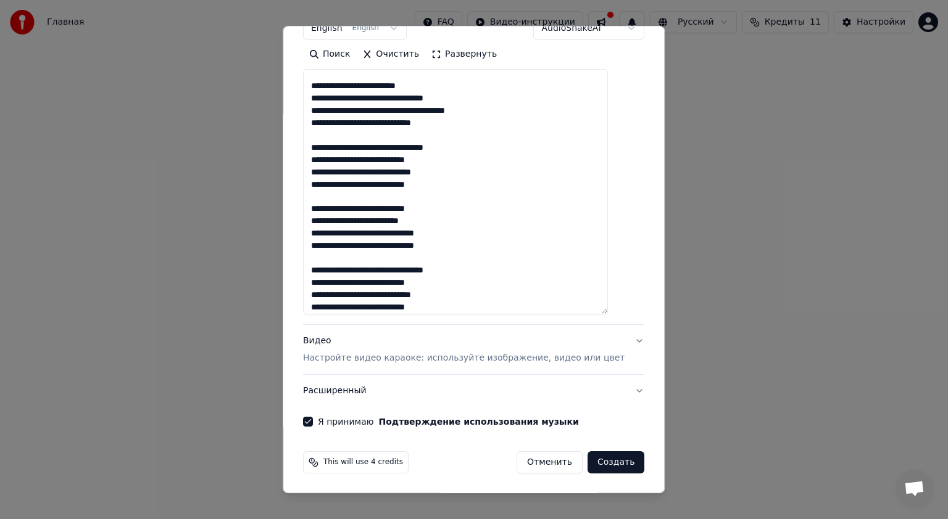
scroll to position [246, 0]
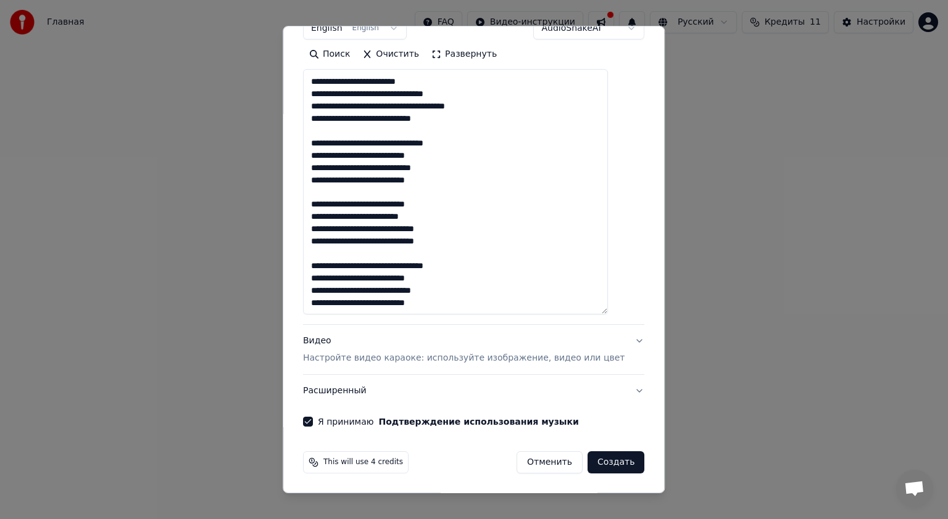
drag, startPoint x: 324, startPoint y: 204, endPoint x: 471, endPoint y: 240, distance: 150.7
click at [471, 240] on textarea at bounding box center [455, 192] width 305 height 246
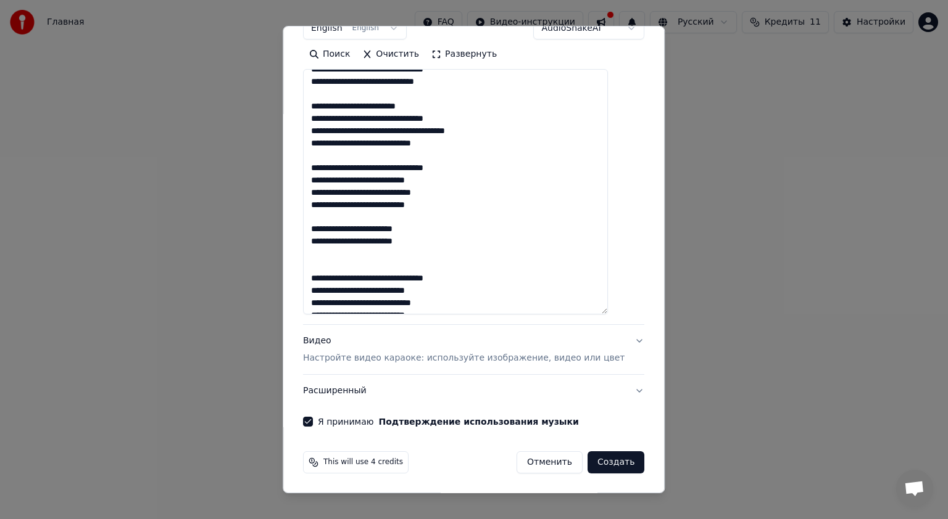
scroll to position [233, 0]
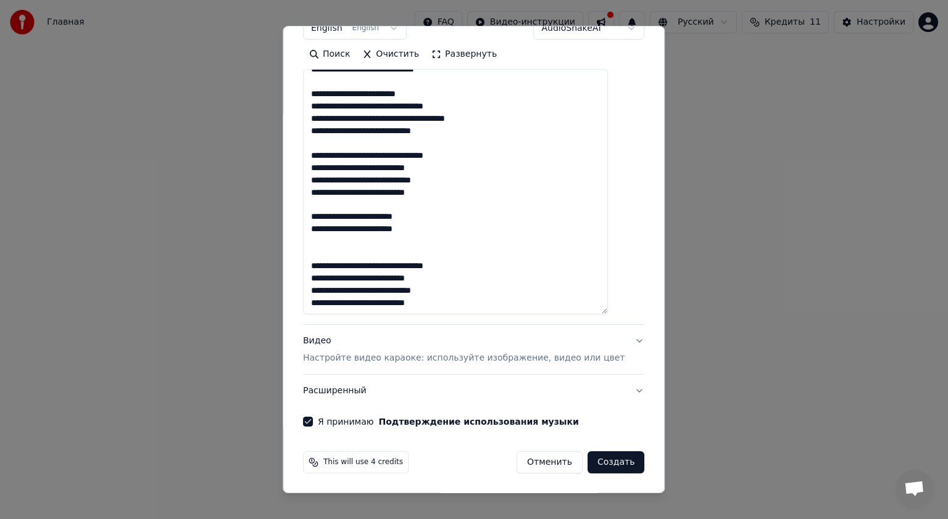
click at [332, 256] on textarea "**********" at bounding box center [455, 192] width 305 height 246
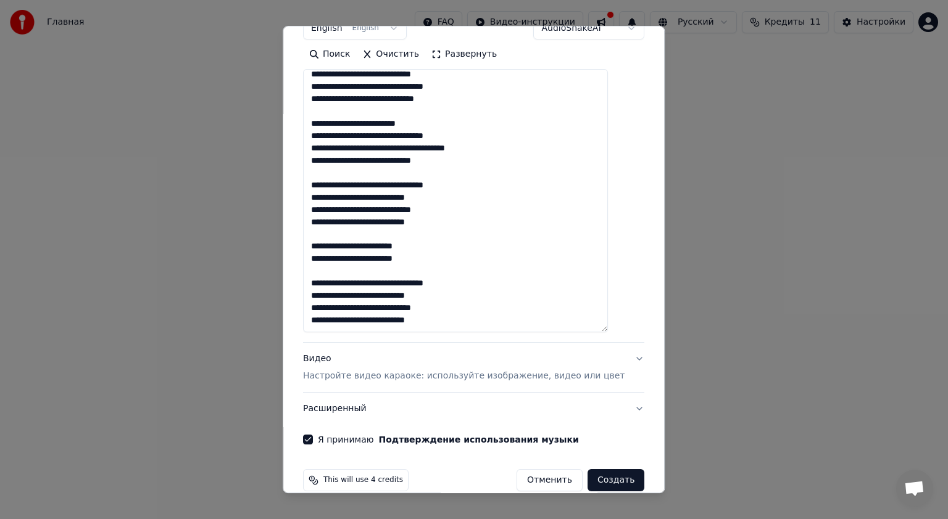
scroll to position [198, 0]
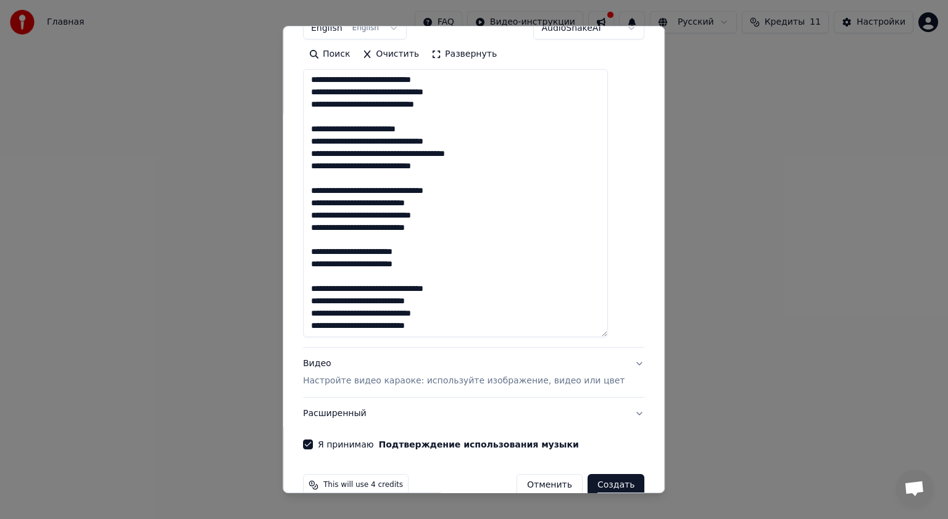
drag, startPoint x: 618, startPoint y: 312, endPoint x: 621, endPoint y: 334, distance: 23.0
click at [621, 334] on div "**********" at bounding box center [473, 148] width 351 height 614
click at [448, 328] on textarea "**********" at bounding box center [455, 203] width 305 height 268
type textarea "**********"
click at [615, 365] on button "Видео Настройте видео караоке: используйте изображение, видео или цвет" at bounding box center [473, 372] width 341 height 49
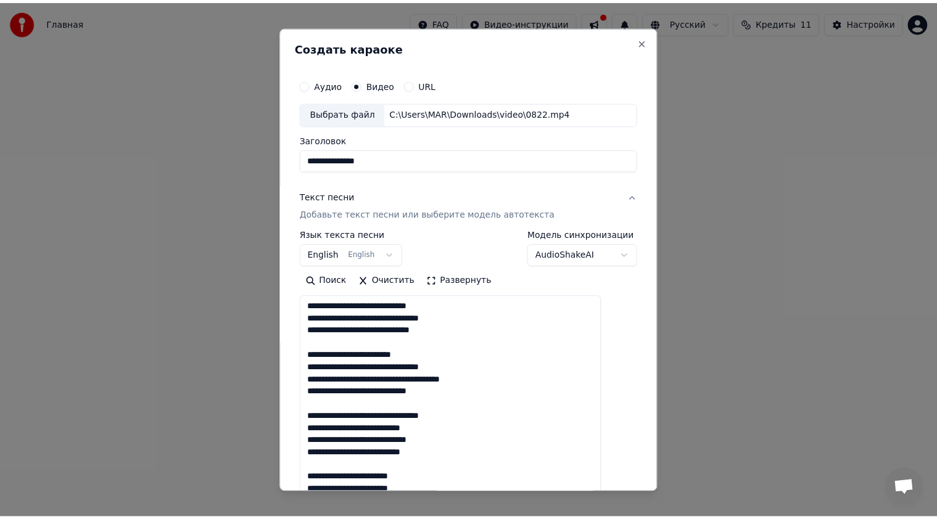
scroll to position [0, 0]
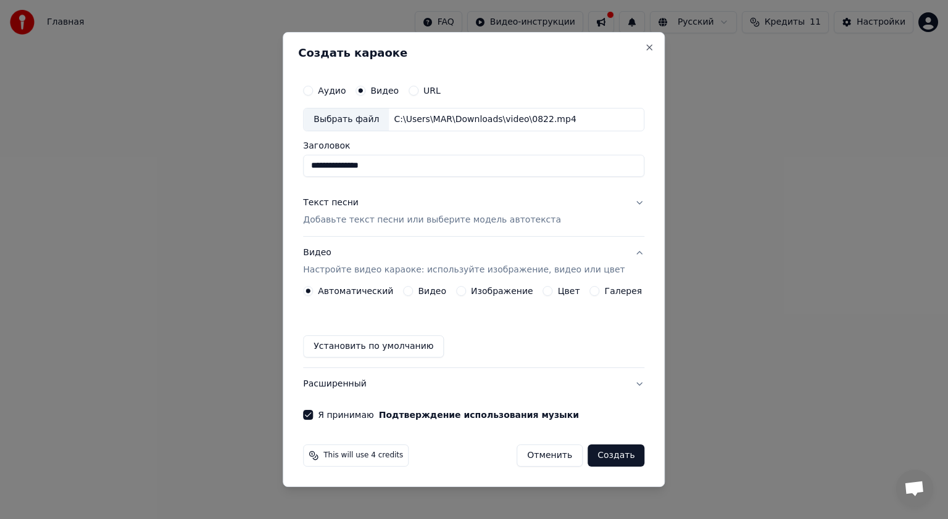
click at [371, 220] on p "Добавьте текст песни или выберите модель автотекста" at bounding box center [432, 220] width 258 height 12
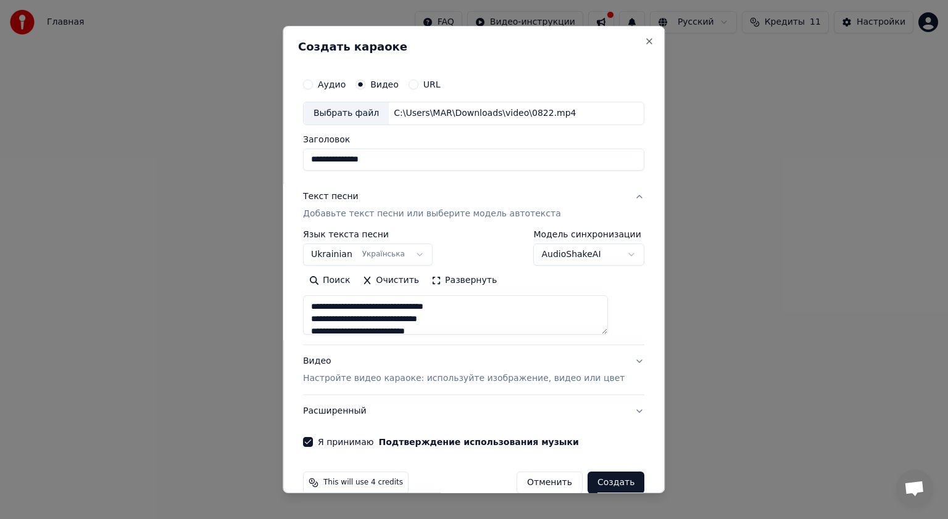
click at [403, 378] on p "Настройте видео караоке: используйте изображение, видео или цвет" at bounding box center [463, 379] width 321 height 12
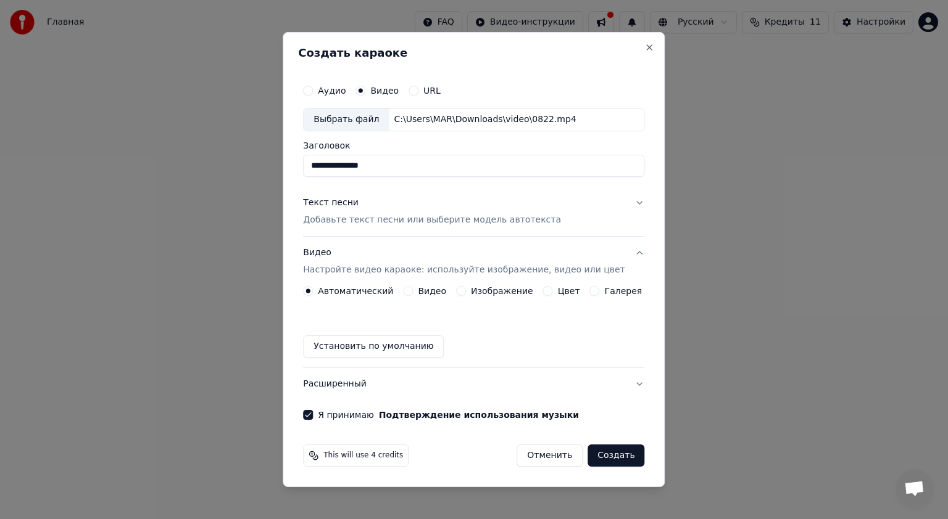
click at [598, 458] on button "Создать" at bounding box center [615, 456] width 57 height 22
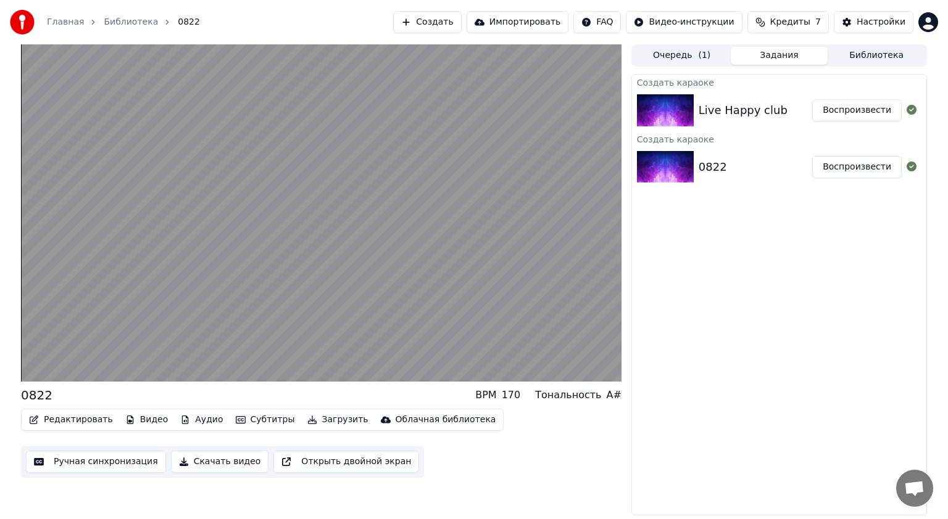
click at [845, 112] on button "Воспроизвести" at bounding box center [856, 110] width 89 height 22
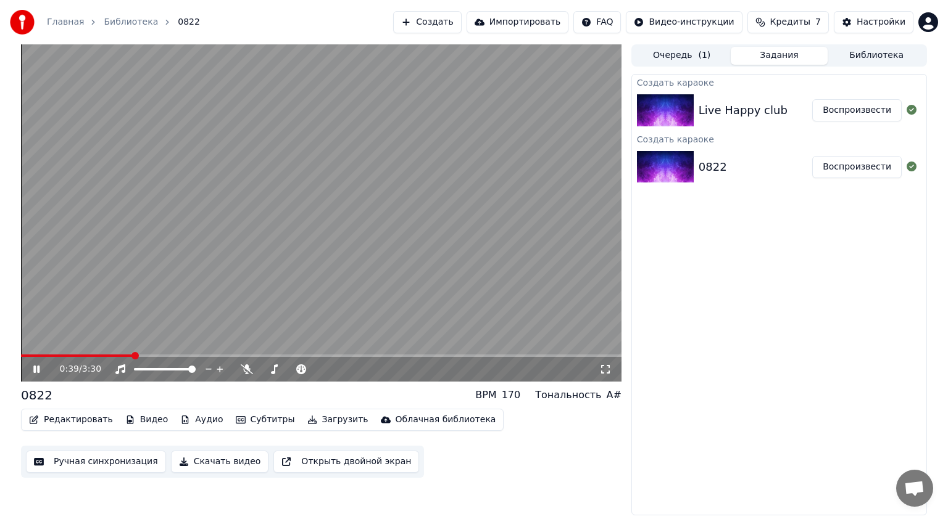
click at [41, 369] on icon at bounding box center [45, 370] width 29 height 10
click at [317, 465] on button "Открыть двойной экран" at bounding box center [346, 462] width 146 height 22
click at [114, 463] on button "Ручная синхронизация" at bounding box center [96, 462] width 140 height 22
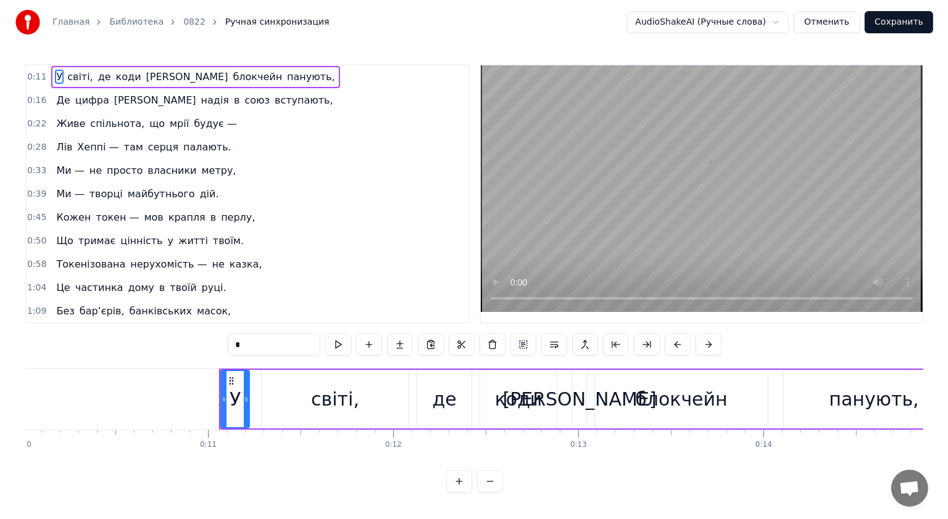
scroll to position [0, 1984]
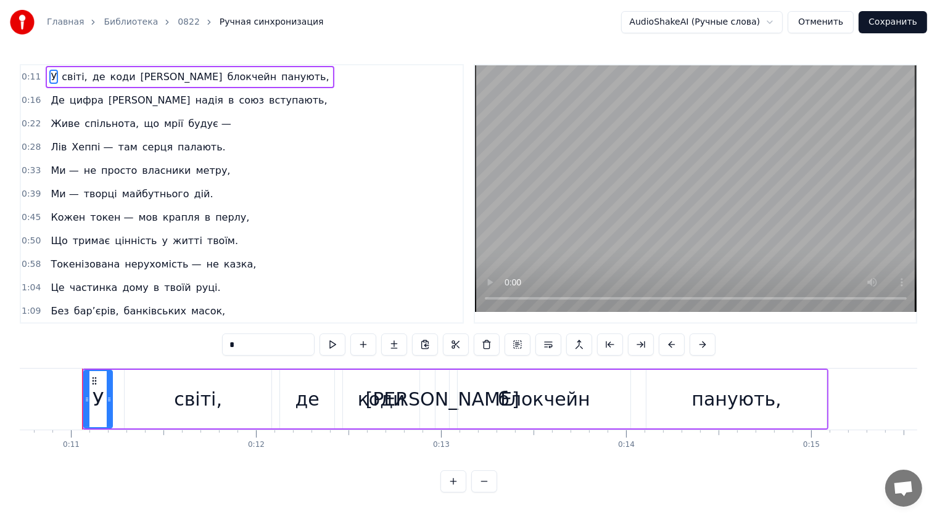
click at [836, 20] on button "Отменить" at bounding box center [821, 22] width 66 height 22
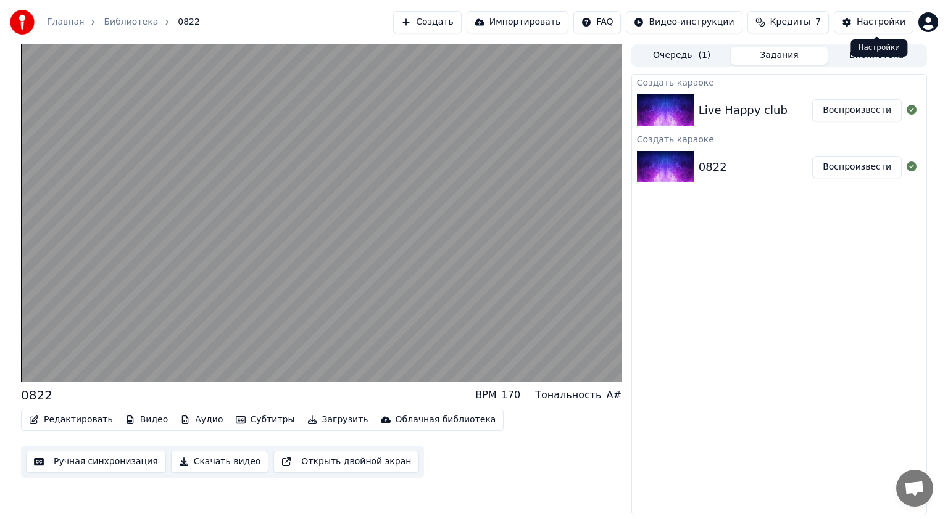
click at [868, 22] on div "Настройки" at bounding box center [880, 22] width 49 height 12
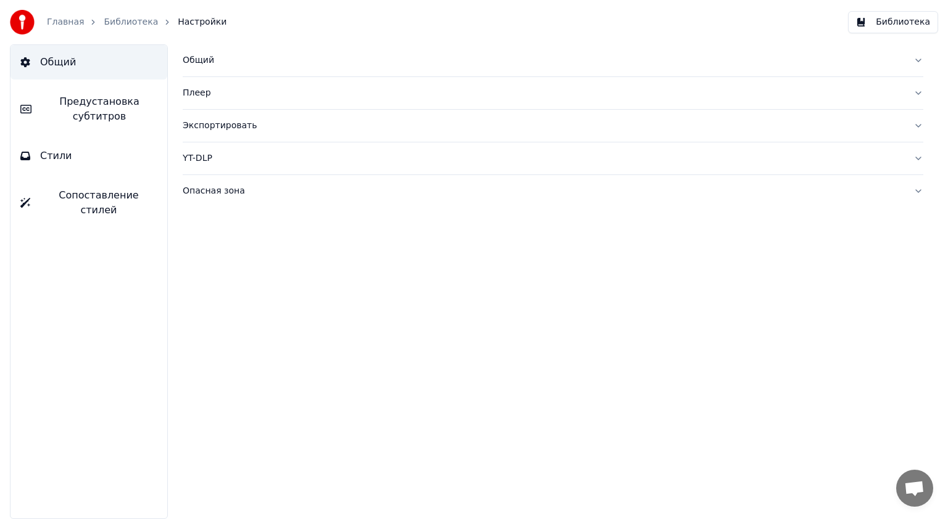
click at [102, 102] on span "Предустановка субтитров" at bounding box center [99, 109] width 116 height 30
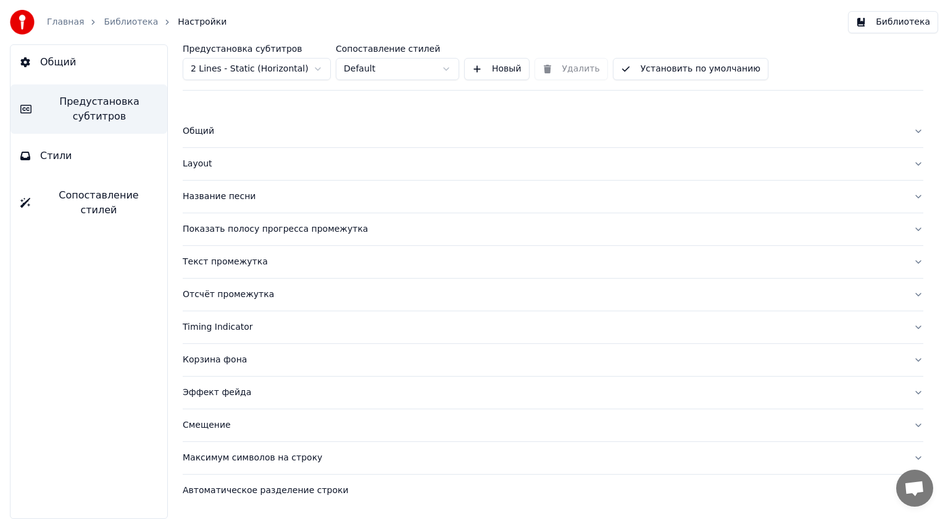
click at [202, 132] on div "Общий" at bounding box center [543, 131] width 721 height 12
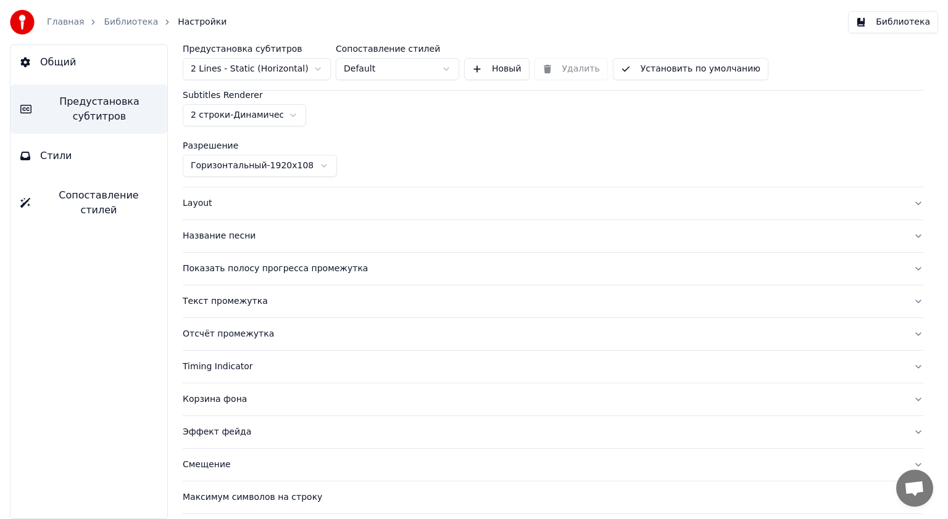
scroll to position [62, 0]
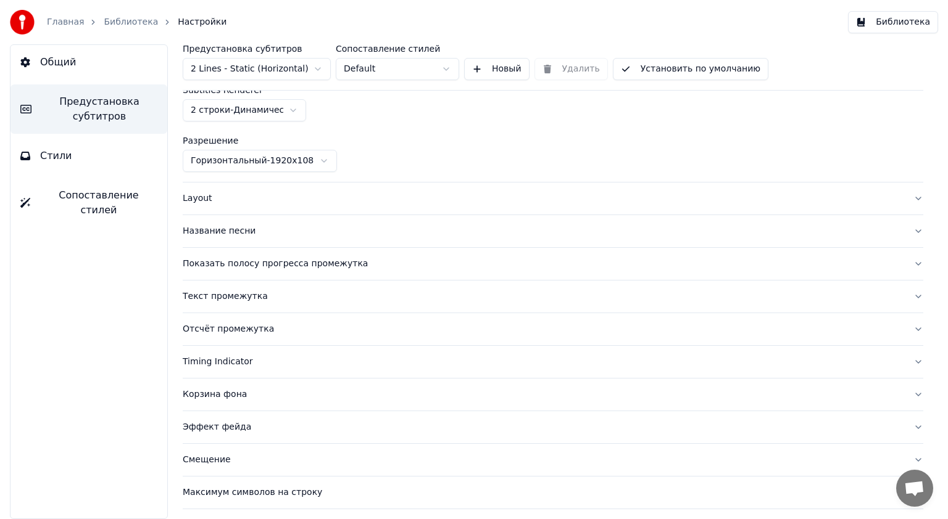
click at [198, 198] on div "Layout" at bounding box center [543, 198] width 721 height 12
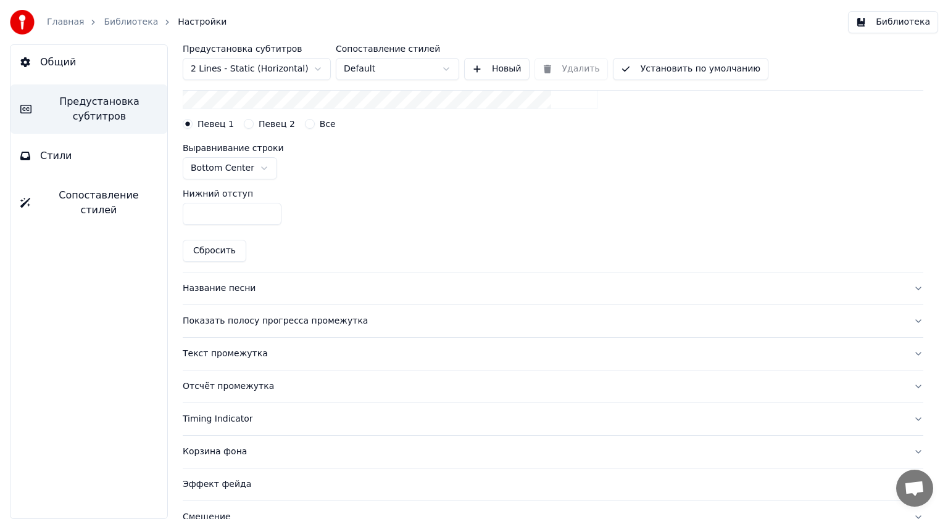
scroll to position [308, 0]
click at [210, 284] on div "Название песни" at bounding box center [543, 286] width 721 height 12
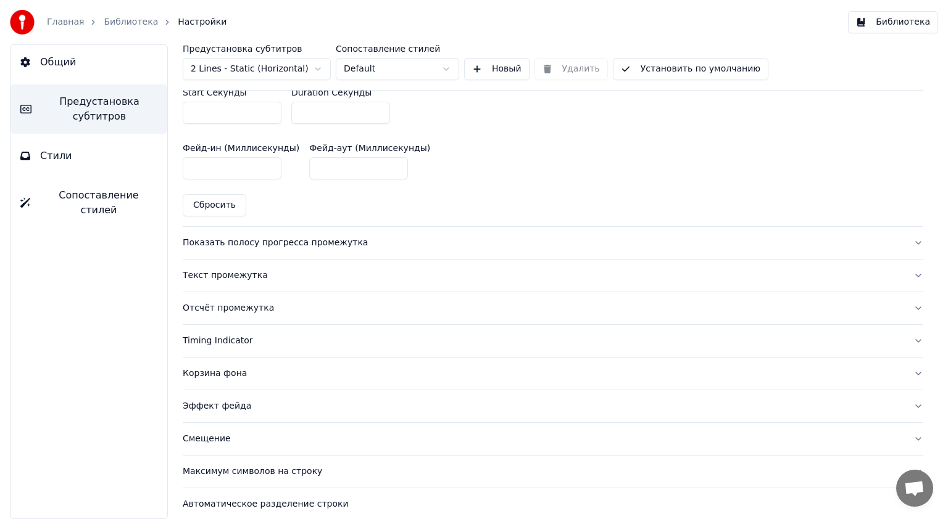
scroll to position [617, 0]
click at [286, 238] on div "Показать полосу прогресса промежутка" at bounding box center [543, 242] width 721 height 12
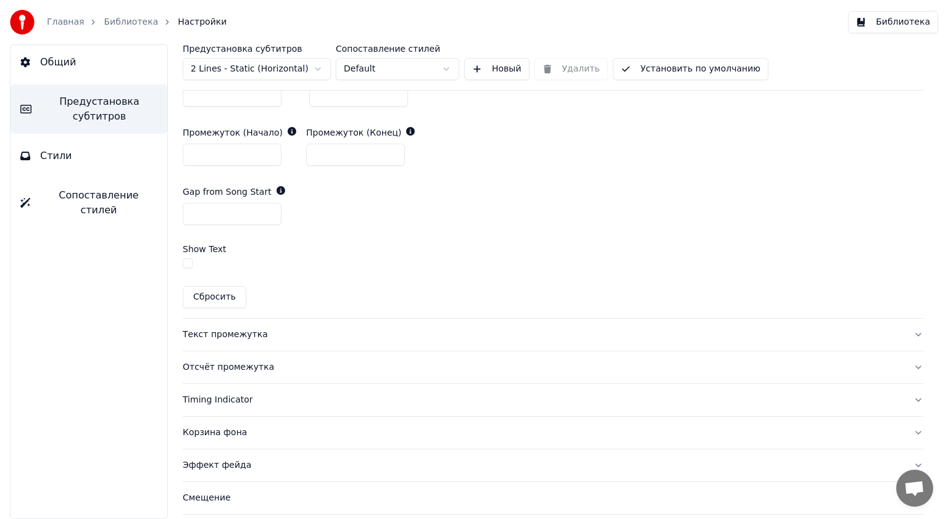
scroll to position [727, 0]
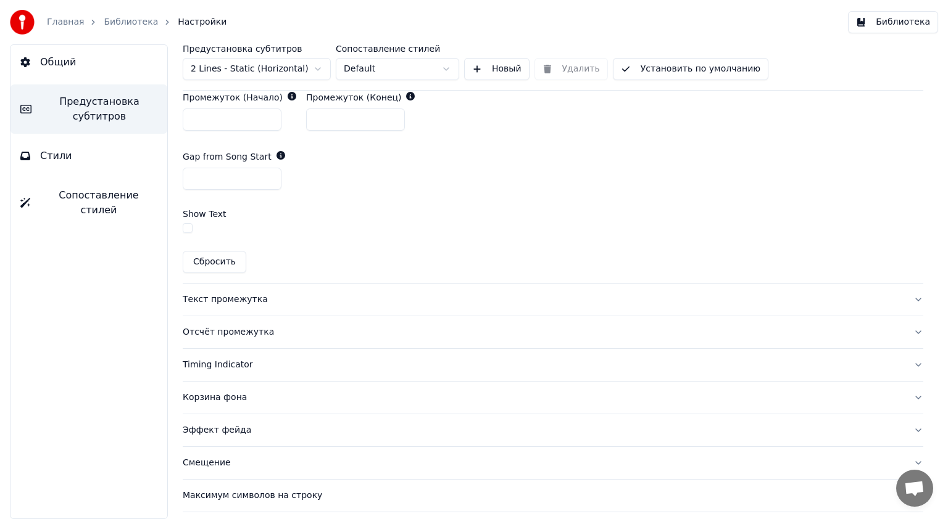
click at [215, 299] on div "Текст промежутка" at bounding box center [543, 300] width 721 height 12
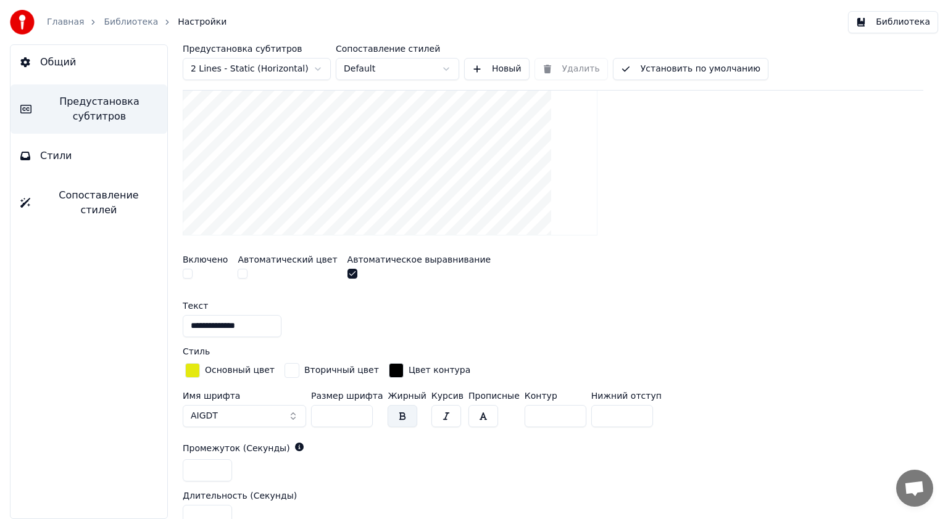
scroll to position [328, 0]
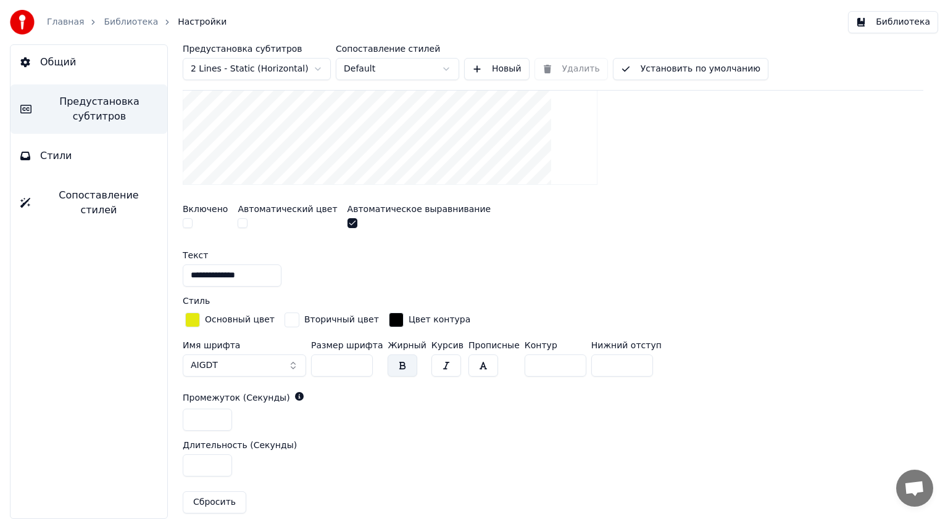
click at [347, 220] on button "button" at bounding box center [352, 223] width 10 height 10
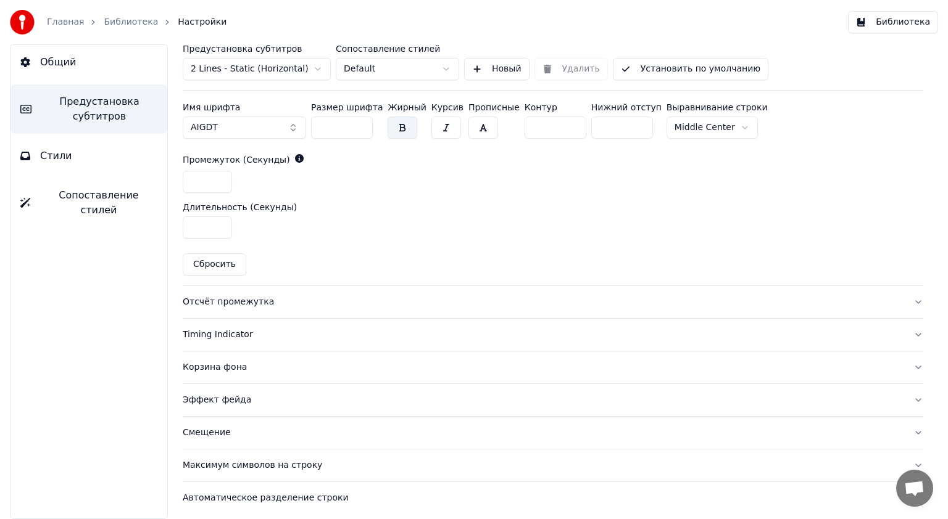
scroll to position [568, 0]
click at [205, 297] on div "Отсчёт промежутка" at bounding box center [543, 300] width 721 height 12
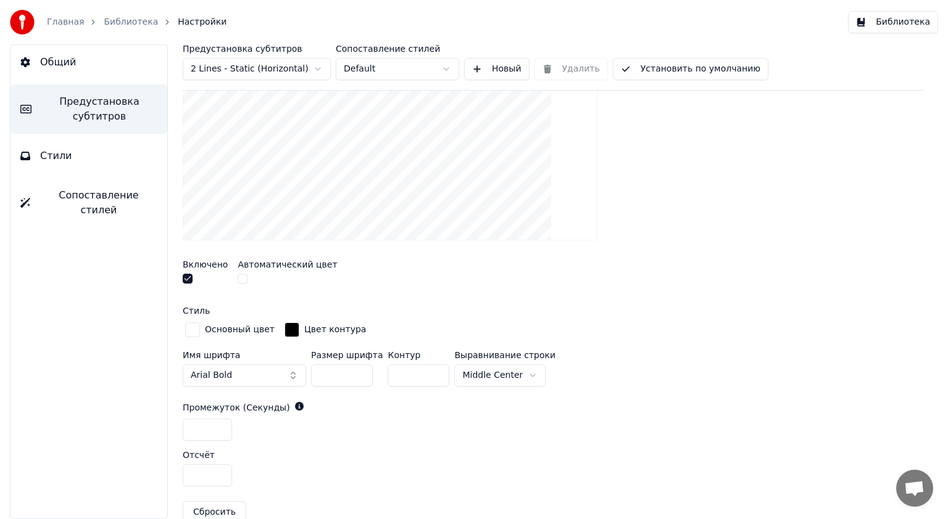
scroll to position [318, 0]
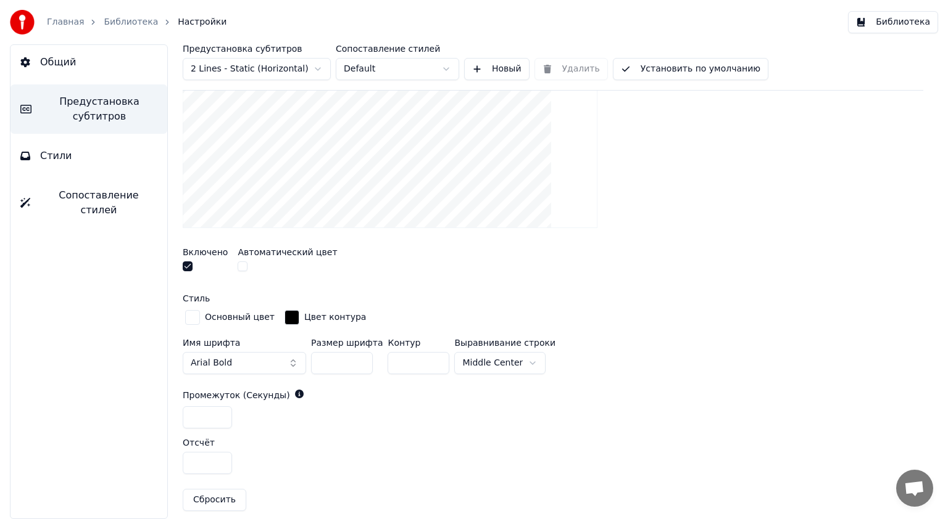
click at [189, 269] on button "button" at bounding box center [188, 267] width 10 height 10
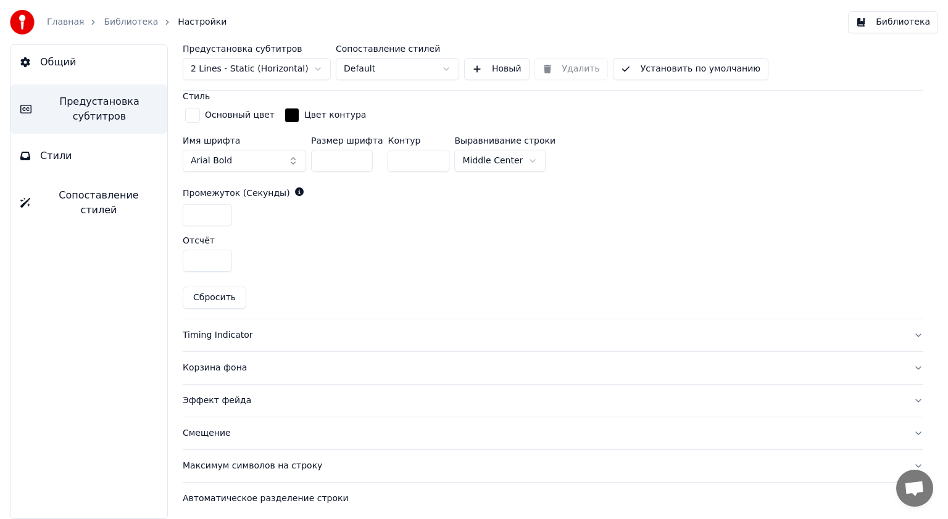
scroll to position [522, 0]
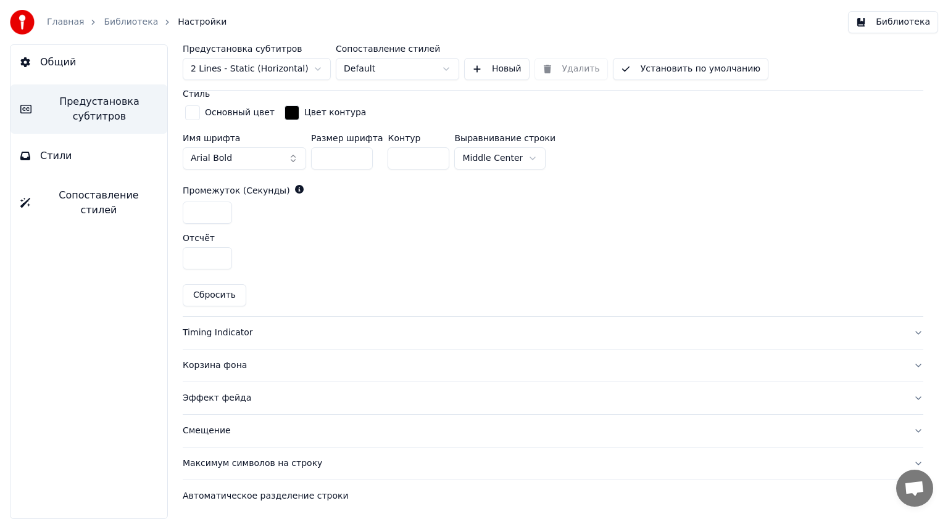
click at [202, 333] on div "Timing Indicator" at bounding box center [543, 333] width 721 height 12
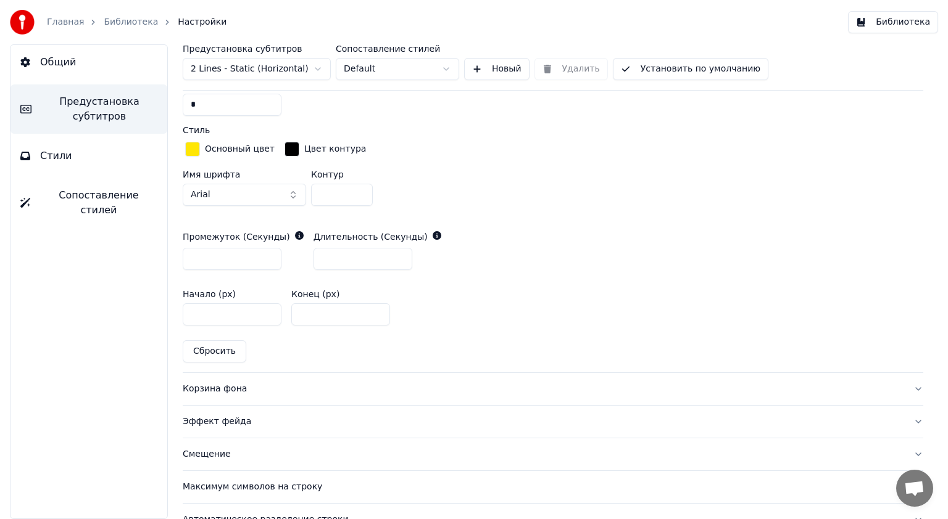
scroll to position [588, 0]
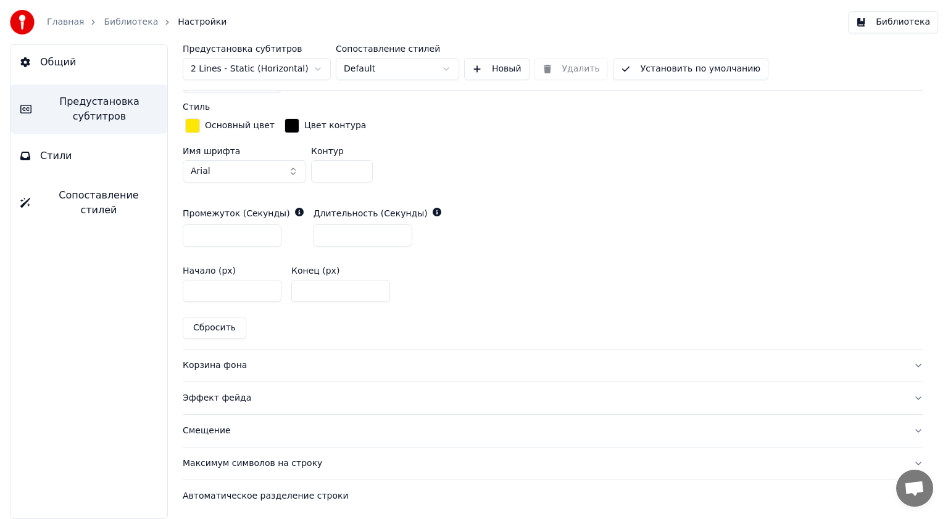
click at [197, 362] on div "Корзина фона" at bounding box center [543, 366] width 721 height 12
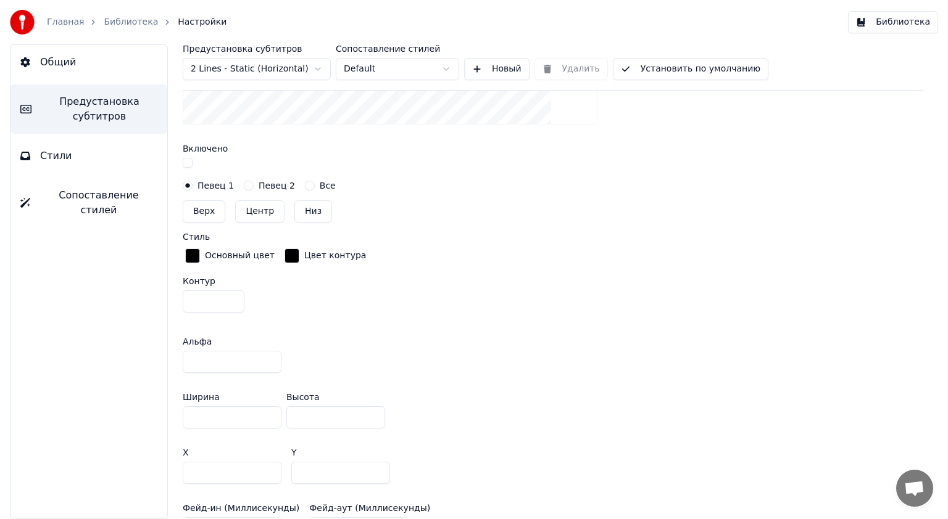
scroll to position [692, 0]
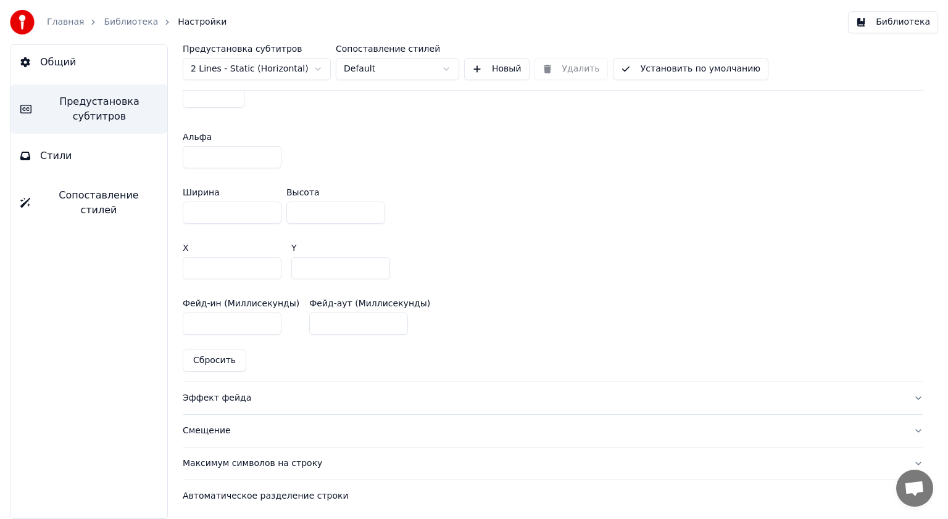
click at [223, 398] on div "Эффект фейда" at bounding box center [543, 398] width 721 height 12
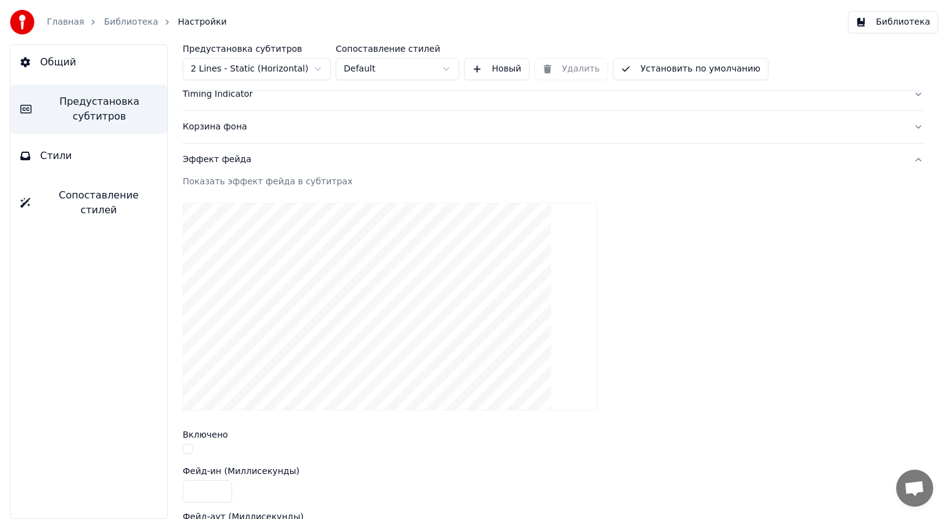
scroll to position [279, 0]
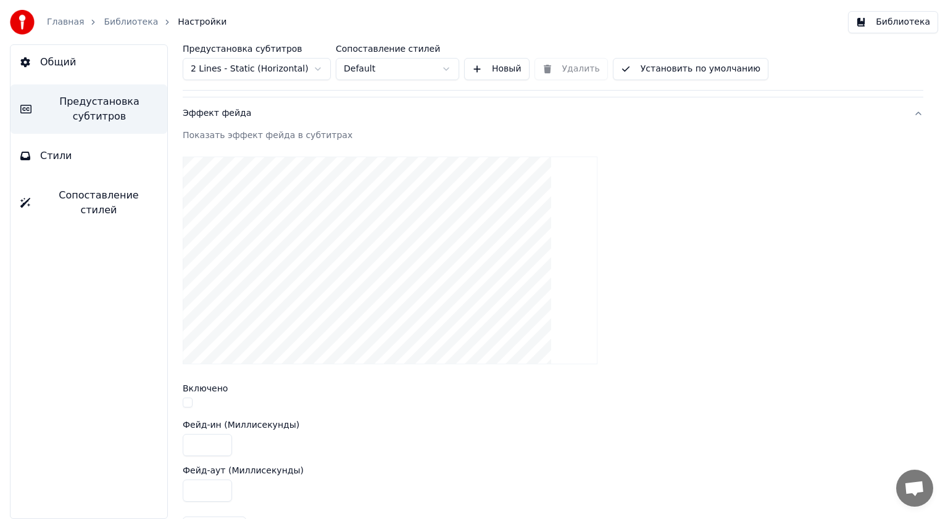
click at [183, 403] on button "button" at bounding box center [188, 403] width 10 height 10
click at [185, 402] on button "button" at bounding box center [188, 403] width 10 height 10
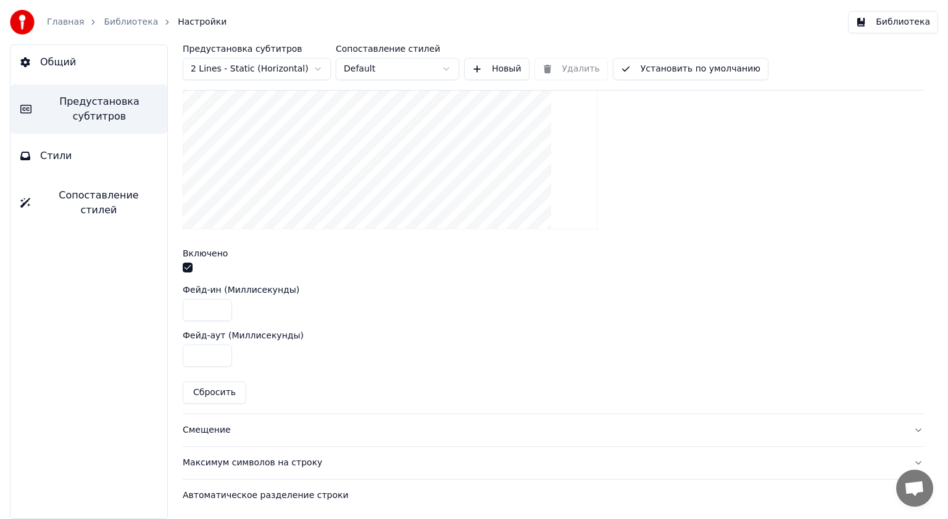
scroll to position [415, 0]
click at [266, 462] on div "Максимум символов на строку" at bounding box center [543, 463] width 721 height 12
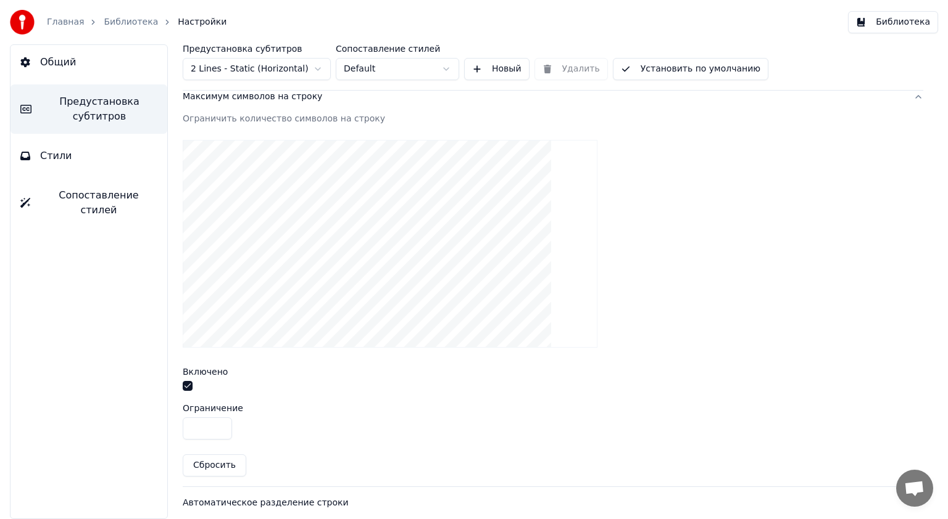
scroll to position [369, 0]
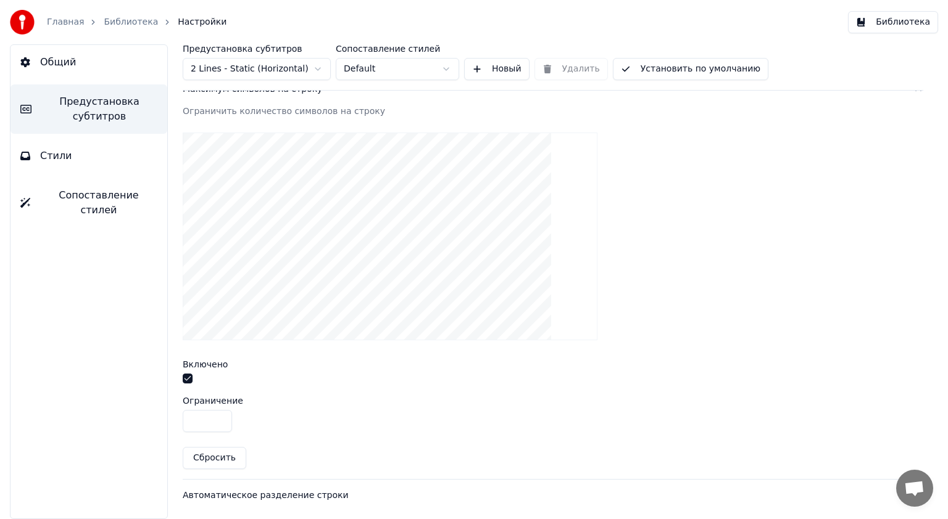
click at [242, 495] on div "Автоматическое разделение строки" at bounding box center [543, 496] width 721 height 12
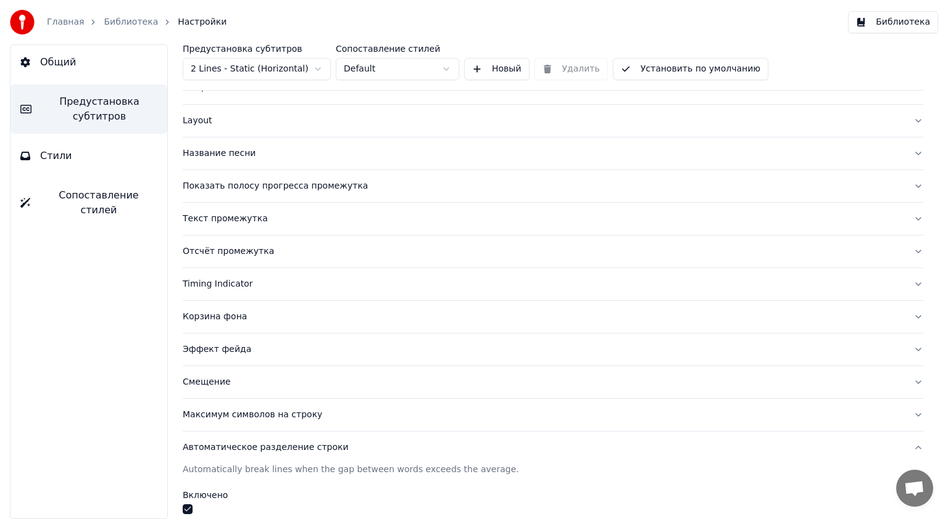
scroll to position [0, 0]
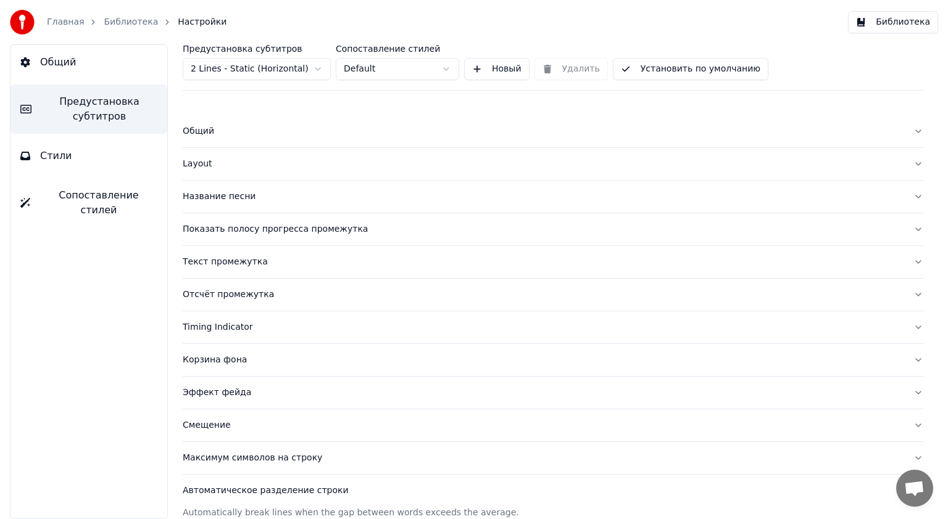
click at [79, 157] on button "Стили" at bounding box center [88, 156] width 157 height 35
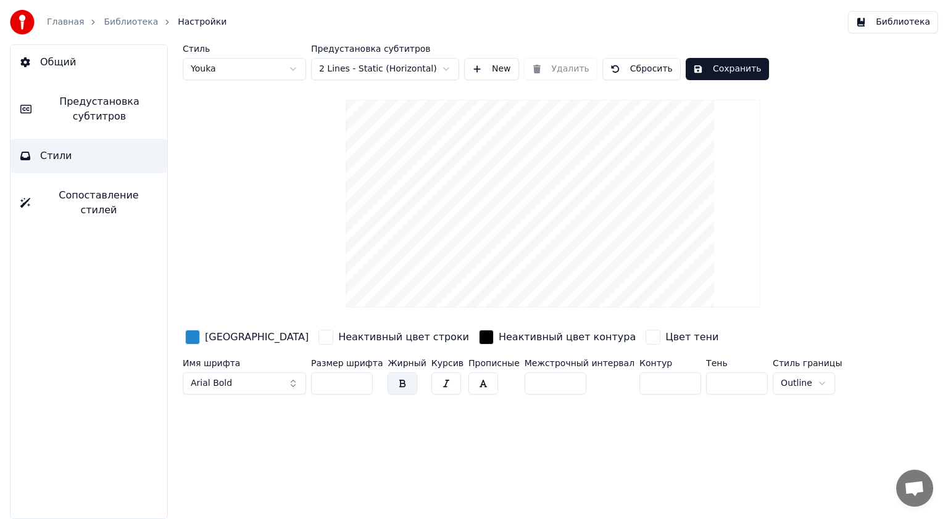
click at [192, 337] on div "button" at bounding box center [192, 337] width 15 height 15
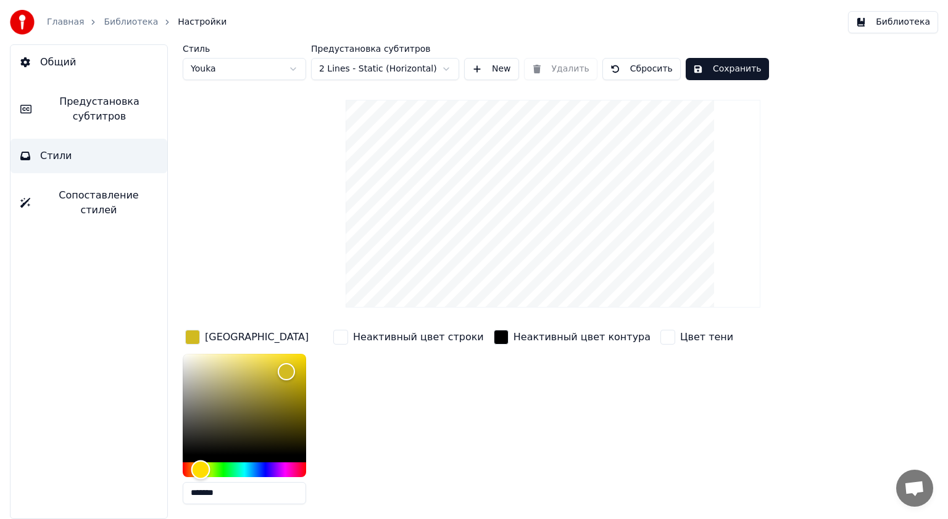
drag, startPoint x: 254, startPoint y: 469, endPoint x: 200, endPoint y: 481, distance: 55.1
click at [200, 481] on div "*******" at bounding box center [244, 431] width 123 height 155
type input "*******"
drag, startPoint x: 283, startPoint y: 370, endPoint x: 292, endPoint y: 352, distance: 20.1
click at [292, 352] on div "Color" at bounding box center [292, 353] width 19 height 19
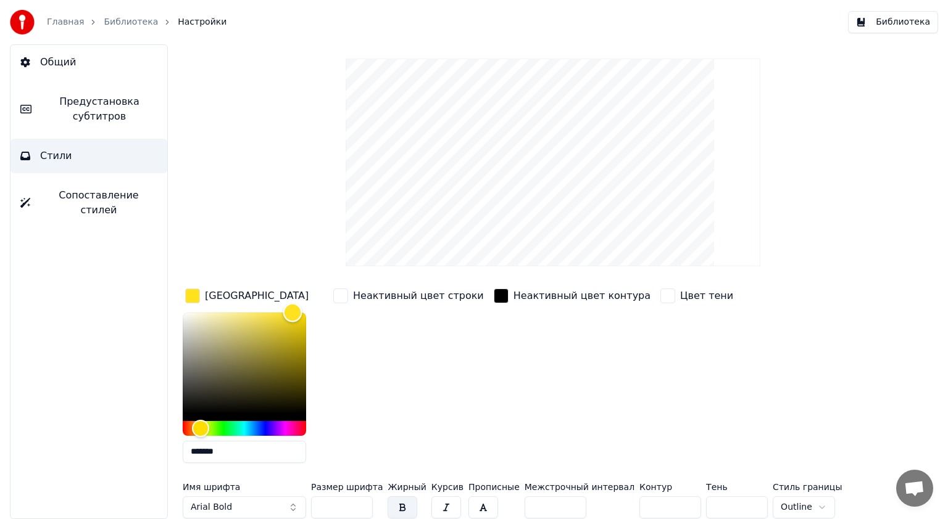
scroll to position [44, 0]
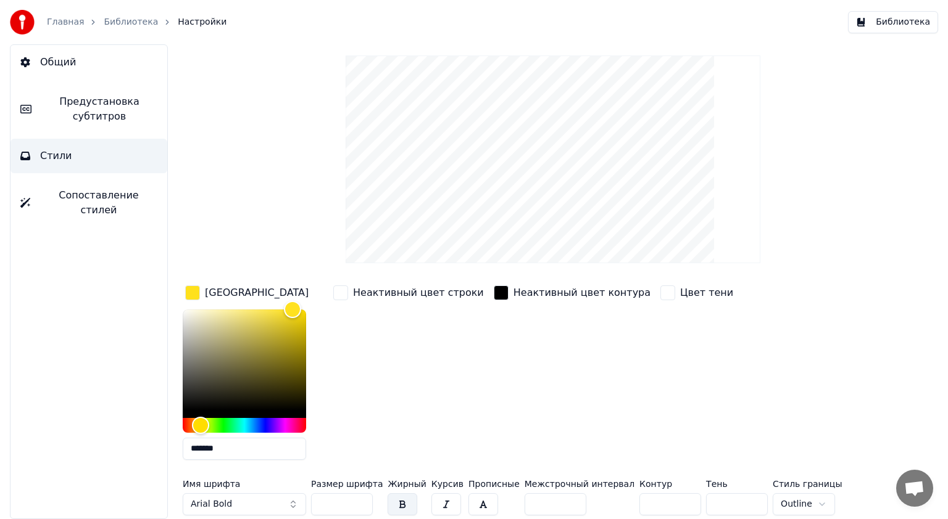
click at [238, 500] on button "Arial Bold" at bounding box center [244, 505] width 123 height 22
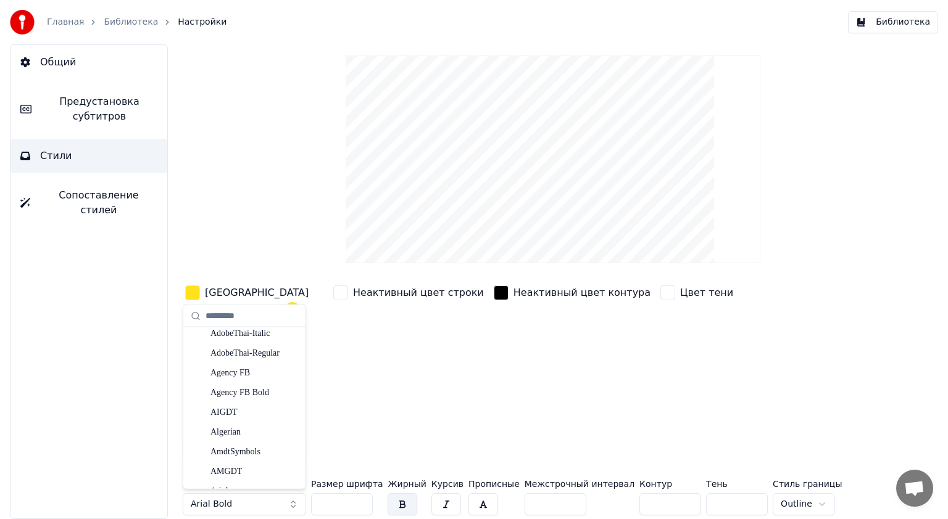
scroll to position [494, 0]
click at [227, 358] on div "Arial" at bounding box center [254, 359] width 88 height 12
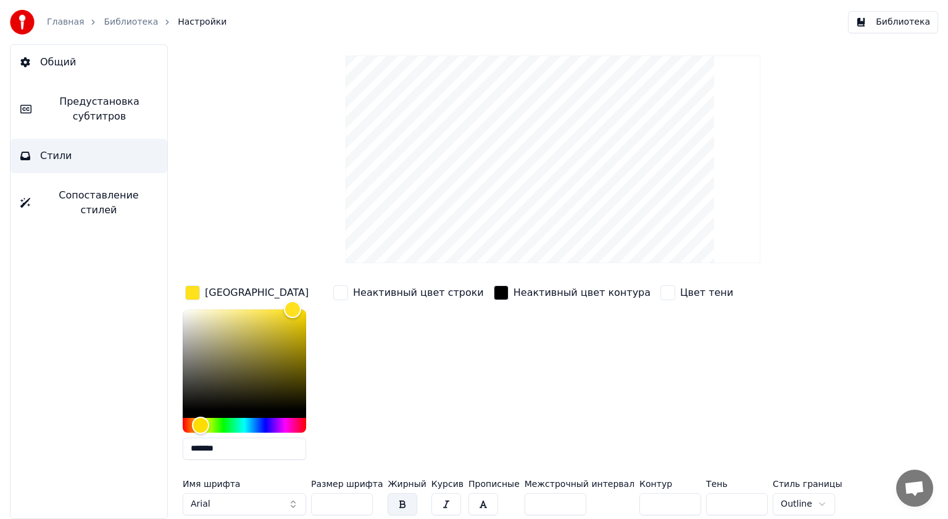
click at [229, 503] on button "Arial" at bounding box center [244, 505] width 123 height 22
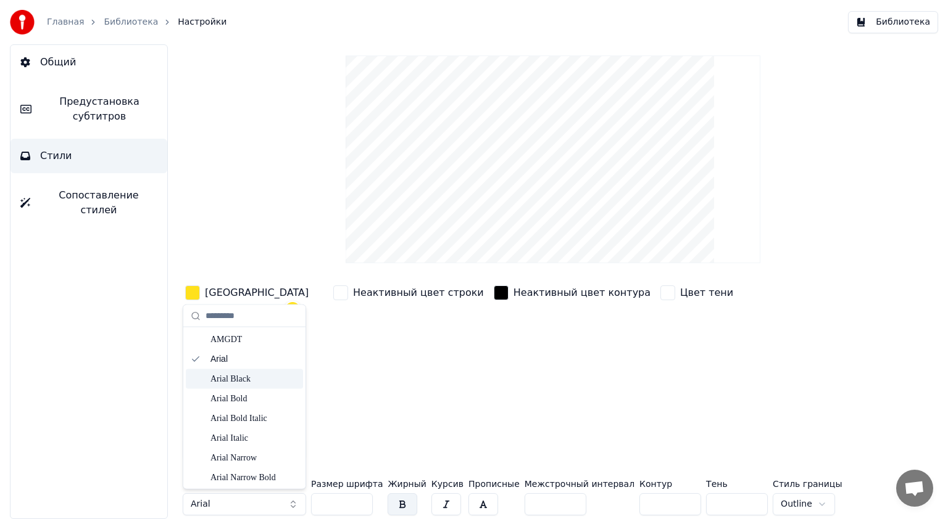
click at [241, 379] on div "Arial Black" at bounding box center [254, 379] width 88 height 12
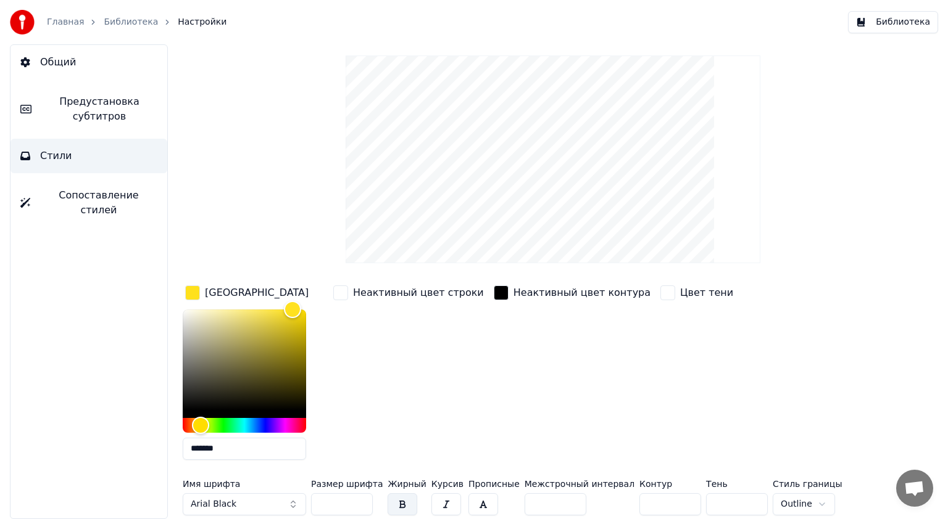
click at [250, 503] on button "Arial Black" at bounding box center [244, 505] width 123 height 22
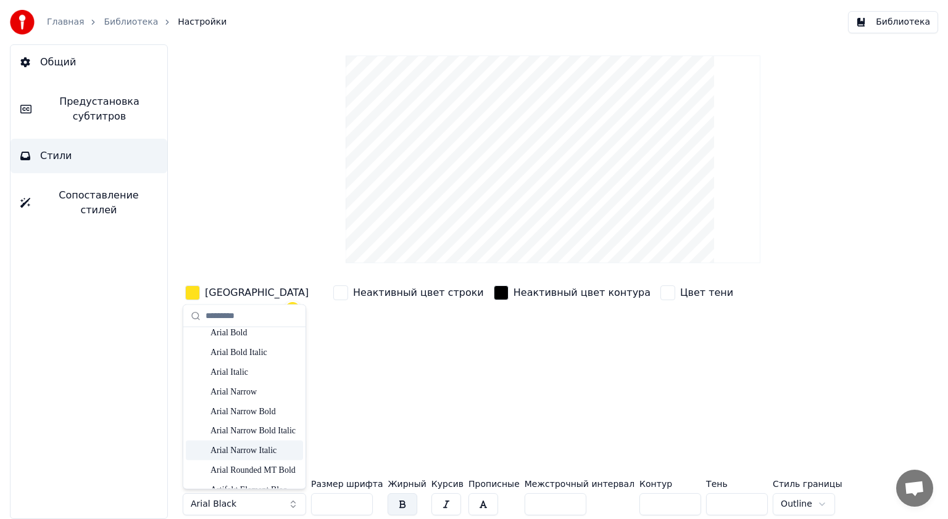
scroll to position [555, 0]
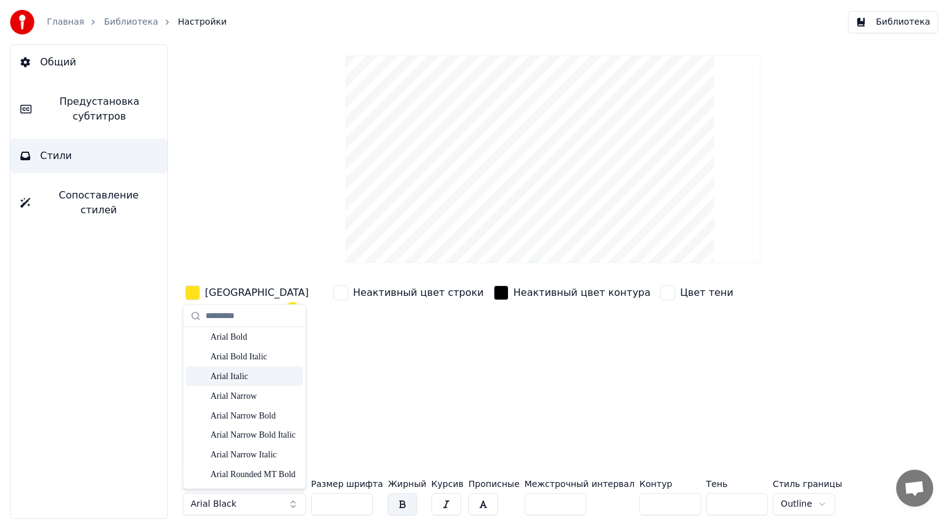
click at [240, 378] on div "Arial Italic" at bounding box center [254, 376] width 88 height 12
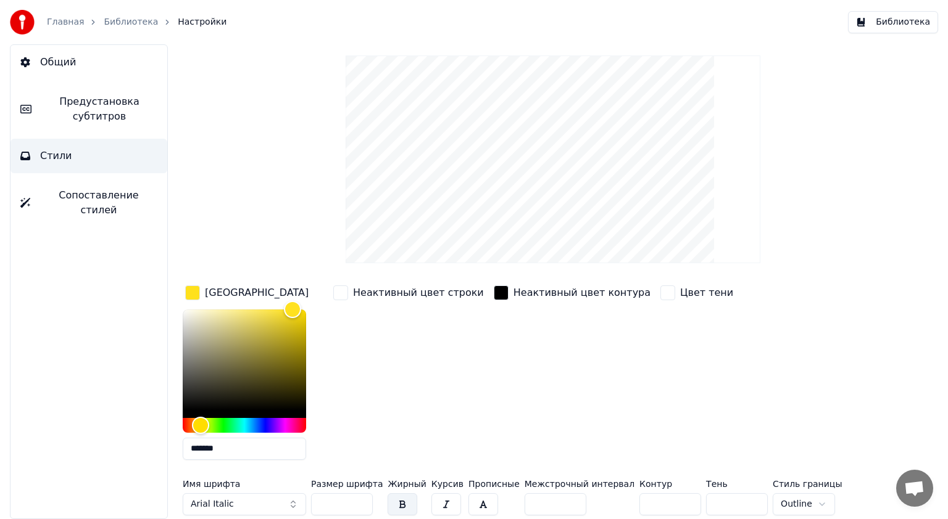
click at [400, 502] on button "button" at bounding box center [402, 505] width 30 height 22
click at [420, 395] on div "Неактивный цвет строки" at bounding box center [408, 376] width 155 height 187
click at [357, 398] on div "Неактивный цвет строки" at bounding box center [408, 376] width 155 height 187
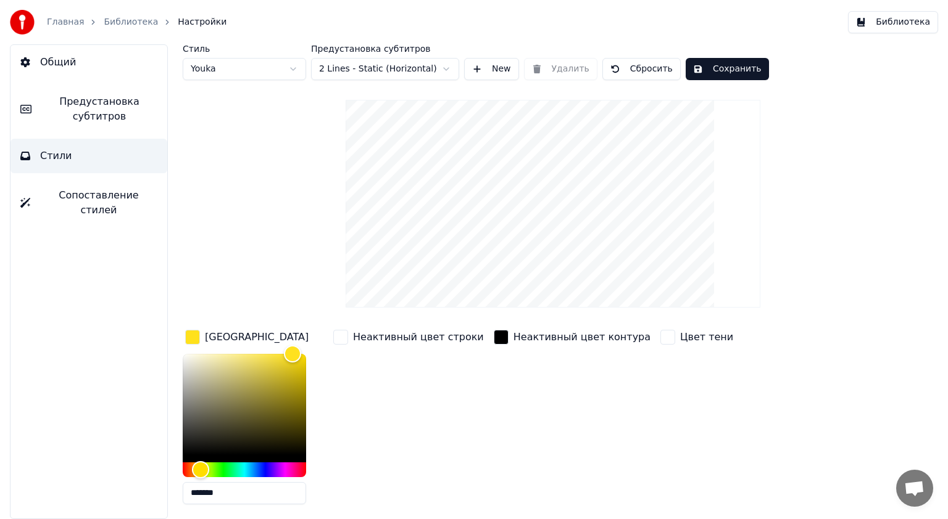
scroll to position [44, 0]
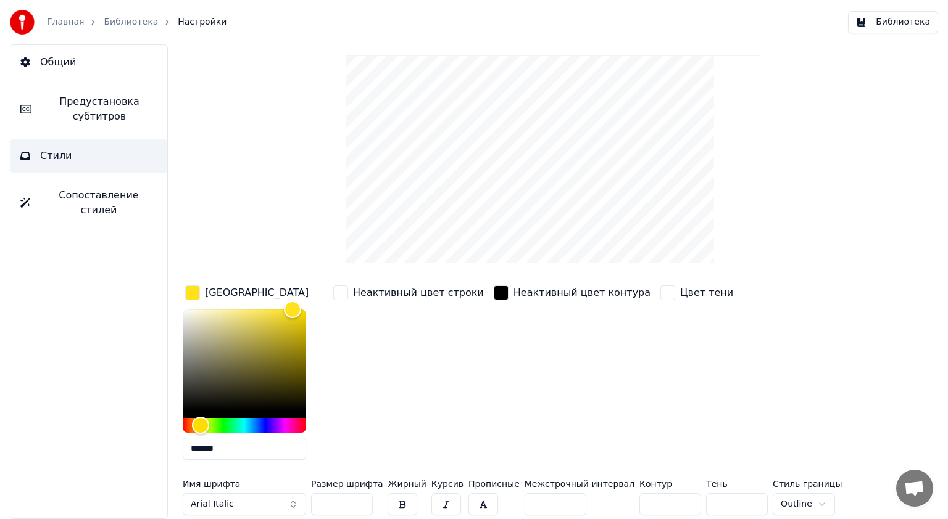
click at [63, 25] on link "Главная" at bounding box center [65, 22] width 37 height 12
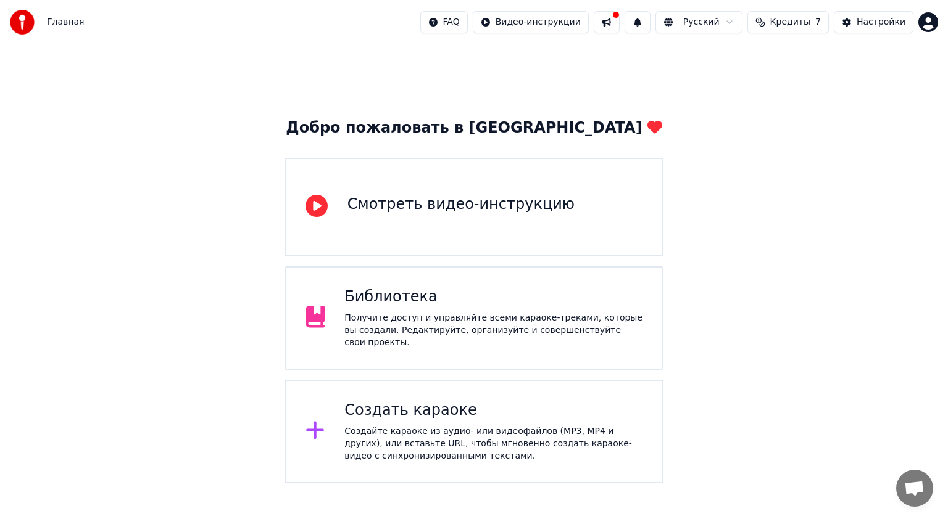
click at [409, 402] on div "Создать караоке" at bounding box center [493, 411] width 298 height 20
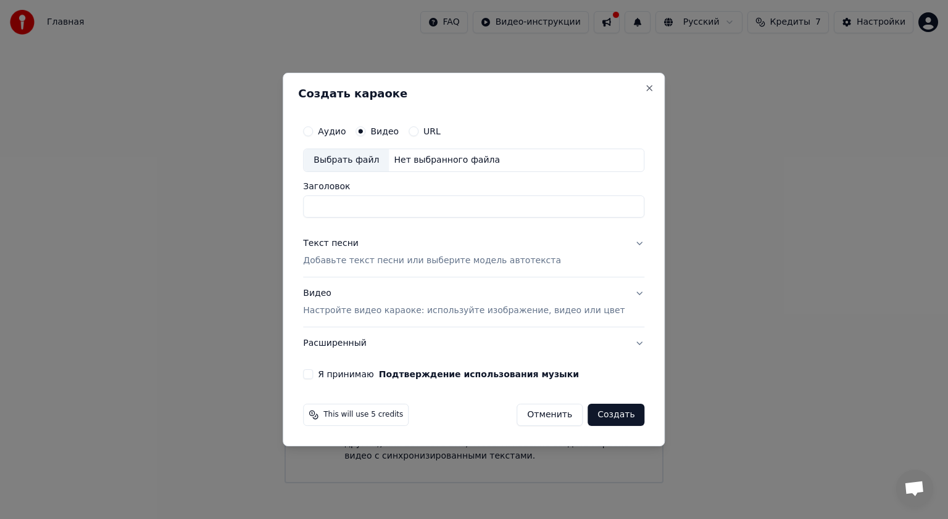
click at [380, 153] on div "Выбрать файл" at bounding box center [346, 160] width 85 height 22
click at [645, 90] on button "Close" at bounding box center [650, 88] width 10 height 10
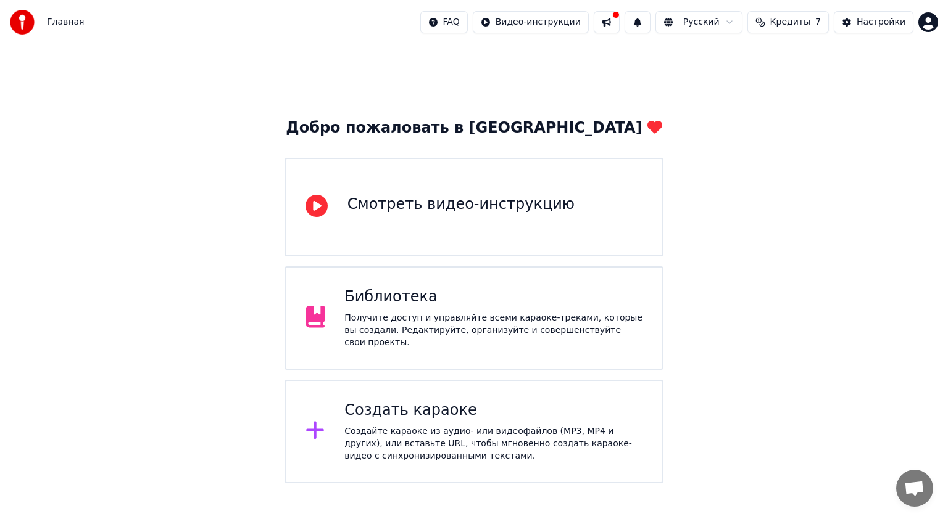
click at [404, 319] on div "Получите доступ и управляйте всеми караоке-треками, которые вы создали. Редакти…" at bounding box center [493, 330] width 298 height 37
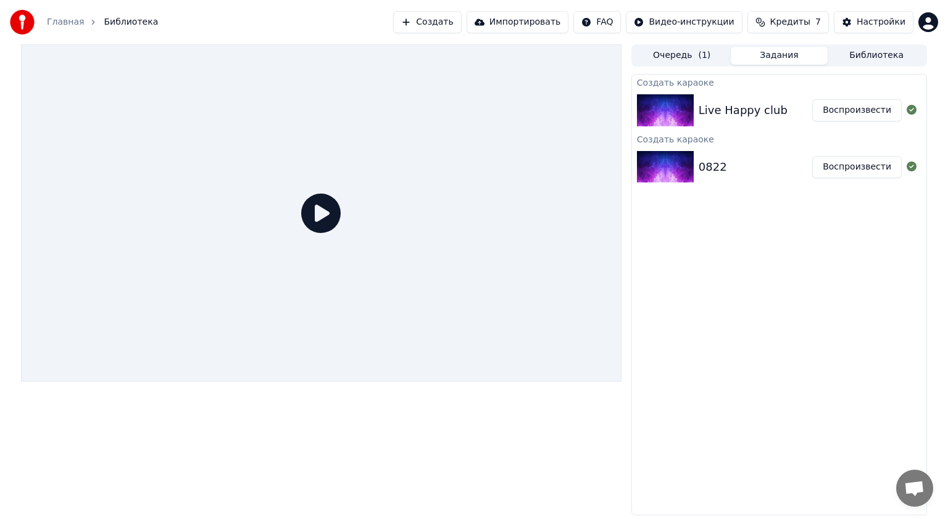
click at [661, 106] on img at bounding box center [665, 110] width 57 height 32
click at [848, 108] on button "Воспроизвести" at bounding box center [856, 110] width 89 height 22
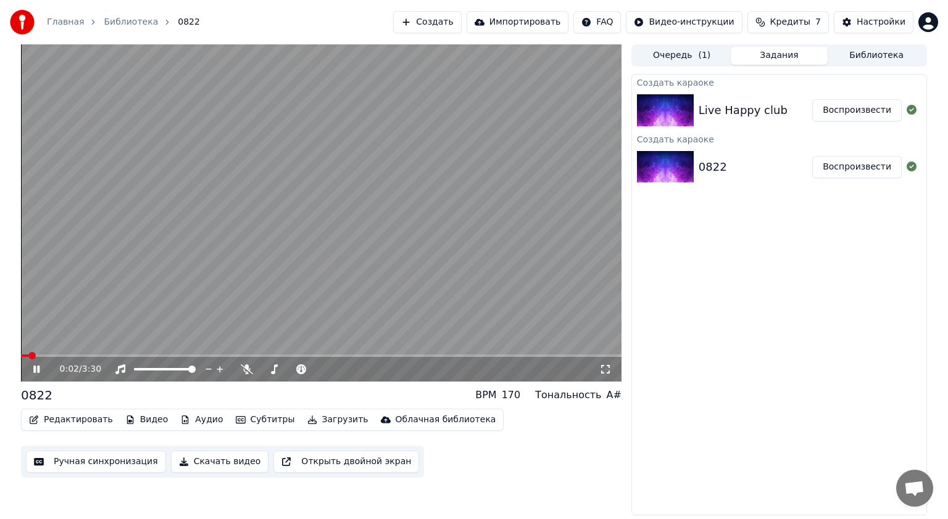
click at [38, 370] on icon at bounding box center [36, 369] width 6 height 7
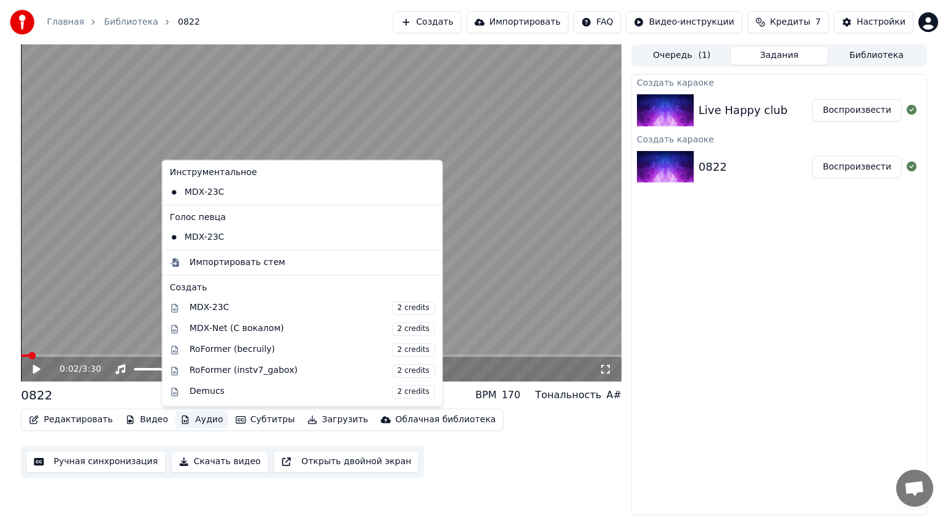
click at [194, 417] on button "Аудио" at bounding box center [201, 419] width 52 height 17
click at [210, 259] on div "Импортировать стем" at bounding box center [237, 263] width 96 height 12
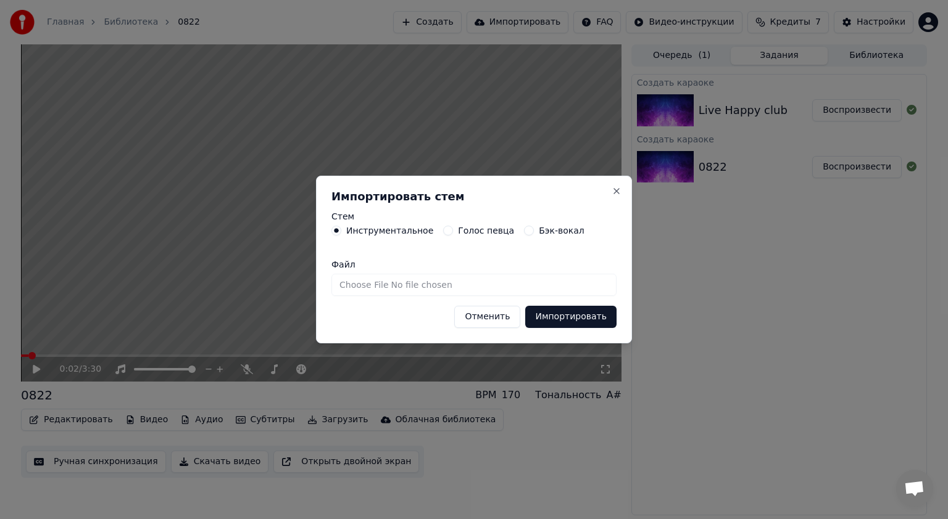
click at [443, 233] on button "Голос певца" at bounding box center [448, 231] width 10 height 10
click at [333, 231] on button "Инструментальное" at bounding box center [336, 231] width 10 height 10
click at [382, 286] on input "Файл" at bounding box center [473, 285] width 285 height 22
click at [619, 190] on button "Close" at bounding box center [616, 191] width 10 height 10
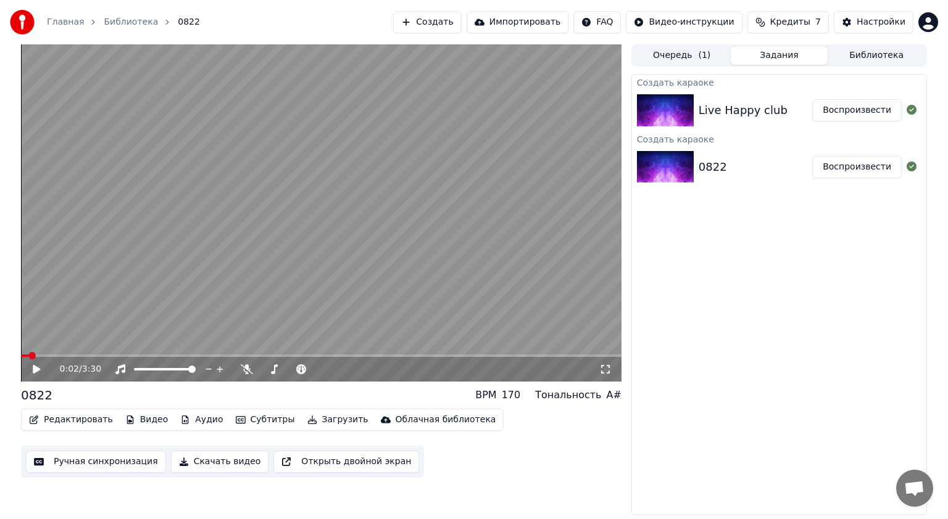
click at [73, 419] on button "Редактировать" at bounding box center [71, 419] width 94 height 17
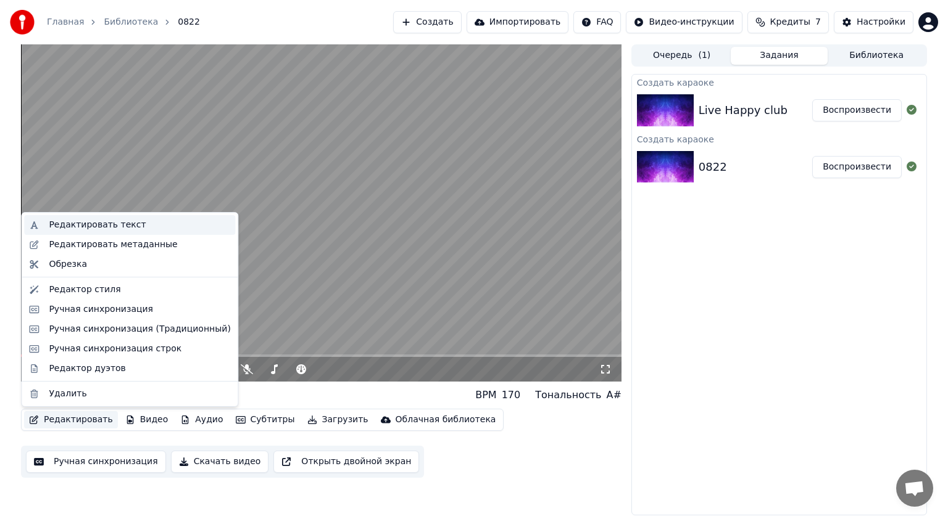
click at [91, 225] on div "Редактировать текст" at bounding box center [97, 225] width 97 height 12
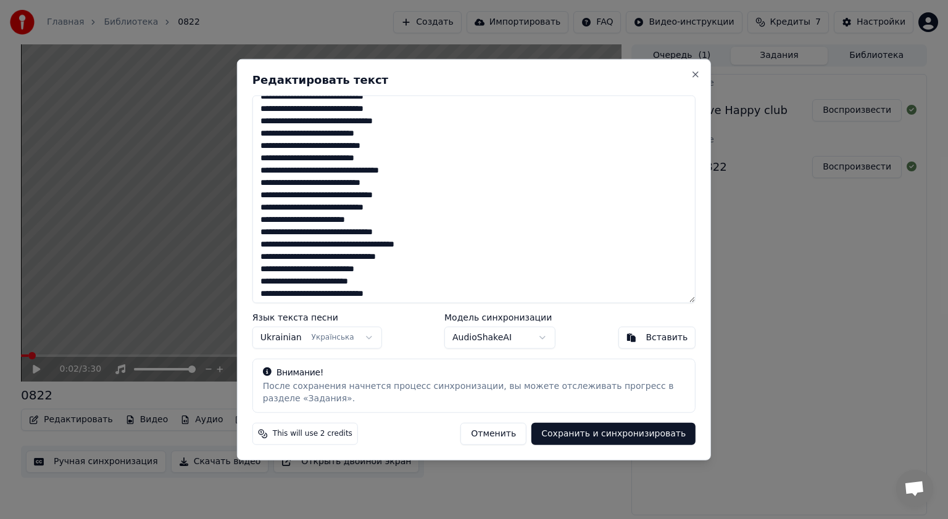
scroll to position [148, 0]
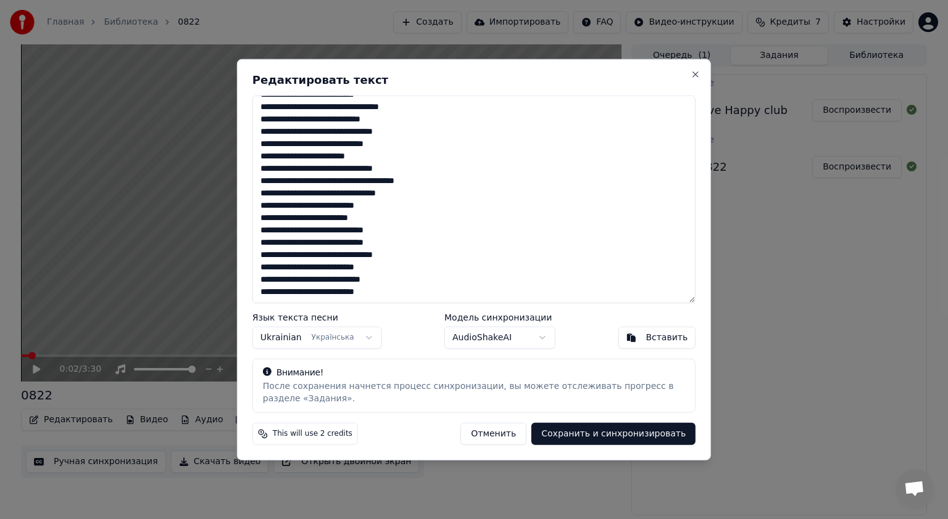
drag, startPoint x: 260, startPoint y: 104, endPoint x: 464, endPoint y: 360, distance: 327.5
click at [464, 360] on div "**********" at bounding box center [474, 260] width 474 height 402
click at [624, 442] on button "Сохранить и синхронизировать" at bounding box center [613, 434] width 164 height 22
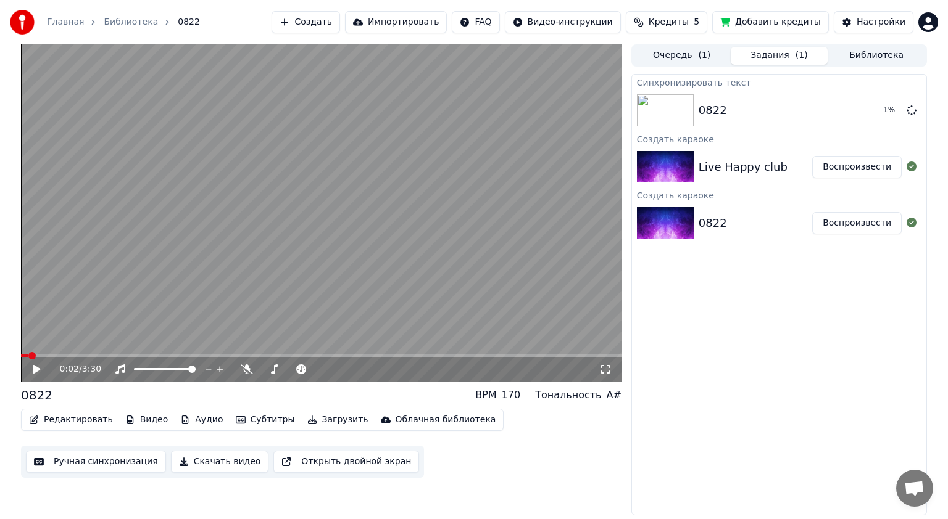
click at [37, 397] on div "0822" at bounding box center [36, 395] width 31 height 17
click at [35, 368] on icon at bounding box center [36, 369] width 6 height 7
click at [339, 23] on button "Создать" at bounding box center [305, 22] width 68 height 22
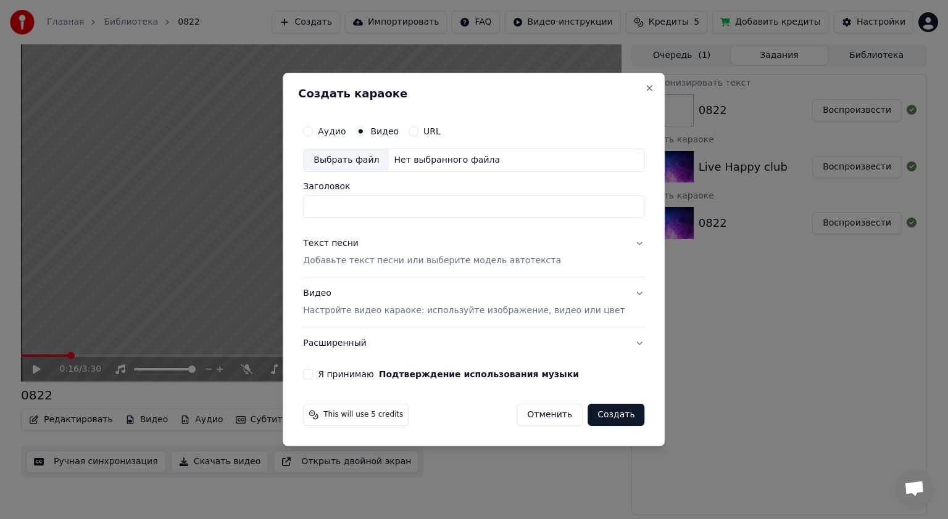
click at [632, 81] on div "Создать караоке Аудио Видео URL Выбрать файл Нет выбранного файла Заголовок Тек…" at bounding box center [474, 260] width 382 height 374
click at [645, 90] on button "Close" at bounding box center [650, 88] width 10 height 10
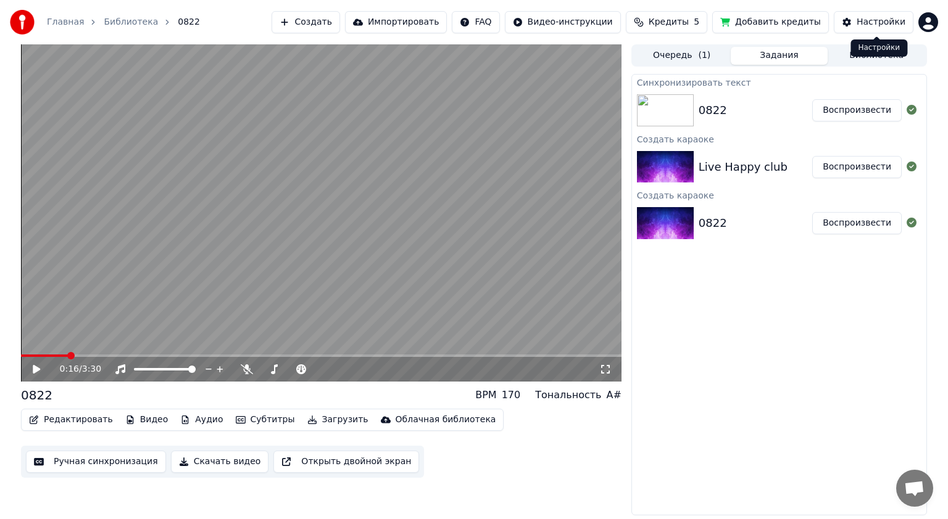
click at [877, 30] on button "Настройки" at bounding box center [873, 22] width 80 height 22
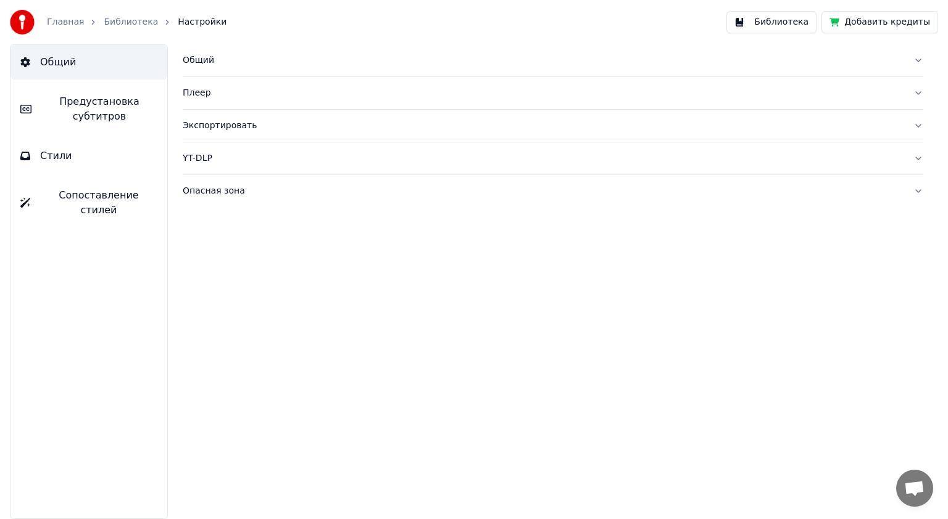
click at [67, 160] on span "Стили" at bounding box center [56, 156] width 32 height 15
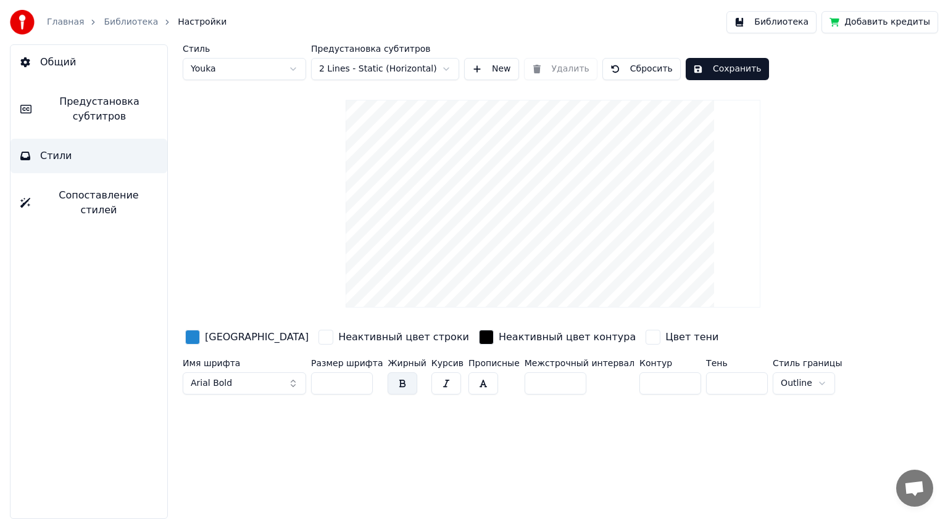
click at [192, 341] on div "button" at bounding box center [192, 337] width 15 height 15
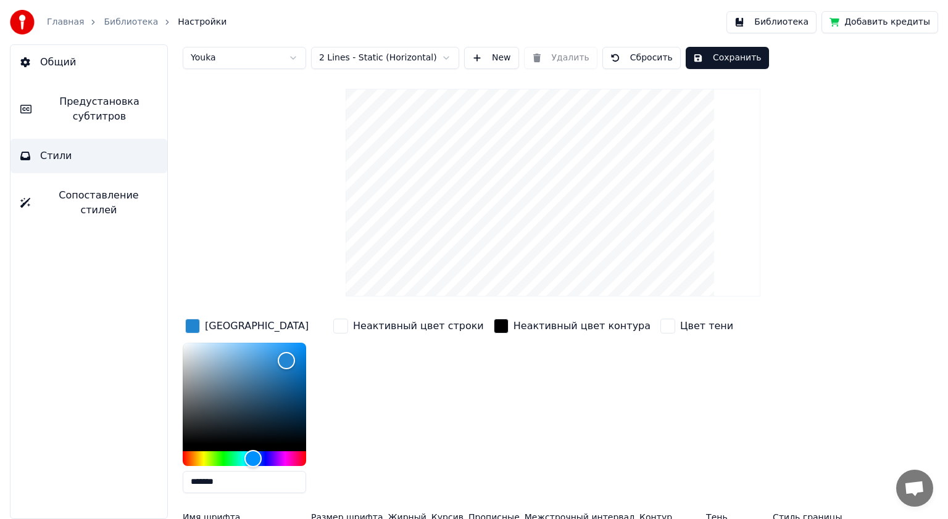
scroll to position [44, 0]
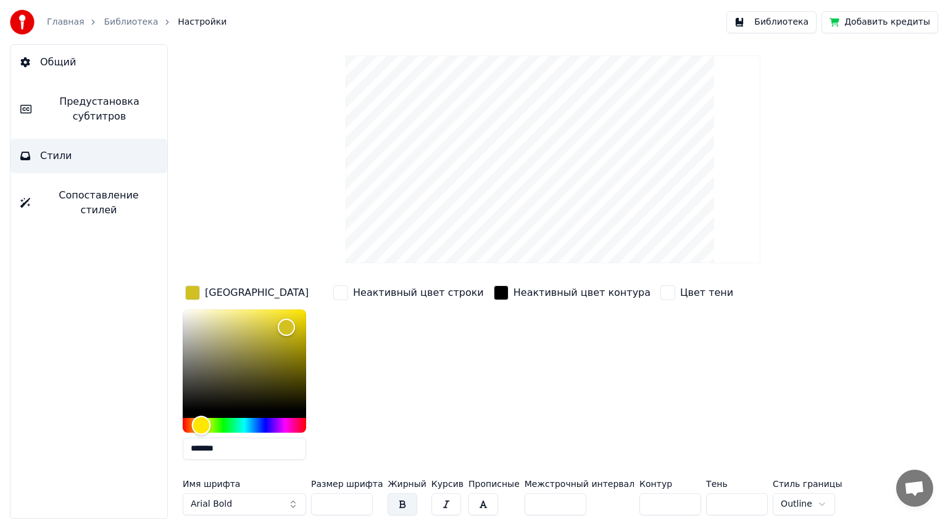
drag, startPoint x: 258, startPoint y: 422, endPoint x: 201, endPoint y: 423, distance: 56.8
click at [201, 423] on div "Hue" at bounding box center [201, 425] width 19 height 19
drag, startPoint x: 279, startPoint y: 331, endPoint x: 297, endPoint y: 311, distance: 27.5
click at [297, 311] on div "Color" at bounding box center [297, 312] width 19 height 19
click at [262, 501] on button "Arial Bold" at bounding box center [244, 505] width 123 height 22
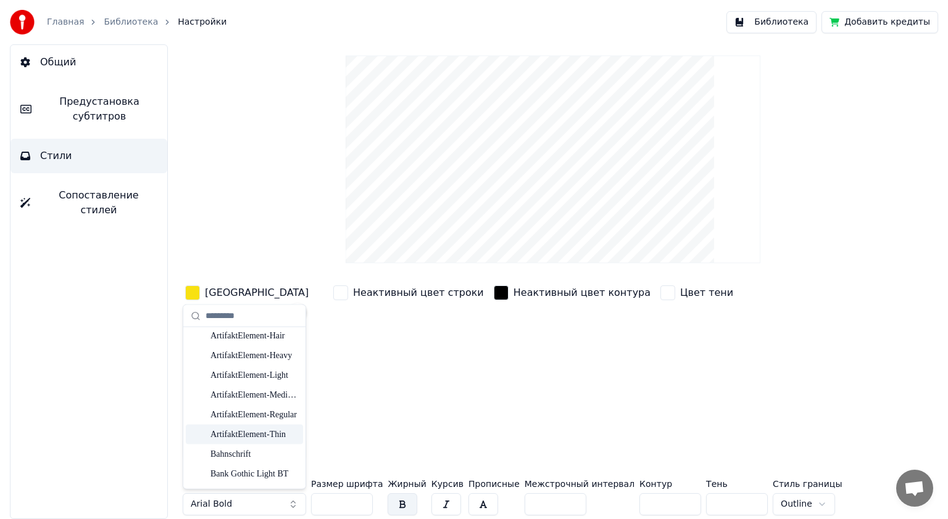
scroll to position [1049, 0]
click at [233, 434] on div "Bauhaus 93" at bounding box center [254, 435] width 88 height 12
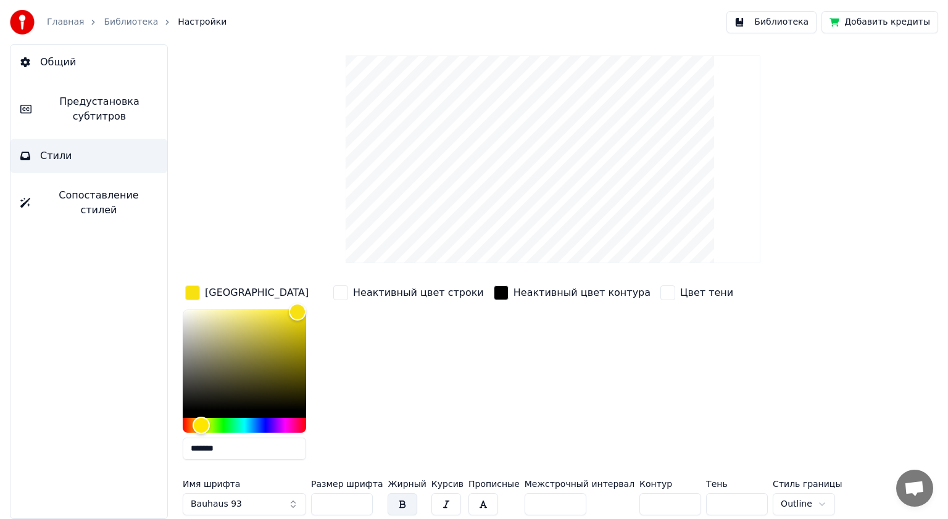
click at [254, 503] on button "Bauhaus 93" at bounding box center [244, 505] width 123 height 22
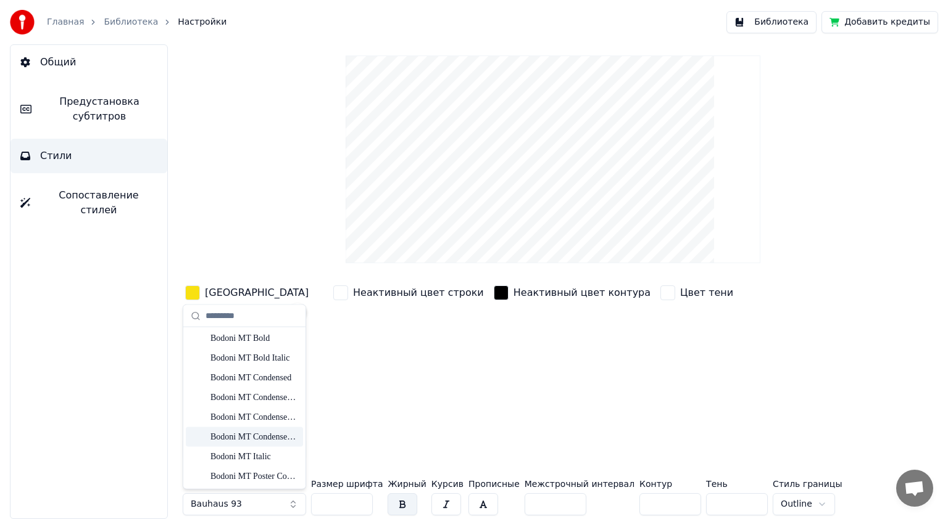
scroll to position [1481, 0]
click at [232, 399] on div "Book Antiqua" at bounding box center [254, 398] width 88 height 12
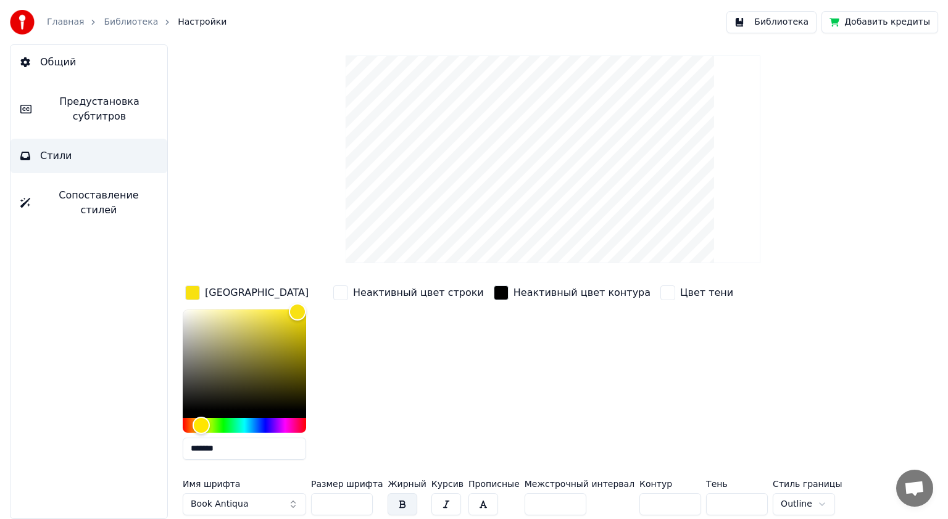
click at [254, 501] on button "Book Antiqua" at bounding box center [244, 505] width 123 height 22
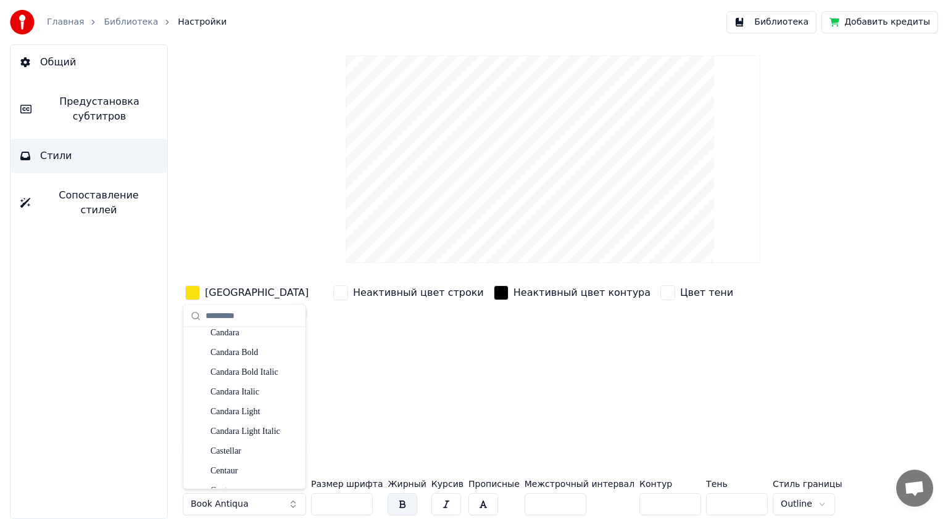
scroll to position [2159, 0]
click at [245, 447] on div "Castellar" at bounding box center [254, 450] width 88 height 12
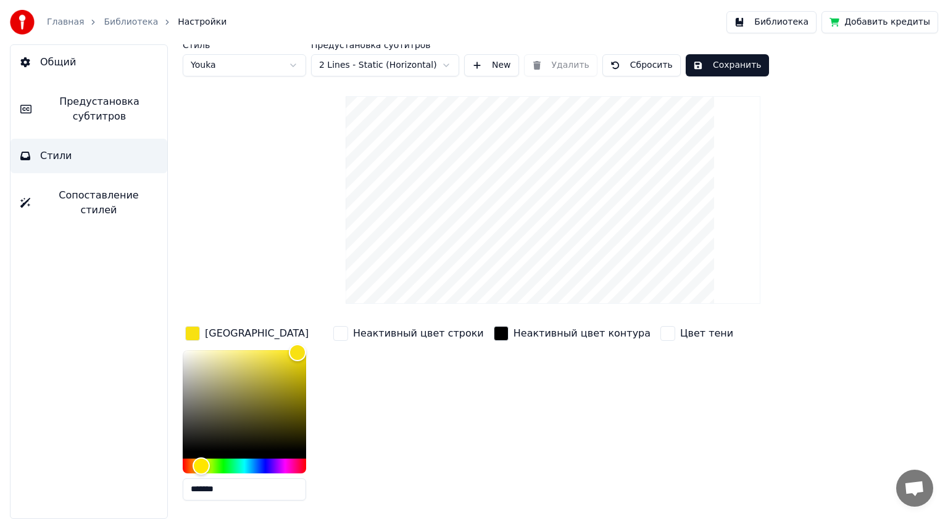
scroll to position [0, 0]
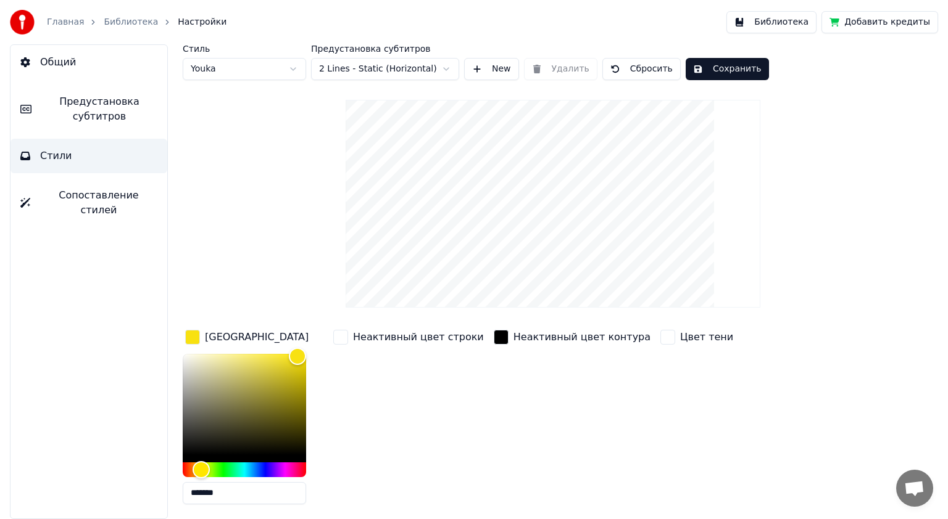
click at [713, 65] on button "Сохранить" at bounding box center [726, 69] width 83 height 22
click at [291, 68] on html "Главная Библиотека Настройки Библиотека Добавить кредиты Общий Предустановка су…" at bounding box center [474, 259] width 948 height 519
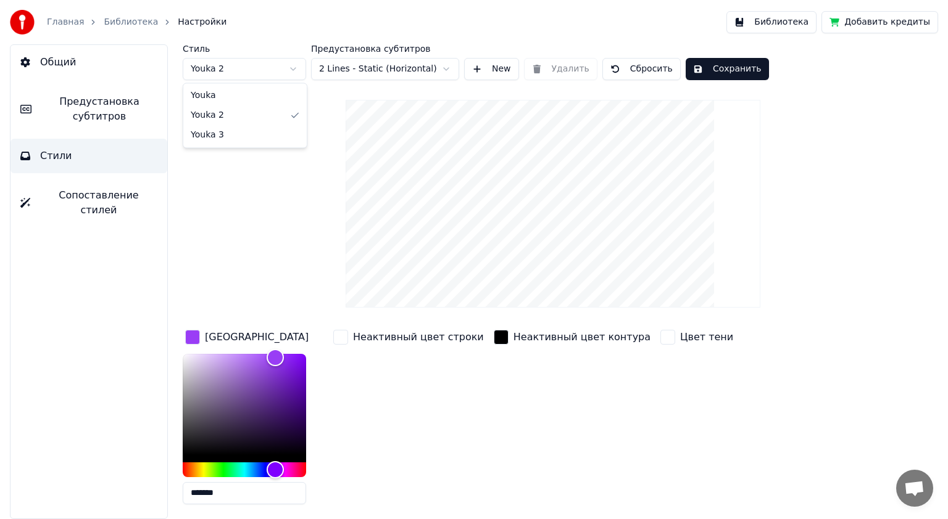
click at [295, 70] on html "Главная Библиотека Настройки Библиотека Добавить кредиты Общий Предустановка су…" at bounding box center [474, 259] width 948 height 519
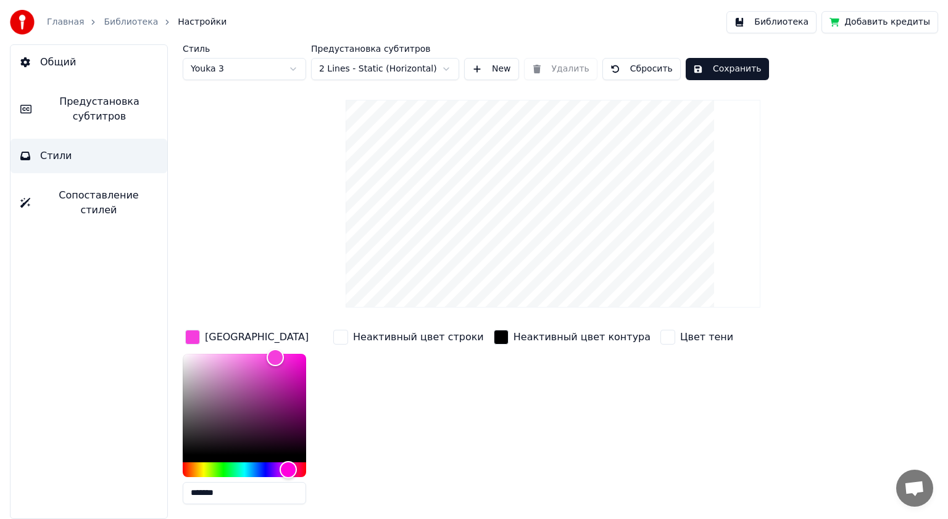
click at [295, 67] on html "Главная Библиотека Настройки Библиотека Добавить кредиты Общий Предустановка су…" at bounding box center [474, 259] width 948 height 519
type input "*******"
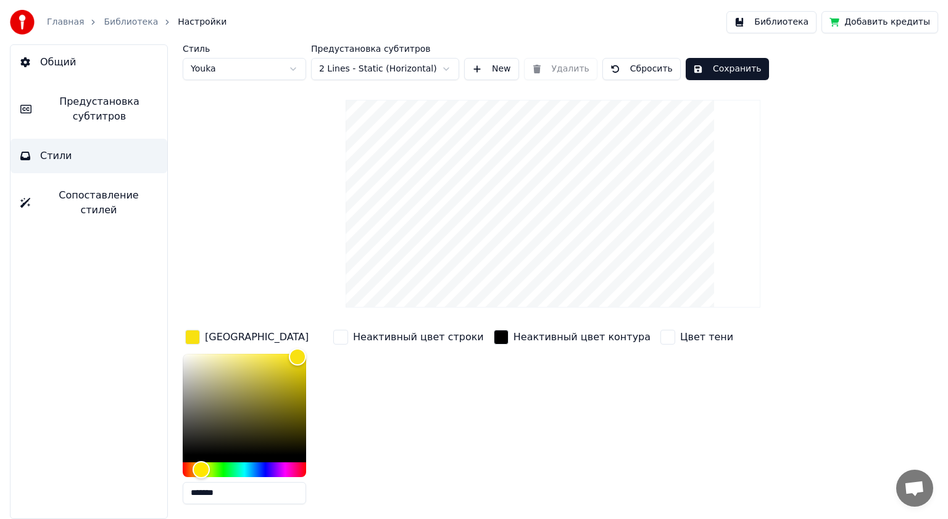
click at [64, 22] on link "Главная" at bounding box center [65, 22] width 37 height 12
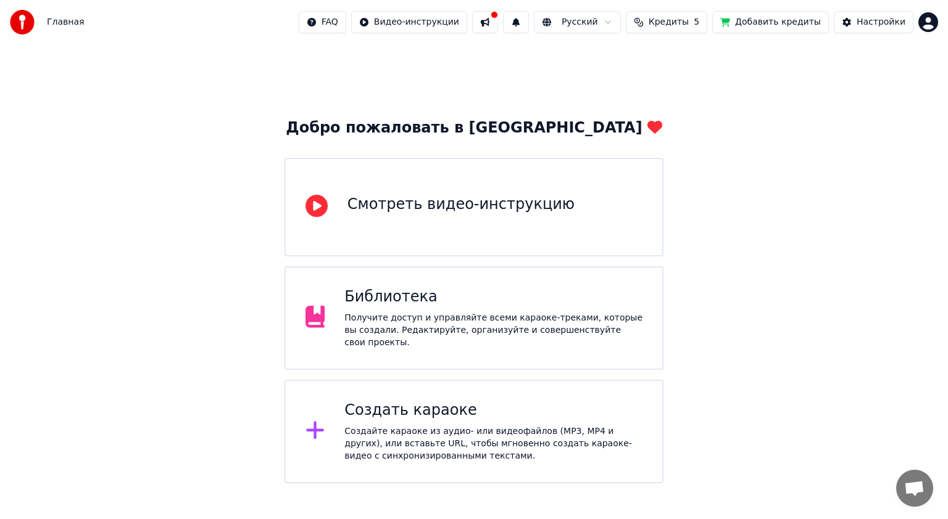
click at [392, 413] on div "Создать караоке" at bounding box center [493, 411] width 298 height 20
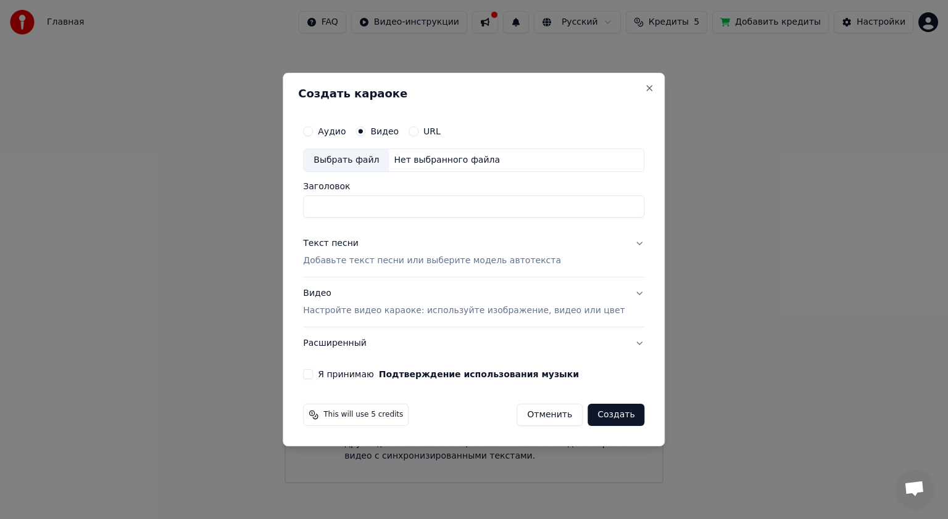
click at [372, 157] on div "Выбрать файл" at bounding box center [346, 160] width 85 height 22
drag, startPoint x: 350, startPoint y: 207, endPoint x: 316, endPoint y: 217, distance: 35.2
click at [316, 217] on div "Аудио Видео URL Выбрать файл C:\Users\MAR\Downloads\video\0822.mp4 Заголовок **…" at bounding box center [473, 249] width 351 height 270
type input "*"
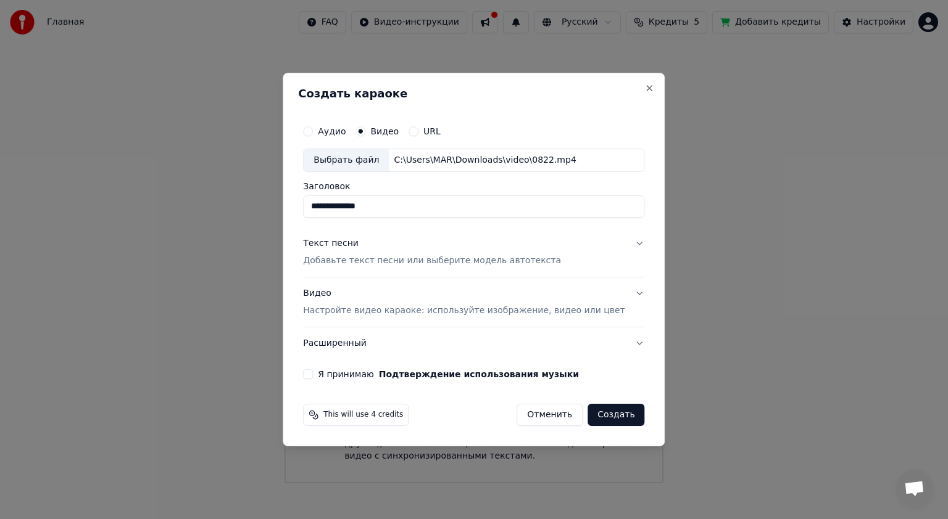
type input "**********"
click at [349, 246] on div "Текст песни" at bounding box center [331, 243] width 56 height 12
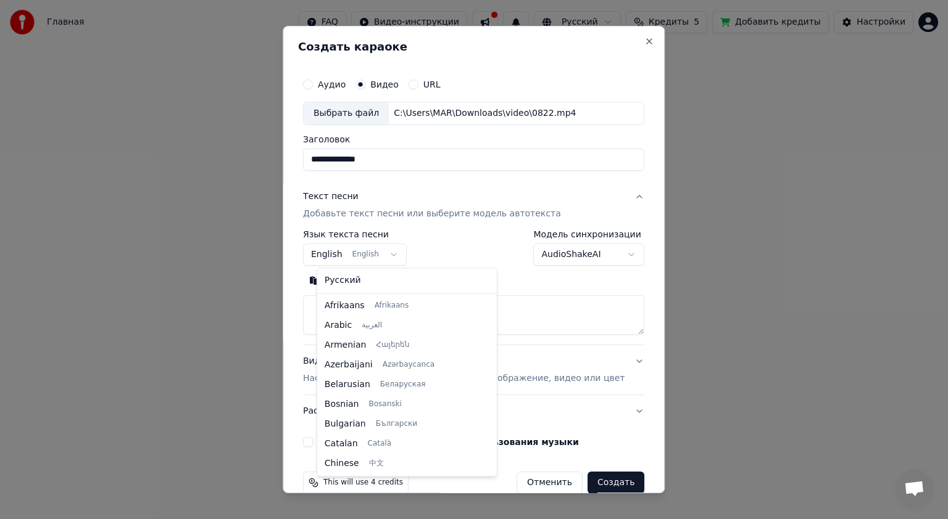
click at [400, 255] on body "**********" at bounding box center [474, 242] width 948 height 484
select select "**"
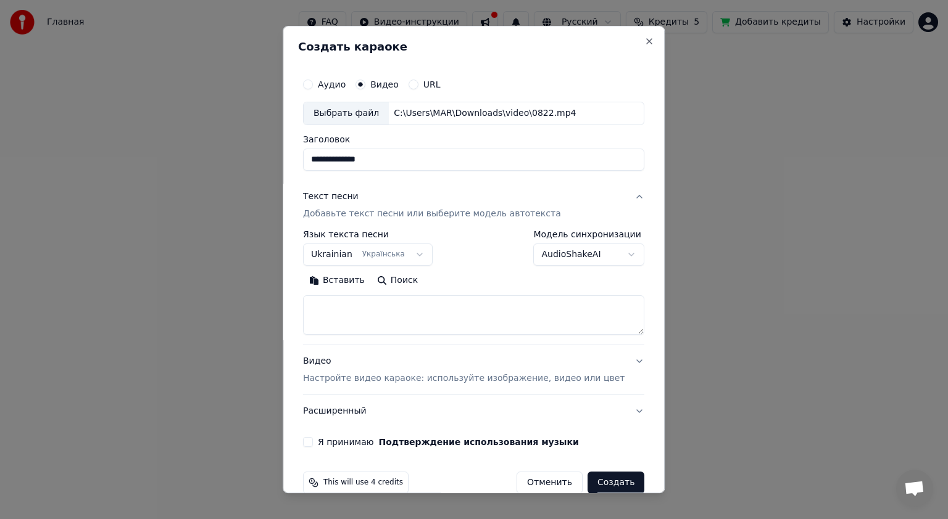
click at [355, 312] on textarea at bounding box center [473, 314] width 341 height 39
paste textarea "**********"
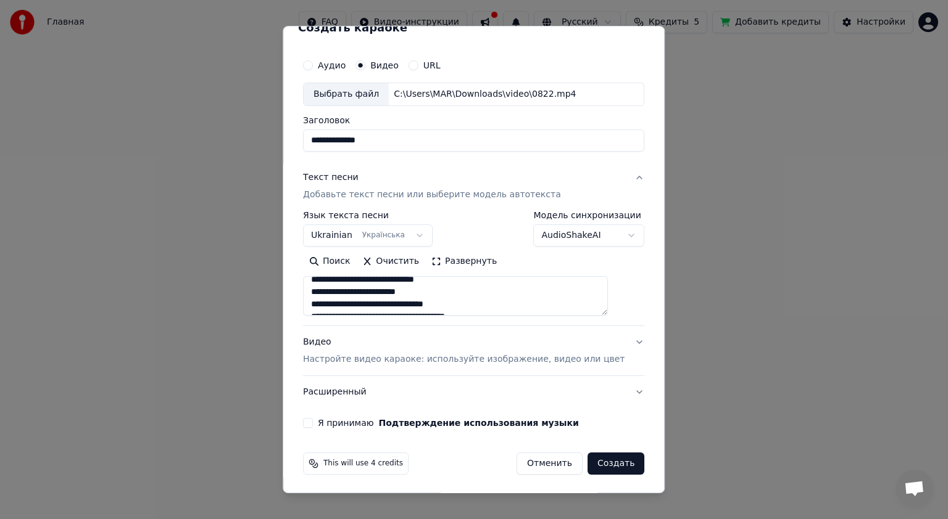
scroll to position [20, 0]
type textarea "**********"
click at [313, 422] on button "Я принимаю Подтверждение использования музыки" at bounding box center [308, 423] width 10 height 10
click at [595, 461] on button "Создать" at bounding box center [615, 463] width 57 height 22
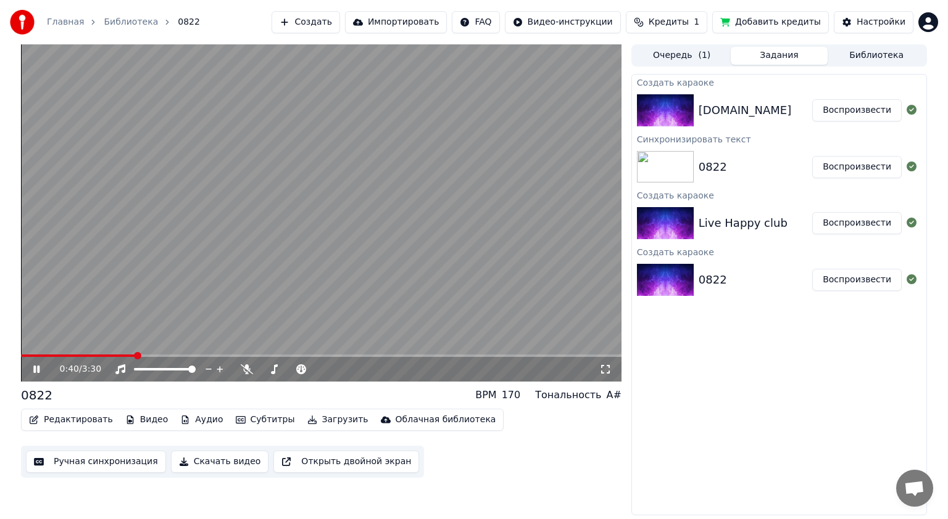
click at [35, 368] on icon at bounding box center [36, 369] width 6 height 7
click at [727, 278] on div "0822" at bounding box center [755, 279] width 114 height 17
click at [871, 279] on button "Воспроизвести" at bounding box center [856, 280] width 89 height 22
click at [38, 370] on icon at bounding box center [36, 369] width 6 height 7
click at [764, 96] on div "[DOMAIN_NAME] Воспроизвести" at bounding box center [779, 110] width 294 height 42
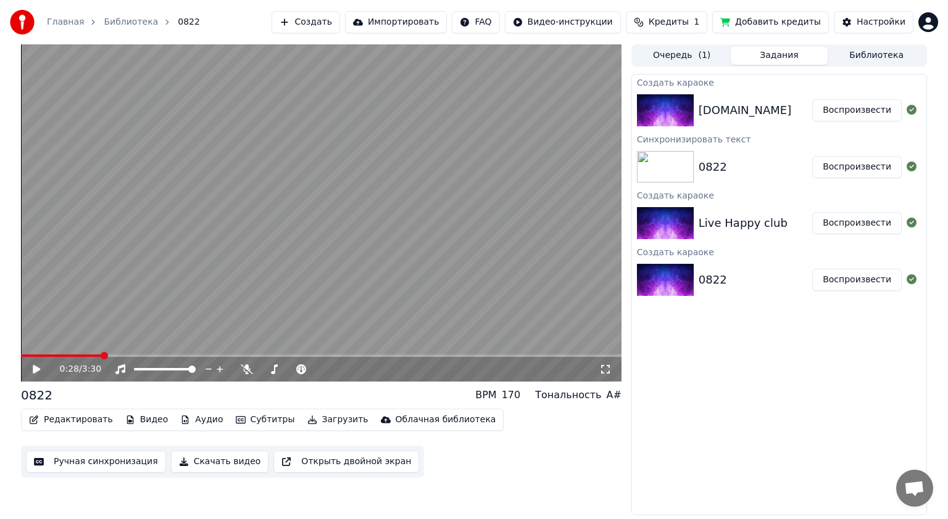
click at [872, 109] on button "Воспроизвести" at bounding box center [856, 110] width 89 height 22
click at [37, 373] on icon at bounding box center [36, 369] width 6 height 7
click at [220, 464] on button "Скачать видео" at bounding box center [220, 462] width 98 height 22
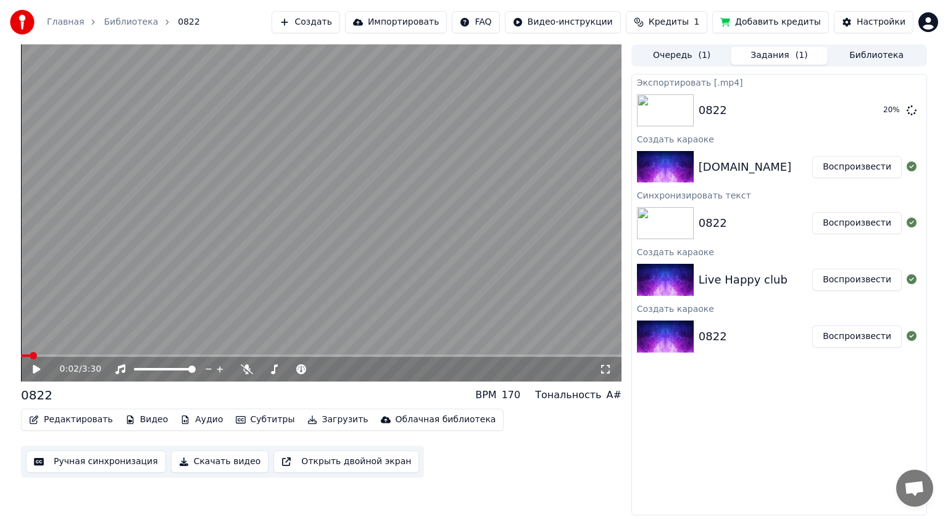
click at [688, 23] on span "Кредиты" at bounding box center [668, 22] width 40 height 12
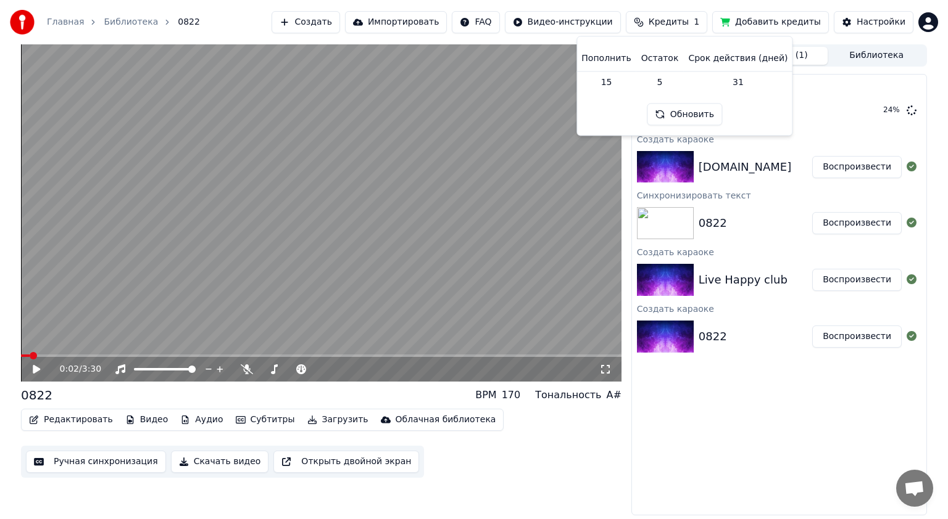
click at [729, 385] on div "Экспортировать [.mp4] 0822 24 % Создать караоке [DOMAIN_NAME] Воспроизвести Син…" at bounding box center [778, 295] width 295 height 442
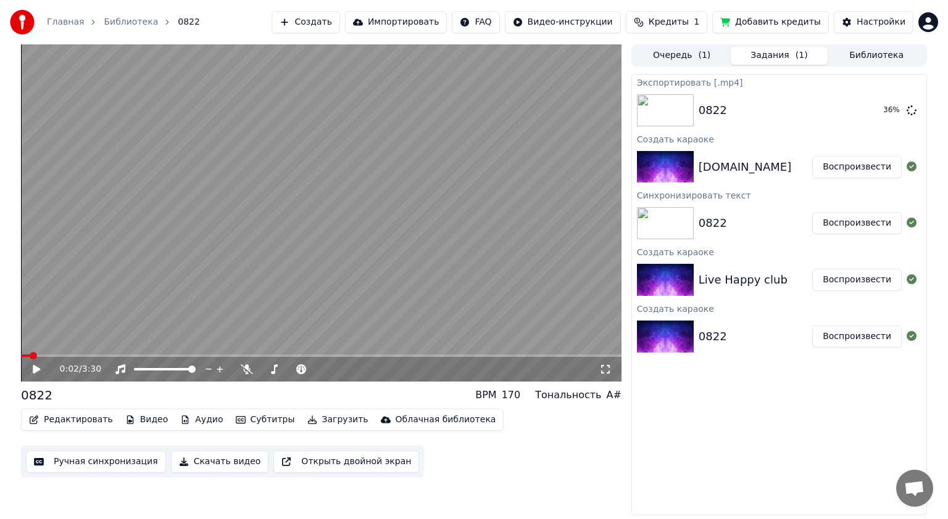
click at [33, 369] on icon at bounding box center [36, 369] width 7 height 9
click at [247, 368] on icon at bounding box center [247, 370] width 12 height 10
click at [37, 374] on icon at bounding box center [45, 370] width 29 height 10
click at [739, 218] on div "0822" at bounding box center [755, 223] width 114 height 17
click at [856, 228] on button "Воспроизвести" at bounding box center [856, 223] width 89 height 22
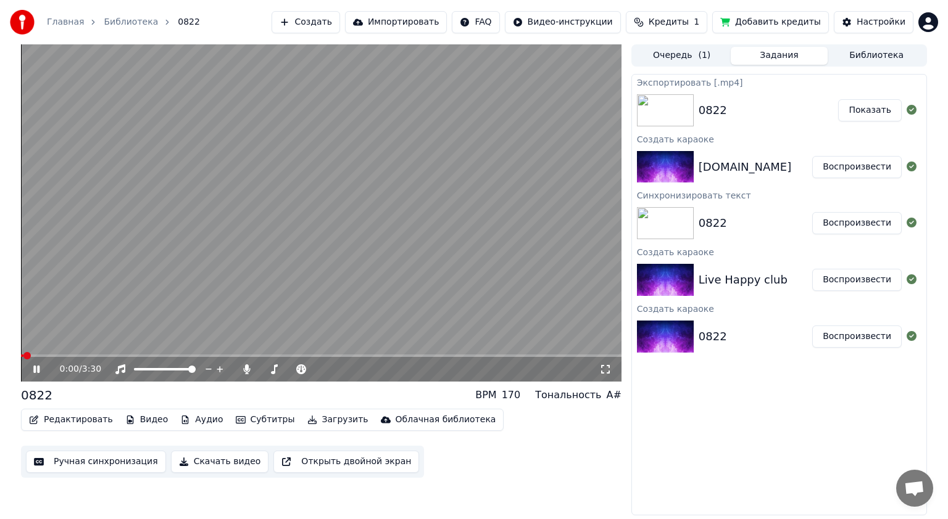
click at [336, 357] on span at bounding box center [321, 356] width 600 height 2
click at [390, 355] on span at bounding box center [321, 356] width 600 height 2
click at [33, 370] on icon at bounding box center [45, 370] width 29 height 10
click at [767, 280] on div "Live Happy club" at bounding box center [742, 279] width 89 height 17
click at [854, 282] on button "Воспроизвести" at bounding box center [856, 280] width 89 height 22
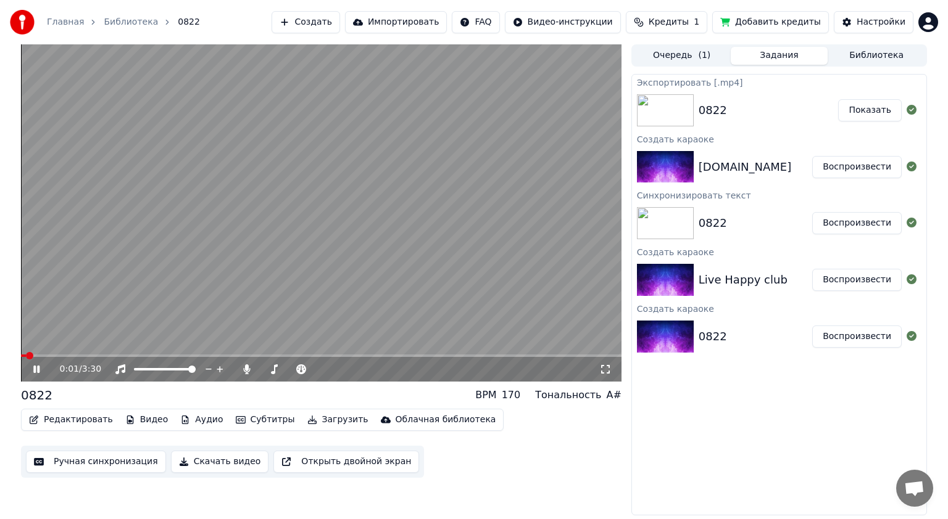
click at [406, 353] on video at bounding box center [321, 212] width 600 height 337
click at [405, 357] on span at bounding box center [321, 356] width 600 height 2
click at [35, 374] on icon at bounding box center [45, 370] width 29 height 10
click at [36, 370] on icon at bounding box center [45, 370] width 29 height 10
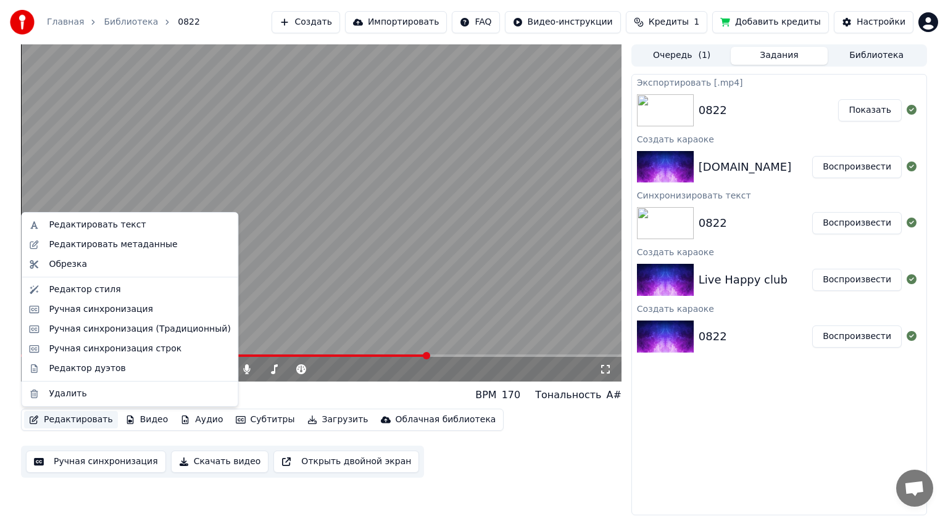
click at [74, 422] on button "Редактировать" at bounding box center [71, 419] width 94 height 17
drag, startPoint x: 799, startPoint y: 437, endPoint x: 795, endPoint y: 426, distance: 11.7
click at [798, 437] on div "Экспортировать [.mp4] 0822 Показать Создать караоке [DOMAIN_NAME] Воспроизвести…" at bounding box center [778, 295] width 295 height 442
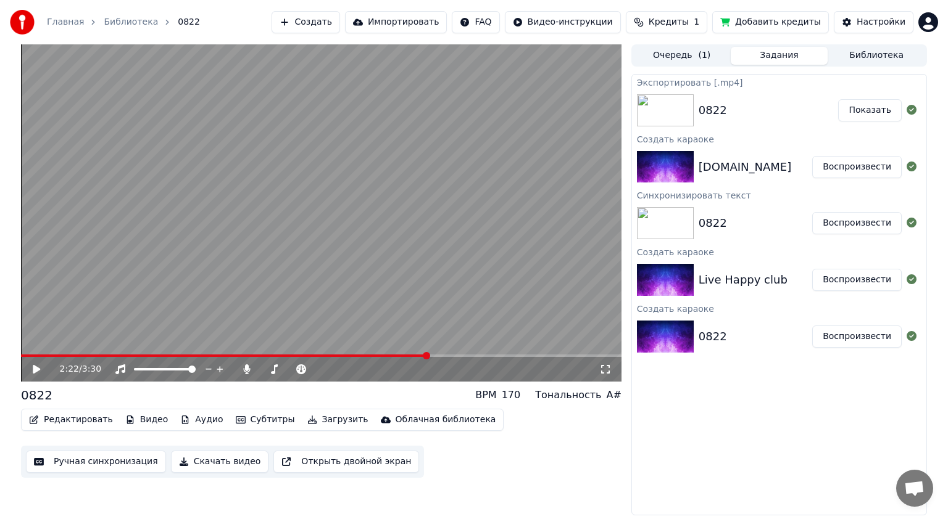
click at [848, 165] on button "Воспроизвести" at bounding box center [856, 167] width 89 height 22
click at [358, 353] on video at bounding box center [321, 212] width 600 height 337
click at [365, 357] on span at bounding box center [321, 356] width 600 height 2
click at [389, 357] on span at bounding box center [321, 356] width 600 height 2
click at [35, 368] on icon at bounding box center [36, 369] width 7 height 9
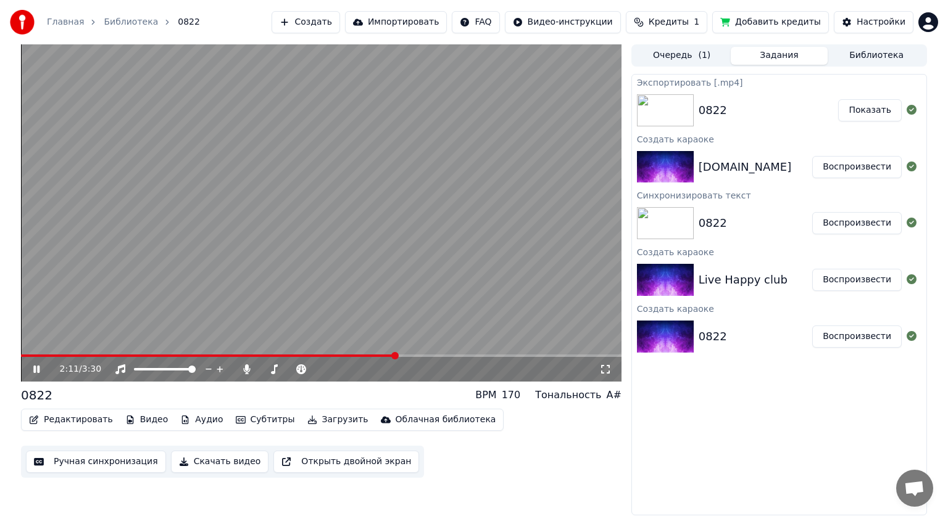
click at [35, 368] on icon at bounding box center [36, 369] width 6 height 7
click at [62, 419] on button "Редактировать" at bounding box center [71, 419] width 94 height 17
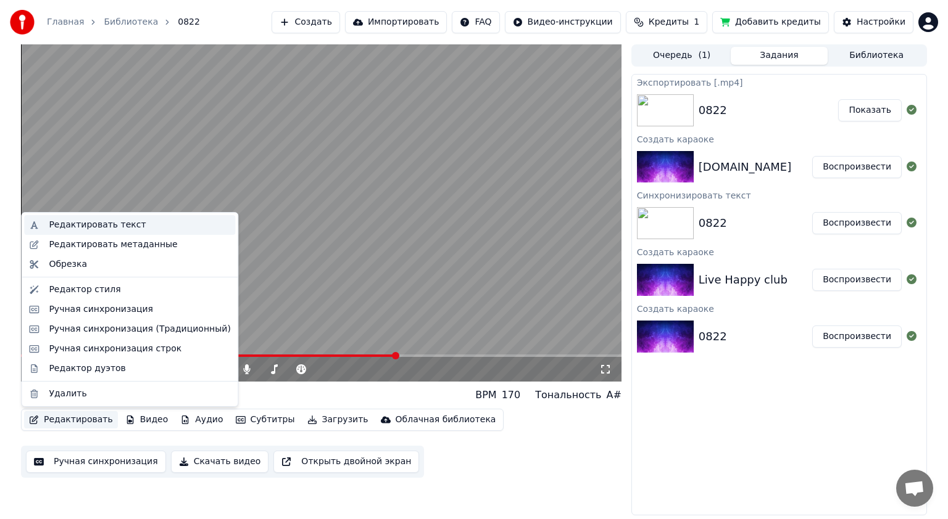
click at [76, 225] on div "Редактировать текст" at bounding box center [97, 225] width 97 height 12
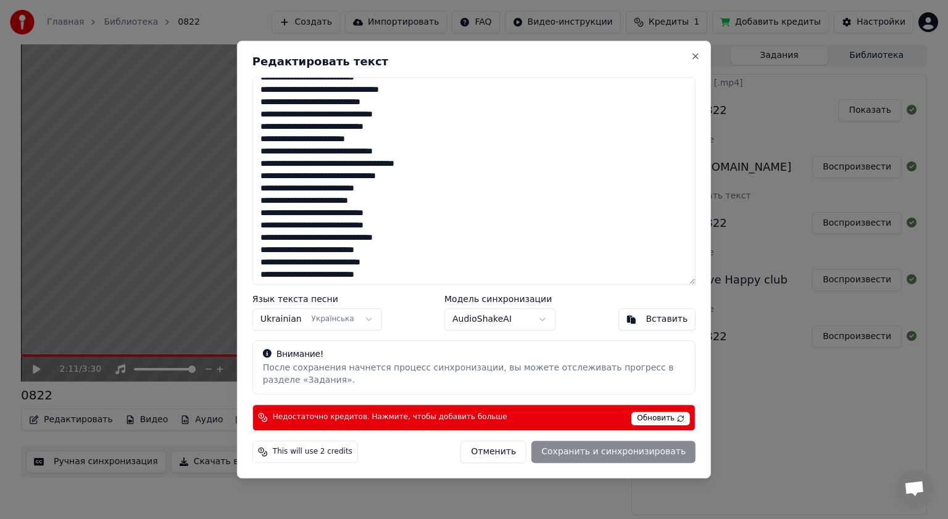
scroll to position [148, 0]
click at [659, 419] on span "Обновить" at bounding box center [660, 419] width 59 height 14
click at [676, 419] on span "Обновить" at bounding box center [660, 419] width 59 height 14
drag, startPoint x: 259, startPoint y: 183, endPoint x: 427, endPoint y: 219, distance: 171.7
click at [427, 219] on textarea "**********" at bounding box center [473, 181] width 443 height 208
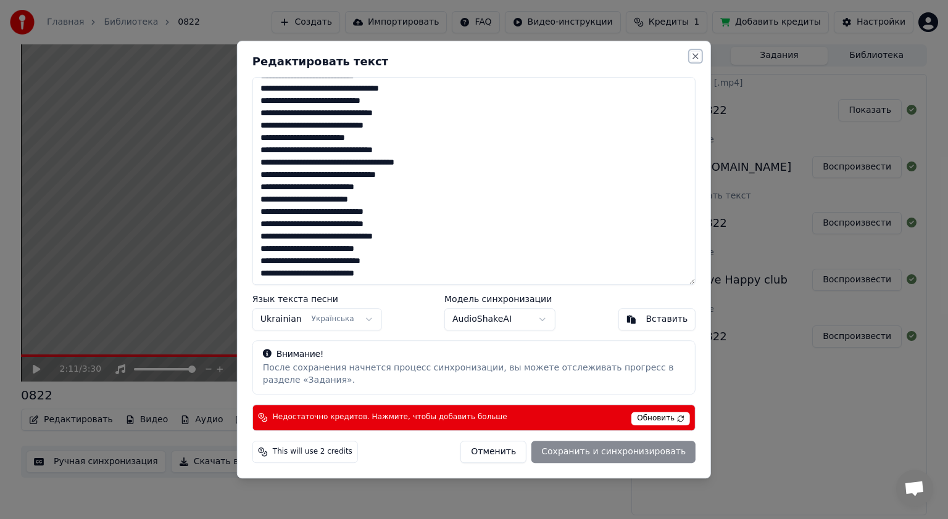
click at [695, 54] on button "Close" at bounding box center [695, 56] width 10 height 10
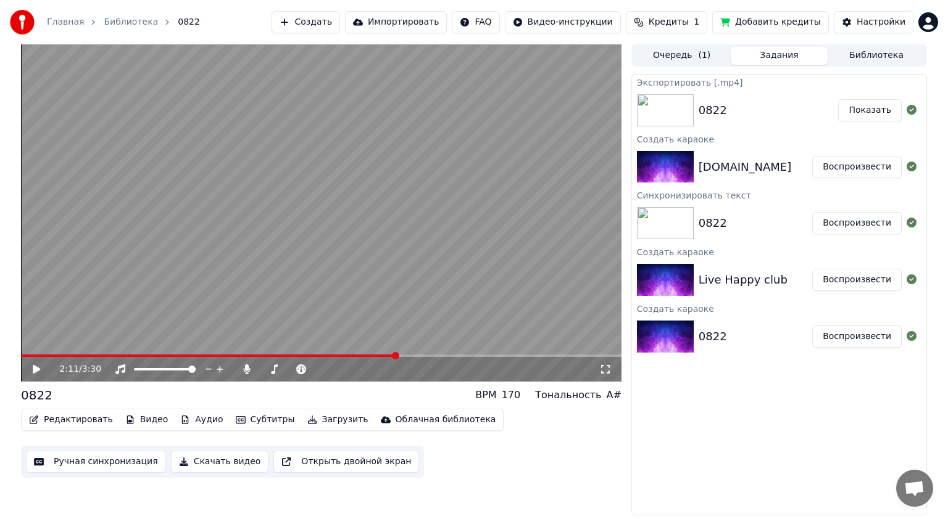
click at [688, 17] on span "Кредиты" at bounding box center [668, 22] width 40 height 12
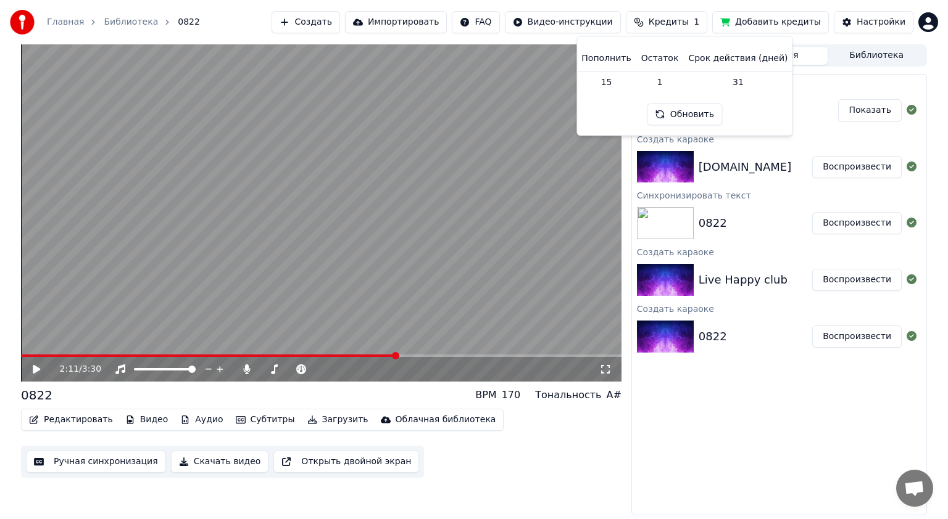
click at [677, 119] on button "Обновить" at bounding box center [684, 115] width 75 height 22
drag, startPoint x: 667, startPoint y: 84, endPoint x: 658, endPoint y: 84, distance: 9.9
click at [666, 84] on td "1" at bounding box center [659, 82] width 47 height 22
click at [608, 81] on td "15" at bounding box center [605, 82] width 59 height 22
click at [614, 65] on th "Пополнить" at bounding box center [605, 58] width 59 height 25
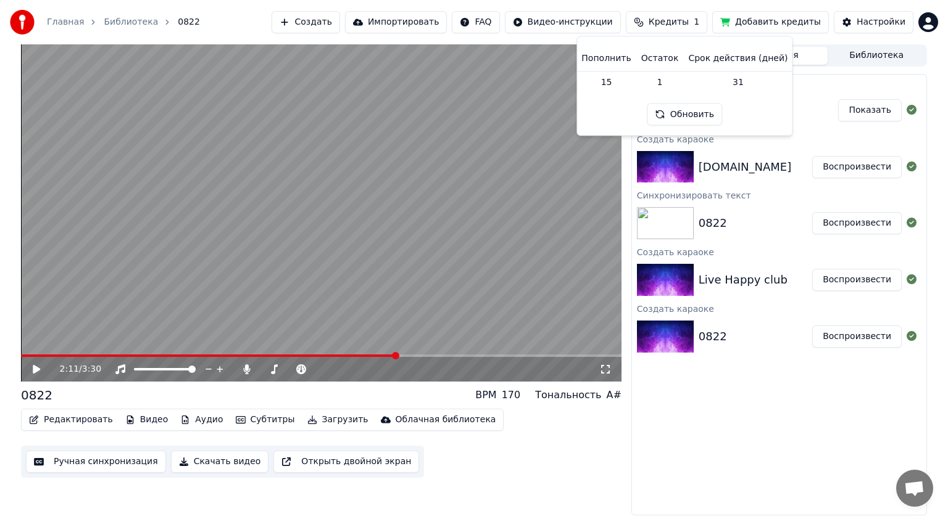
click at [616, 80] on td "15" at bounding box center [605, 82] width 59 height 22
click at [617, 55] on th "Пополнить" at bounding box center [605, 58] width 59 height 25
click at [739, 54] on th "Срок действия (дней)" at bounding box center [737, 58] width 109 height 25
drag, startPoint x: 732, startPoint y: 94, endPoint x: 722, endPoint y: 94, distance: 9.3
click at [730, 93] on div "Пополнить Остаток Срок действия (дней) 15 1 31 Обновить" at bounding box center [684, 85] width 195 height 79
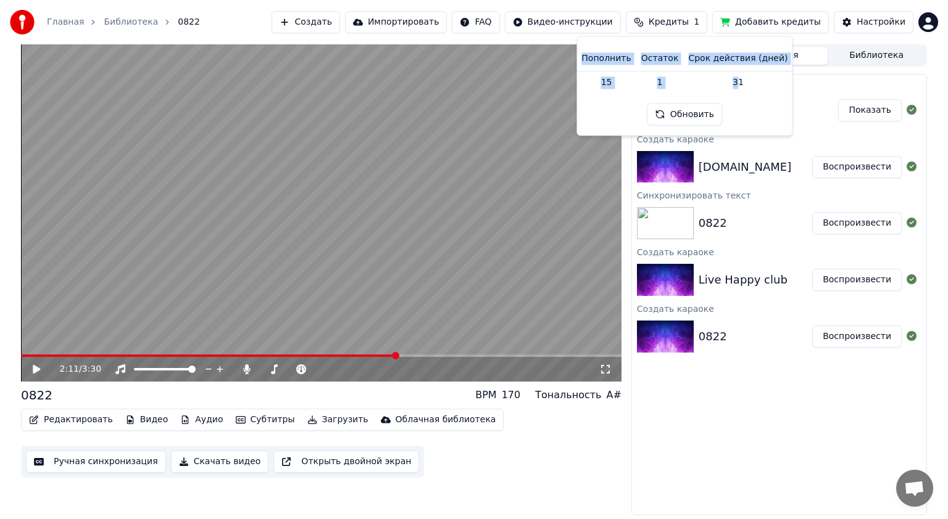
click at [678, 116] on button "Обновить" at bounding box center [684, 115] width 75 height 22
click at [682, 114] on button "Обновить" at bounding box center [684, 115] width 75 height 22
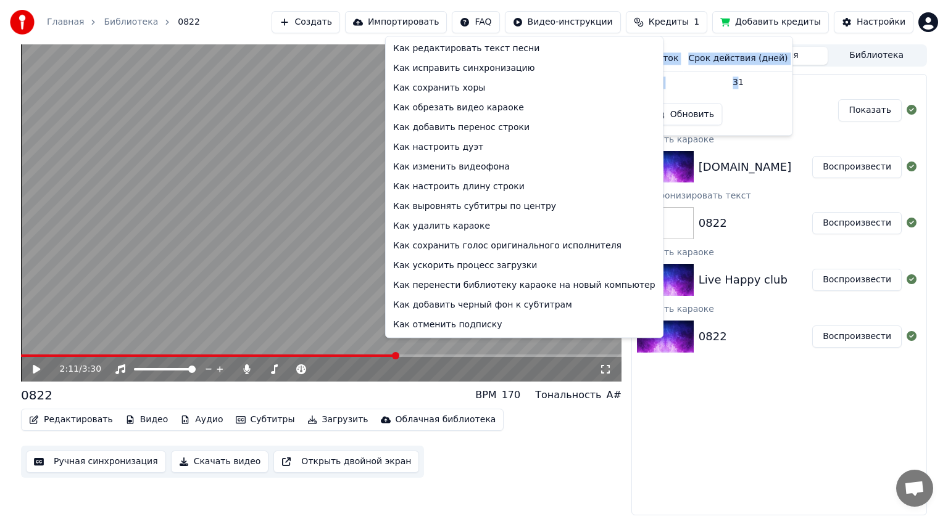
click at [503, 20] on html "Главная Библиотека 0822 Создать Импортировать FAQ Видео-инструкции Кредиты 1 До…" at bounding box center [474, 259] width 948 height 519
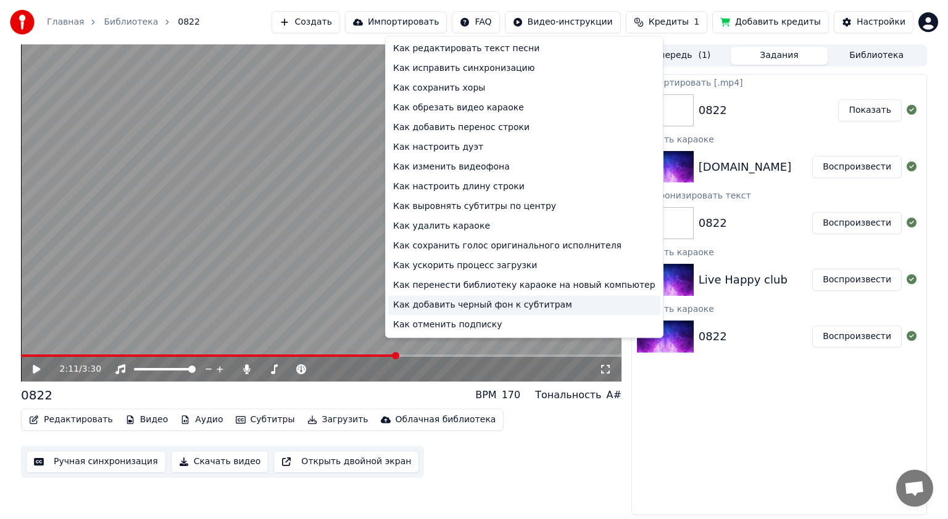
click at [424, 307] on div "Как добавить черный фон к субтитрам" at bounding box center [524, 305] width 272 height 20
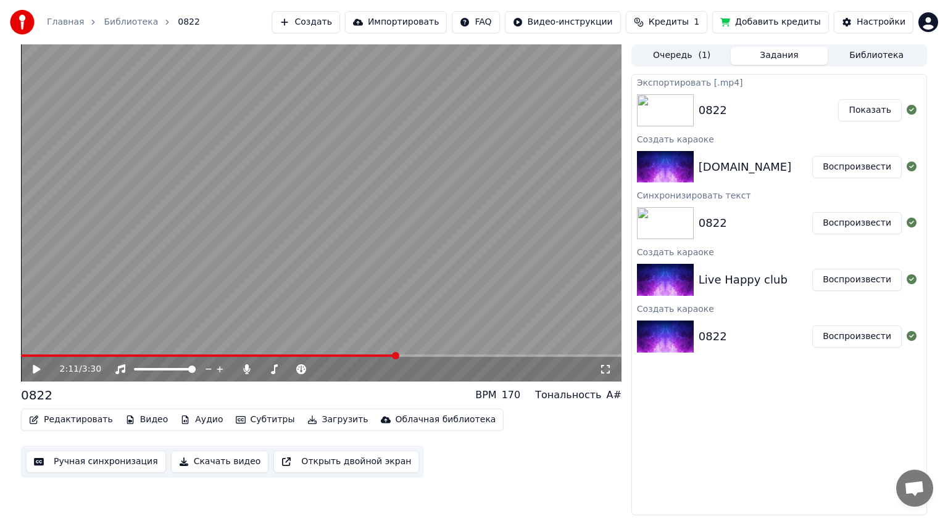
click at [751, 21] on button "Добавить кредиты" at bounding box center [770, 22] width 117 height 22
